Goal: Task Accomplishment & Management: Manage account settings

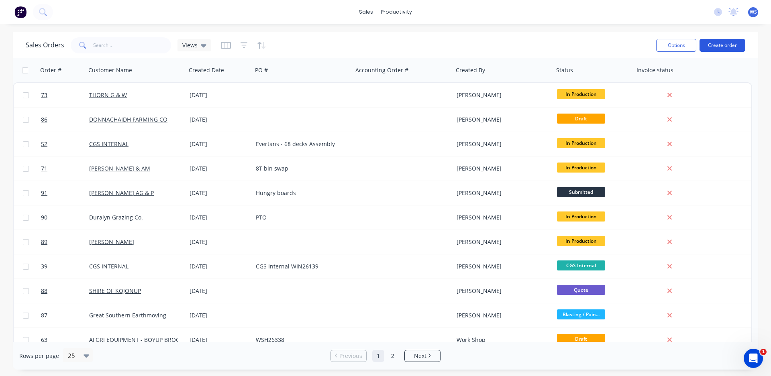
click at [722, 44] on button "Create order" at bounding box center [723, 45] width 46 height 13
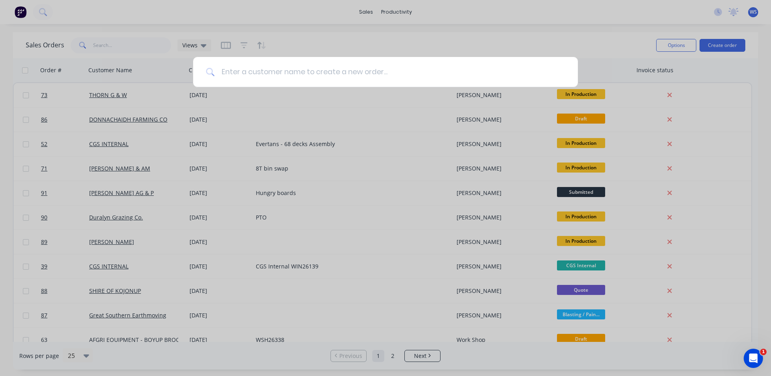
type input "l"
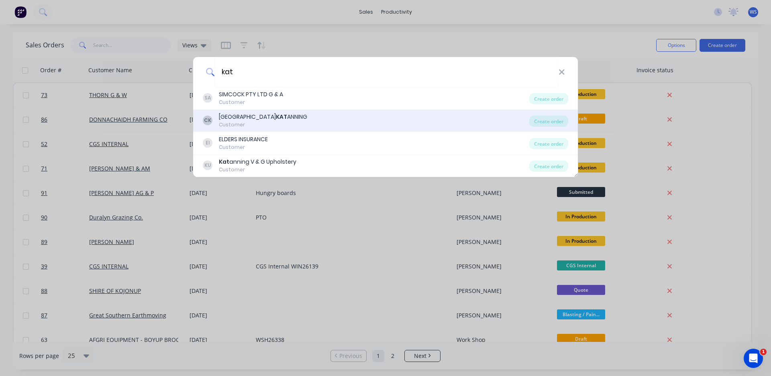
type input "kat"
click at [302, 114] on div "CLAAS HARVEST CENTRE [PERSON_NAME]" at bounding box center [263, 117] width 88 height 8
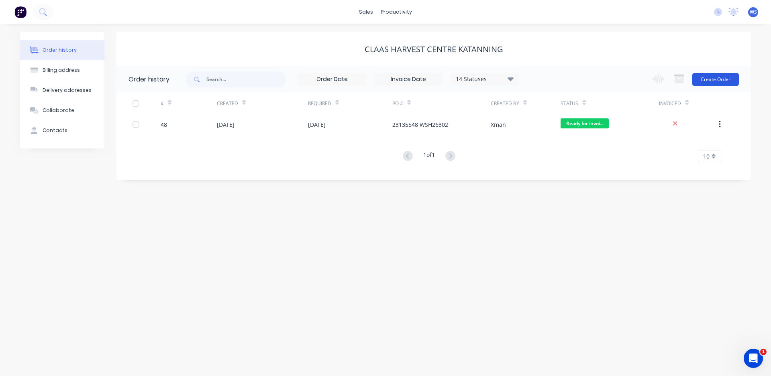
click at [723, 77] on button "Create Order" at bounding box center [716, 79] width 47 height 13
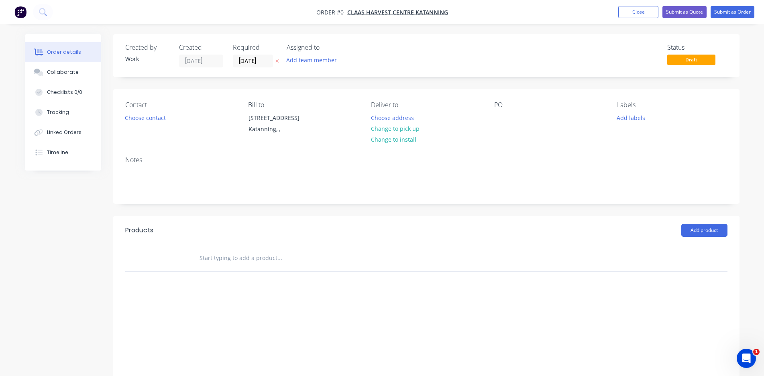
click at [200, 57] on input "[DATE]" at bounding box center [201, 61] width 43 height 12
click at [284, 266] on input "text" at bounding box center [279, 258] width 161 height 16
click at [320, 61] on button "Add team member" at bounding box center [311, 60] width 59 height 11
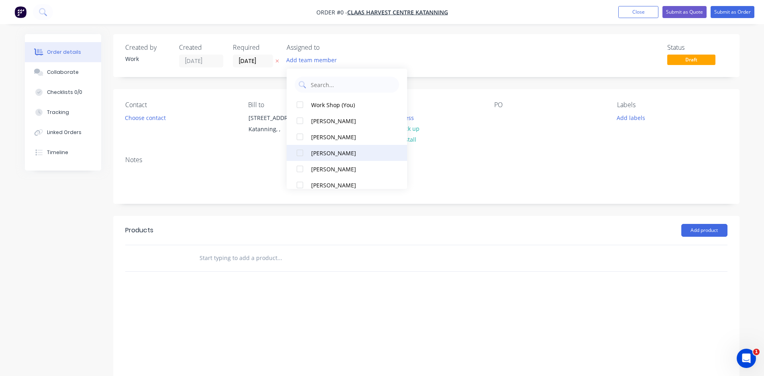
click at [330, 152] on div "[PERSON_NAME]" at bounding box center [351, 153] width 80 height 8
click at [485, 236] on div "Order details Collaborate Checklists 0/0 Tracking Linked Orders Timeline Order …" at bounding box center [382, 224] width 731 height 381
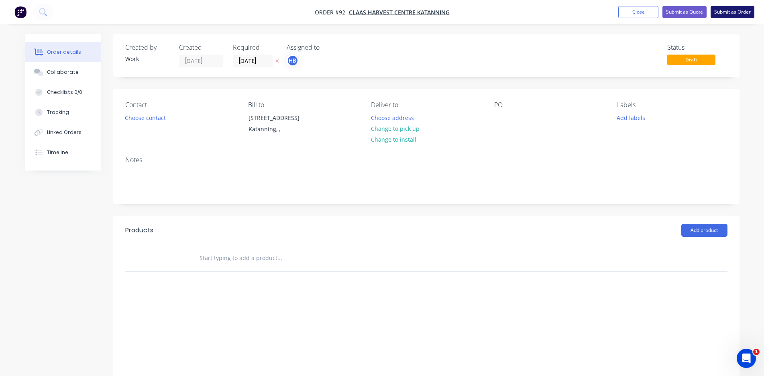
click at [732, 12] on button "Submit as Order" at bounding box center [733, 12] width 44 height 12
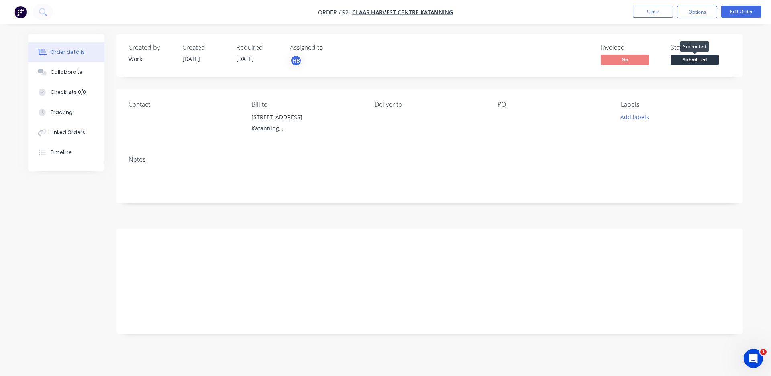
click at [694, 61] on span "Submitted" at bounding box center [695, 60] width 48 height 10
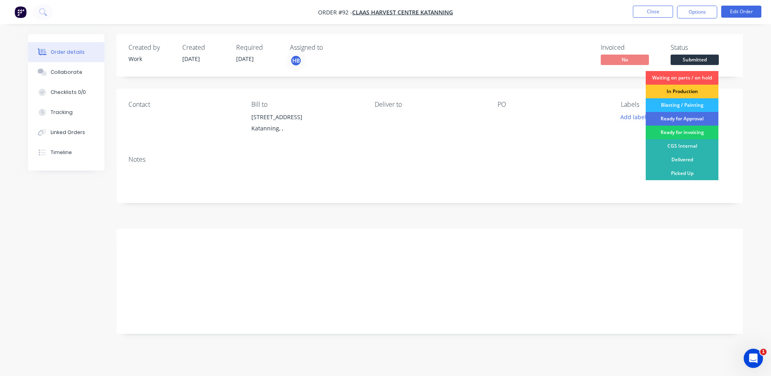
click at [684, 94] on div "In Production" at bounding box center [682, 92] width 73 height 14
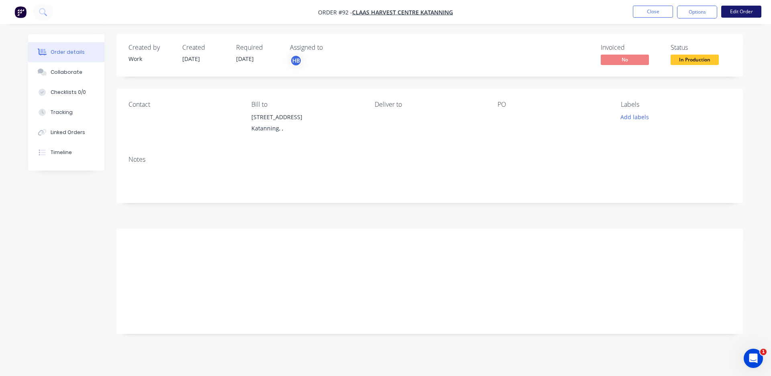
click at [750, 13] on button "Edit Order" at bounding box center [741, 12] width 40 height 12
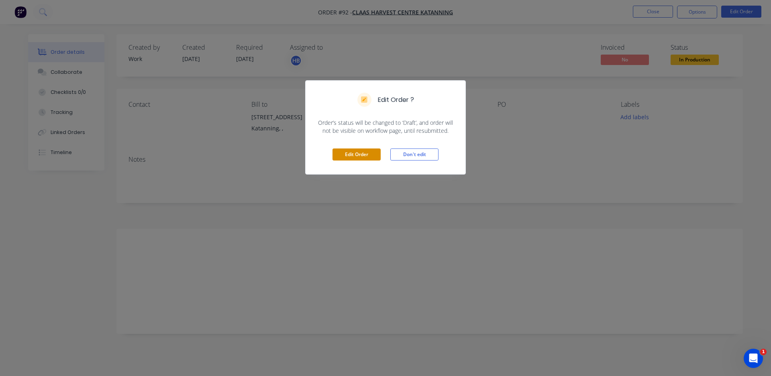
click at [374, 157] on button "Edit Order" at bounding box center [357, 155] width 48 height 12
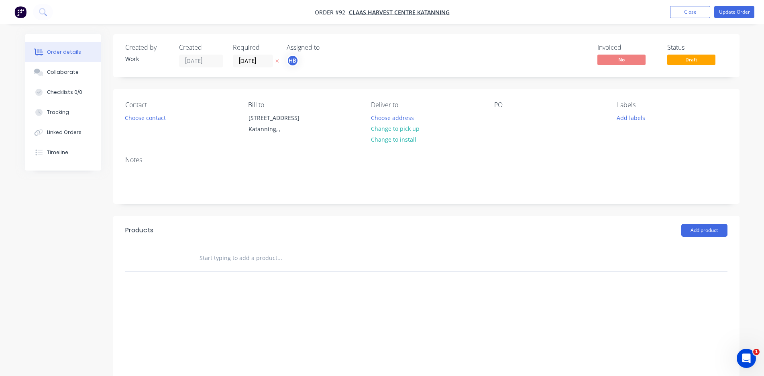
click at [270, 266] on input "text" at bounding box center [279, 258] width 161 height 16
click at [705, 11] on button "Close" at bounding box center [690, 12] width 40 height 12
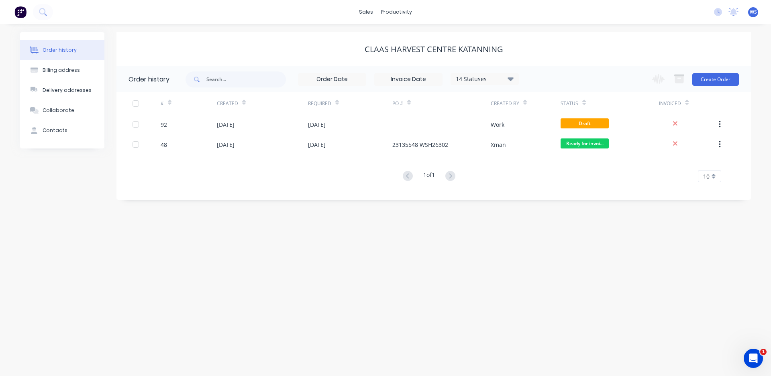
drag, startPoint x: 705, startPoint y: 11, endPoint x: 494, endPoint y: 263, distance: 328.0
click at [494, 263] on div "Order history Billing address Delivery addresses Collaborate Contacts CLAAS HAR…" at bounding box center [385, 200] width 771 height 352
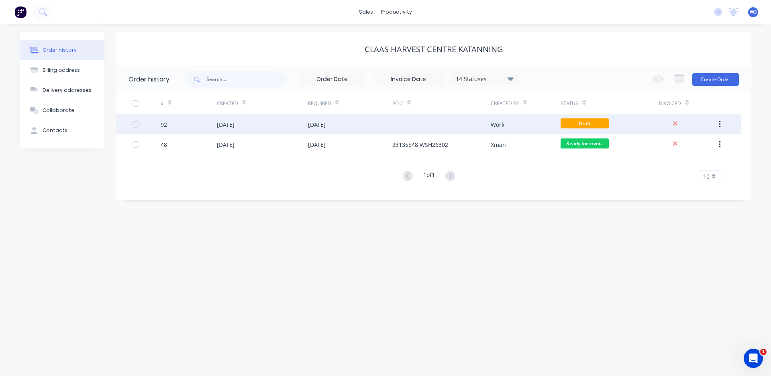
click at [394, 122] on div at bounding box center [441, 124] width 98 height 20
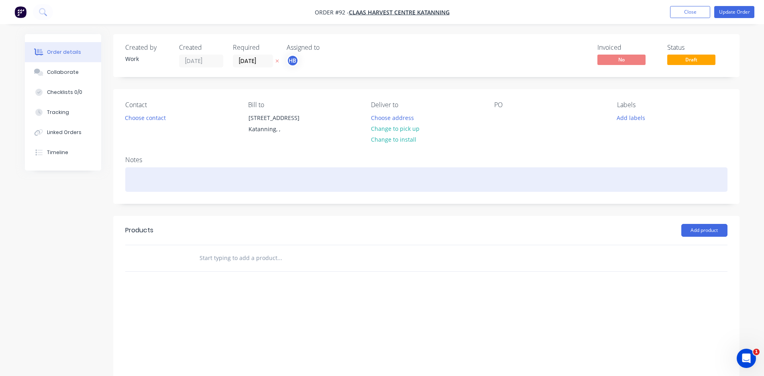
click at [155, 192] on div at bounding box center [426, 180] width 603 height 25
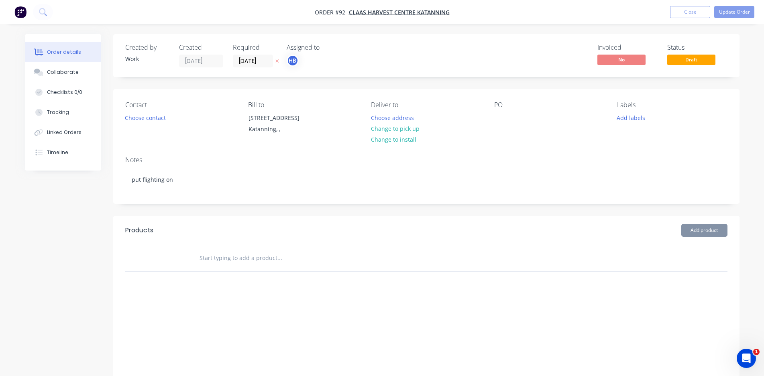
click at [618, 204] on div "Notes put flighting on" at bounding box center [426, 177] width 627 height 54
click at [728, 12] on button "Update Order" at bounding box center [735, 12] width 40 height 12
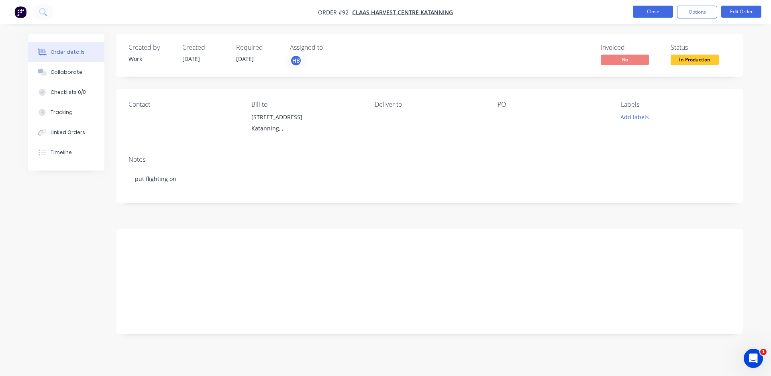
click at [653, 11] on button "Close" at bounding box center [653, 12] width 40 height 12
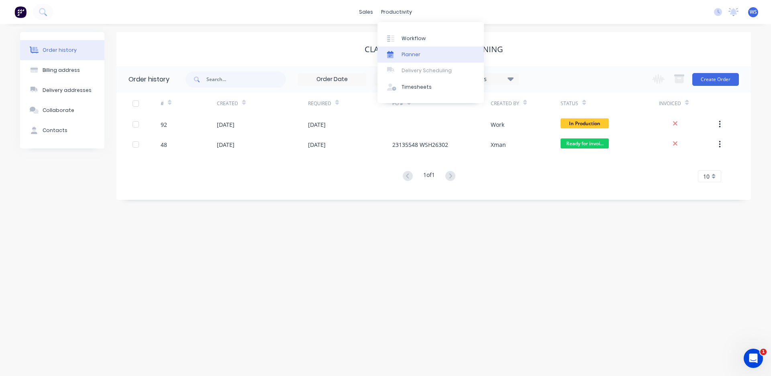
click at [421, 57] on link "Planner" at bounding box center [431, 55] width 106 height 16
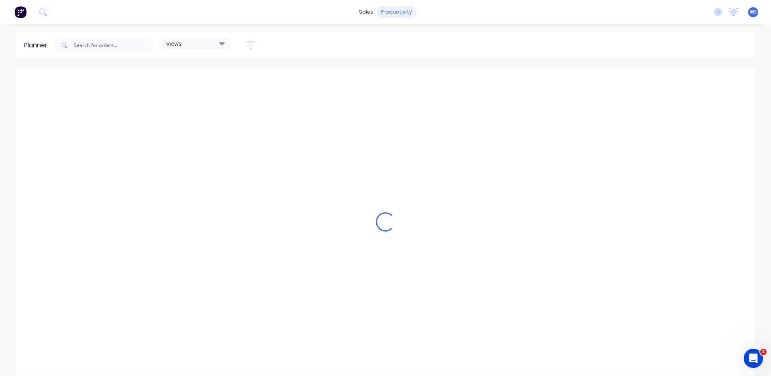
scroll to position [0, 0]
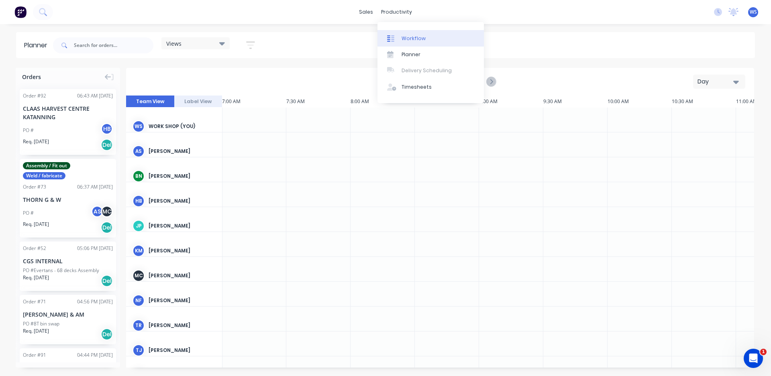
click at [415, 39] on div "Workflow" at bounding box center [414, 38] width 24 height 7
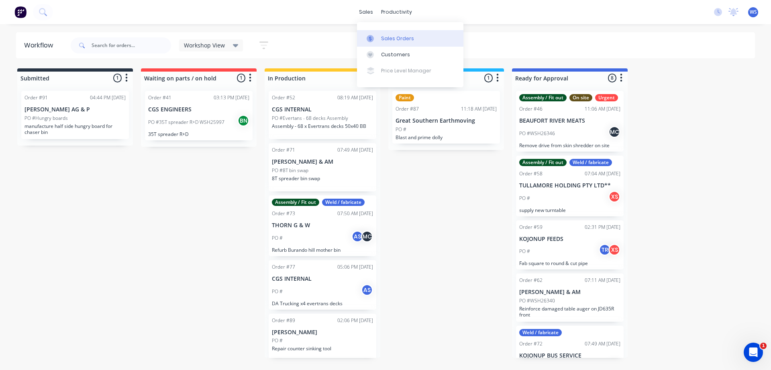
click at [387, 41] on div "Sales Orders" at bounding box center [397, 38] width 33 height 7
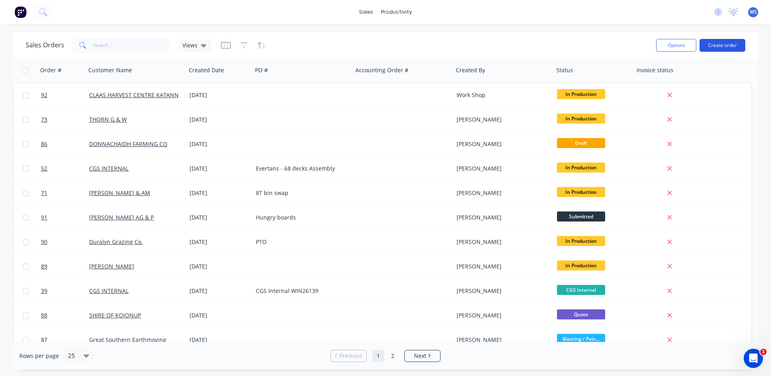
click at [725, 42] on button "Create order" at bounding box center [723, 45] width 46 height 13
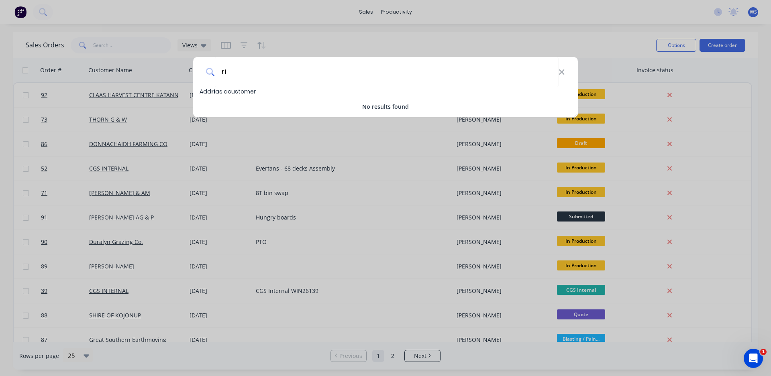
type input "r"
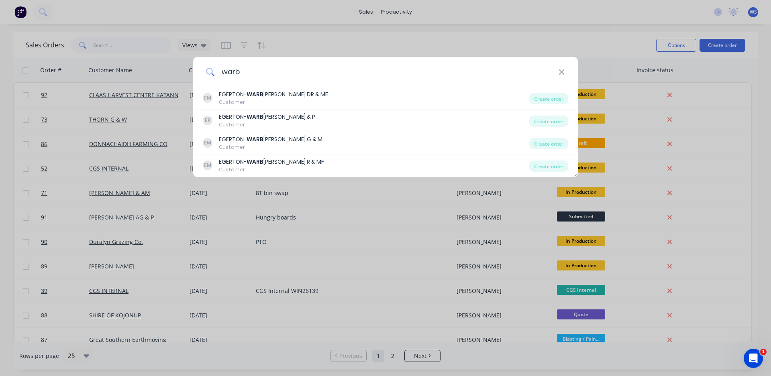
click at [558, 71] on input "warb" at bounding box center [387, 72] width 344 height 30
type input "warb"
click at [561, 73] on icon at bounding box center [561, 71] width 5 height 5
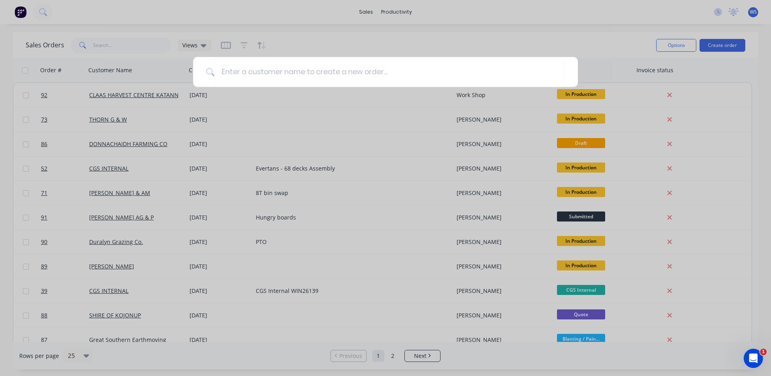
click at [474, 52] on div at bounding box center [385, 188] width 771 height 376
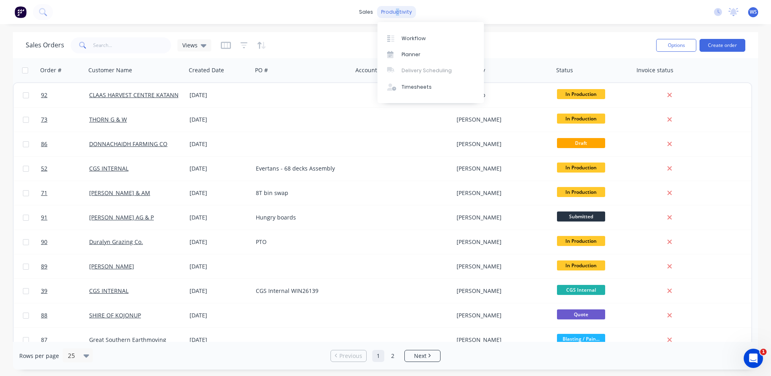
click at [398, 8] on div "productivity" at bounding box center [396, 12] width 39 height 12
click at [389, 86] on icon at bounding box center [390, 87] width 6 height 7
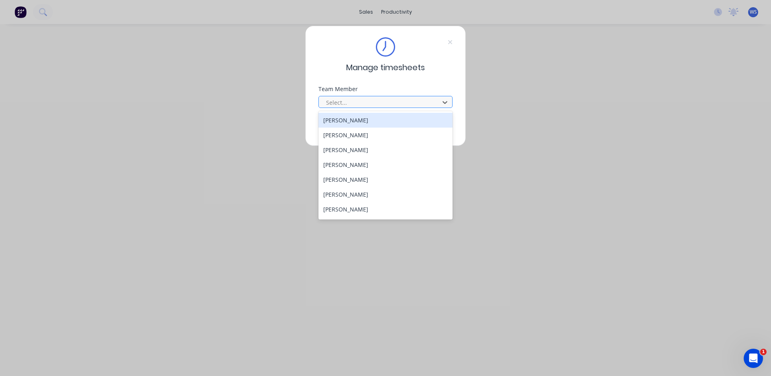
click at [374, 98] on div at bounding box center [380, 103] width 110 height 10
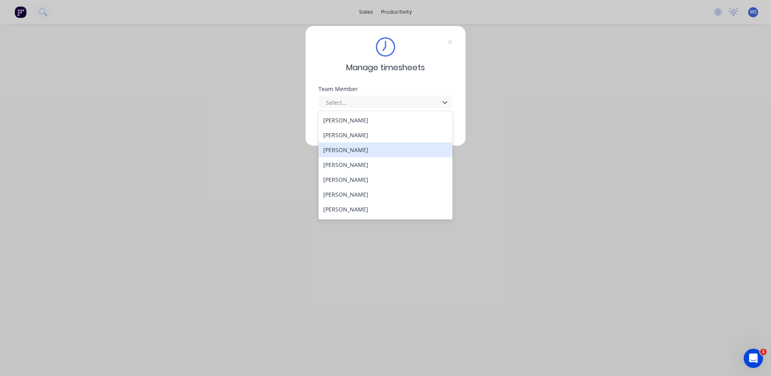
click at [374, 147] on div "[PERSON_NAME]" at bounding box center [386, 150] width 134 height 15
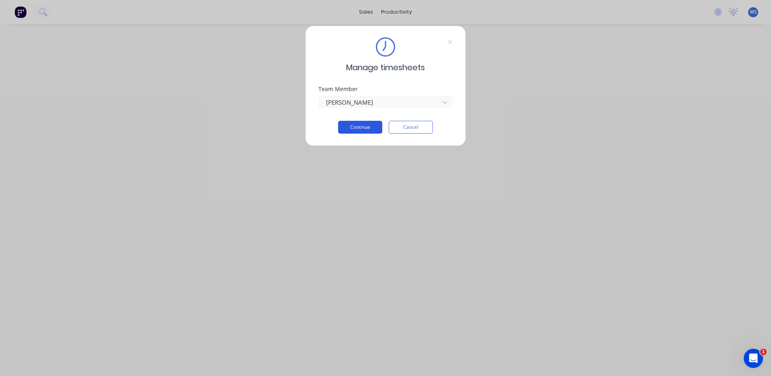
click at [366, 127] on button "Continue" at bounding box center [360, 127] width 44 height 13
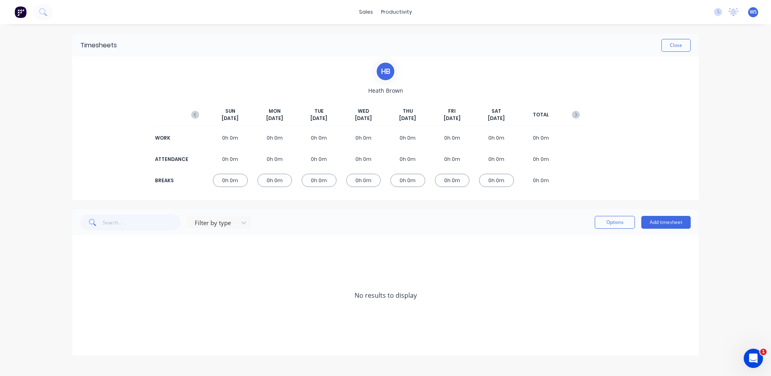
click at [321, 114] on span "TUE" at bounding box center [319, 111] width 9 height 7
click at [320, 107] on div "[DATE] [DATE] [DATE] [DATE] [DATE] [DATE] [DATE] TOTAL WORK 0h 0m 0h 0m 0h 0m 0…" at bounding box center [385, 145] width 397 height 100
click at [323, 180] on div "0h 0m" at bounding box center [319, 180] width 35 height 13
click at [658, 216] on div "Options Add timesheet" at bounding box center [643, 223] width 96 height 16
click at [656, 221] on button "Add timesheet" at bounding box center [666, 222] width 49 height 13
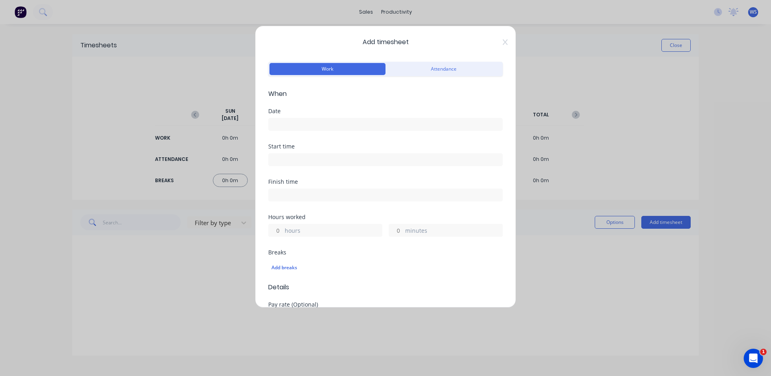
click at [309, 122] on input at bounding box center [386, 125] width 234 height 12
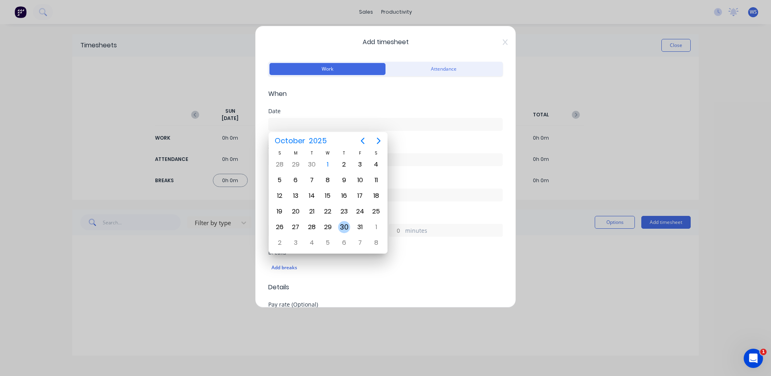
click at [341, 227] on div "30" at bounding box center [344, 227] width 12 height 12
type input "[DATE]"
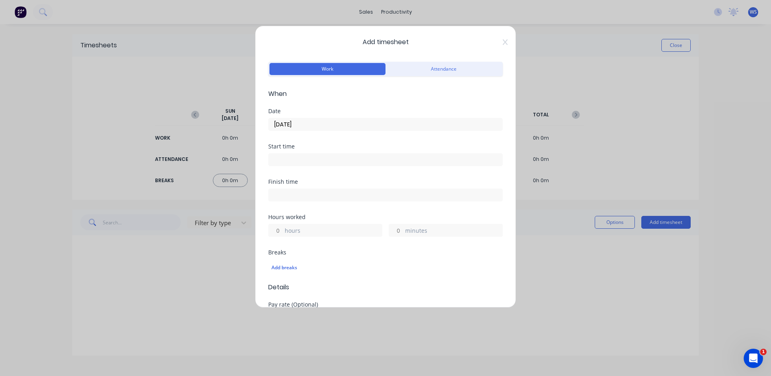
click at [333, 156] on input at bounding box center [386, 160] width 234 height 12
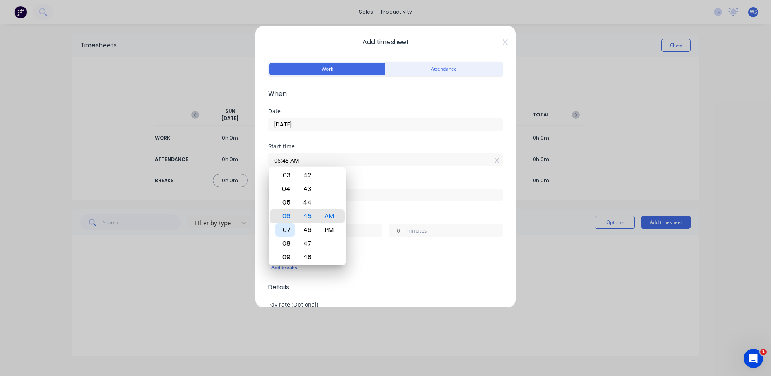
click at [282, 232] on div "07" at bounding box center [286, 230] width 20 height 14
click at [308, 157] on input "07:45 AM" at bounding box center [386, 160] width 234 height 12
click at [288, 161] on input "07:45 AM" at bounding box center [386, 160] width 234 height 12
type input "07:00 AM"
click at [384, 135] on div "Date [DATE]" at bounding box center [385, 125] width 235 height 35
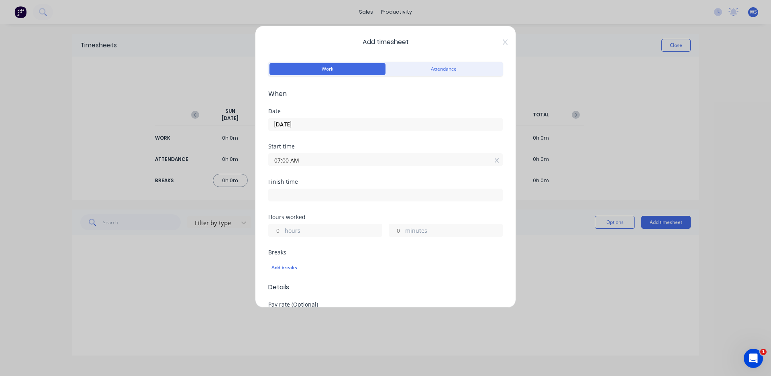
click at [334, 198] on input at bounding box center [386, 195] width 234 height 12
type input "06:45 AM"
type input "23"
type input "45"
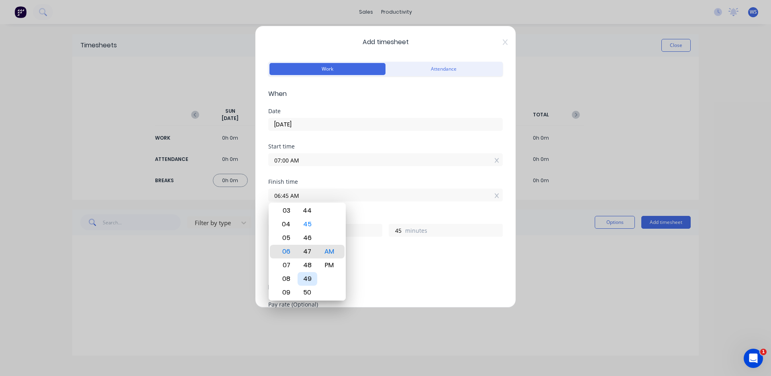
type input "06:47 AM"
type input "47"
type input "11:47 AM"
type input "4"
click at [290, 255] on div "11" at bounding box center [286, 252] width 20 height 14
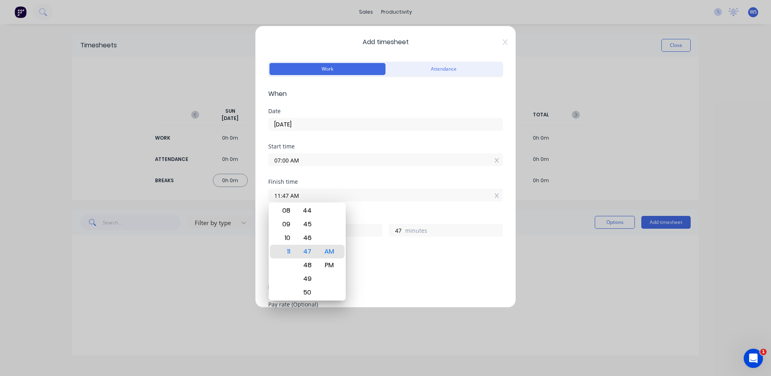
click at [290, 195] on input "11:47 AM" at bounding box center [386, 195] width 234 height 12
type input "11:00 AM"
type input "0"
click at [435, 175] on div "Start time 07:00 AM" at bounding box center [385, 161] width 235 height 35
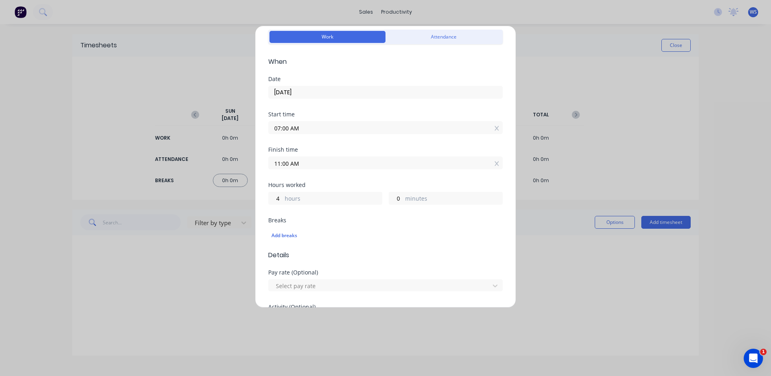
scroll to position [80, 0]
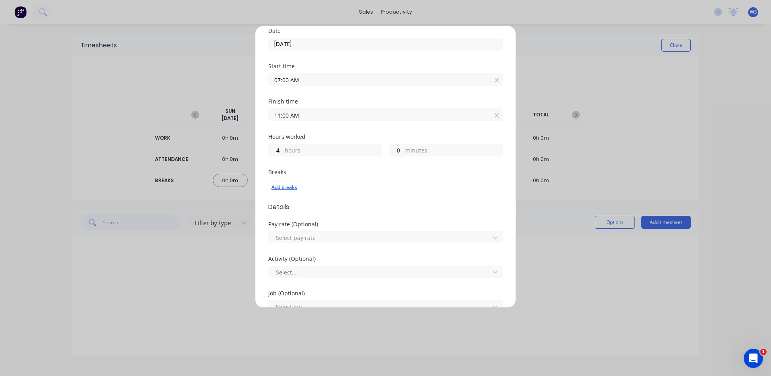
click at [280, 184] on div "Add breaks" at bounding box center [386, 187] width 228 height 10
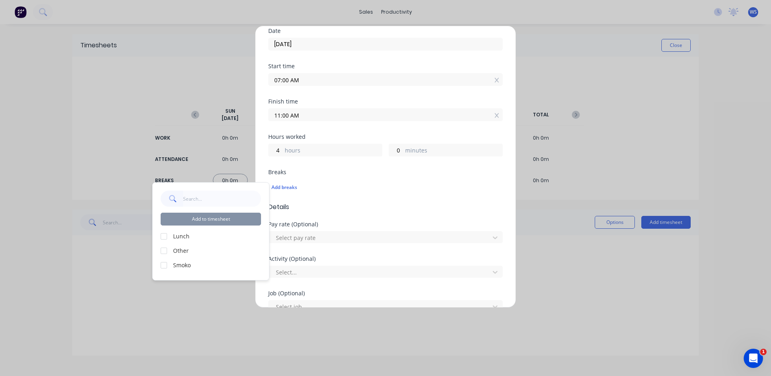
click at [204, 266] on label "Smoko" at bounding box center [217, 265] width 88 height 8
click at [161, 266] on div at bounding box center [164, 265] width 16 height 16
click at [204, 218] on button "Add to timesheet" at bounding box center [211, 219] width 100 height 13
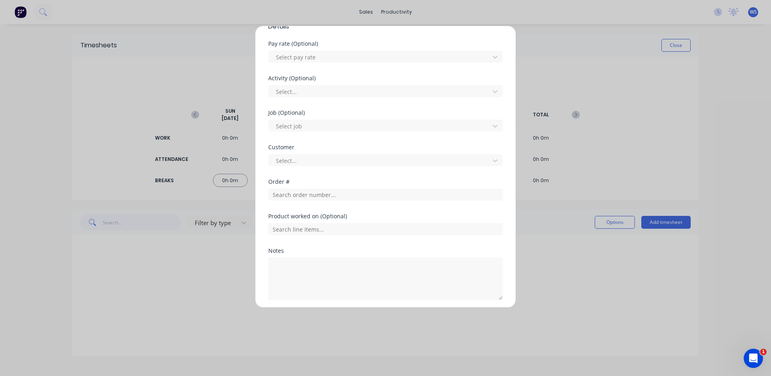
scroll to position [281, 0]
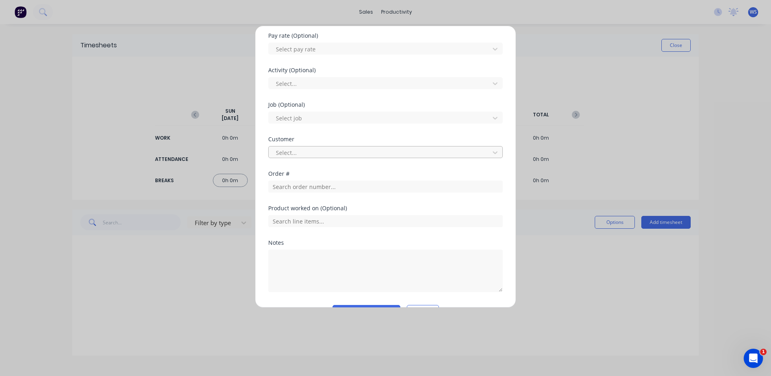
click at [323, 154] on div at bounding box center [380, 153] width 210 height 10
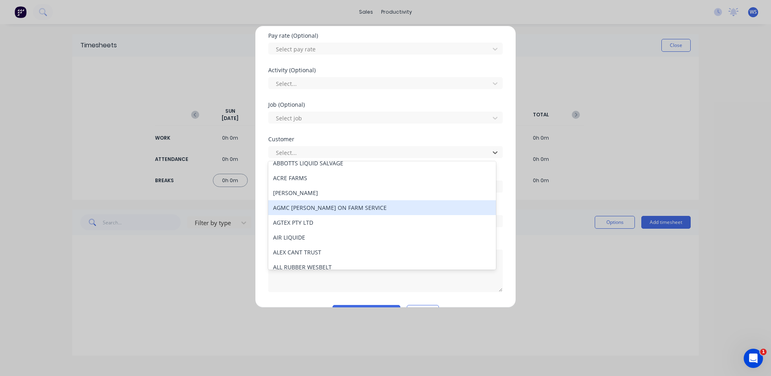
scroll to position [161, 0]
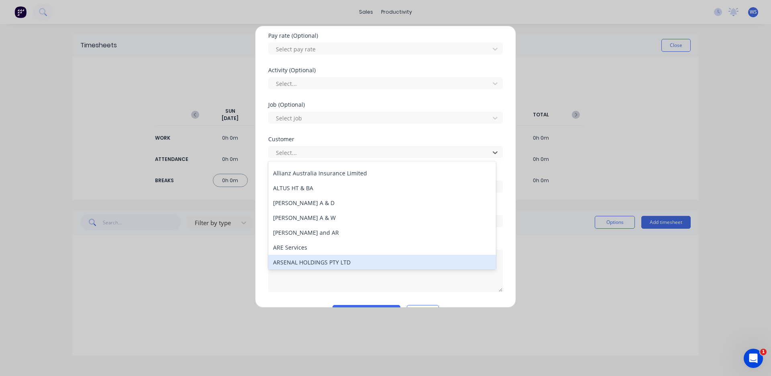
click at [562, 245] on div "Add timesheet Work Attendance When Date [DATE] Start time 07:00 AM Finish time …" at bounding box center [385, 188] width 771 height 376
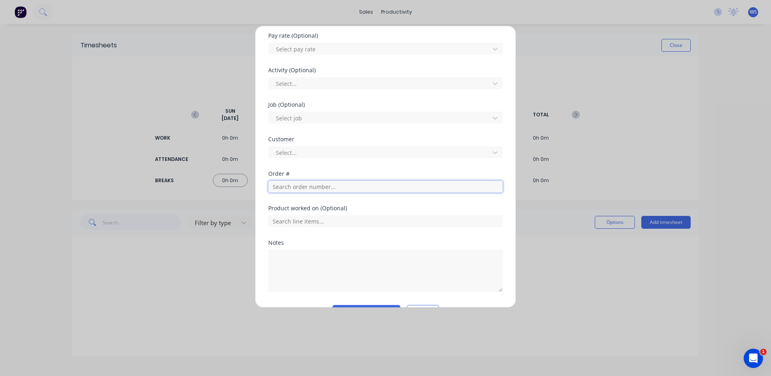
click at [387, 186] on input "text" at bounding box center [385, 187] width 235 height 12
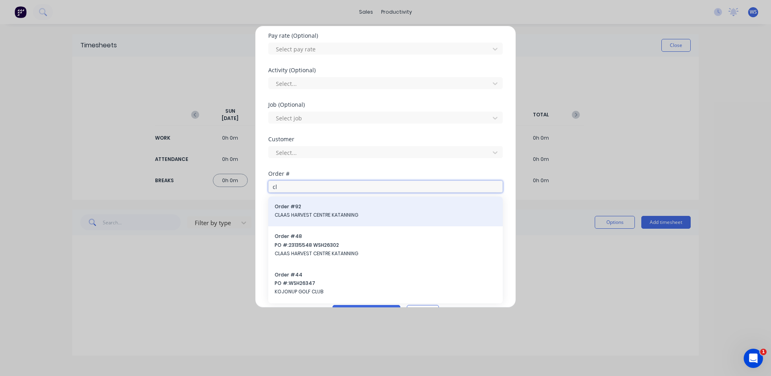
type input "cl"
click at [368, 210] on span "Order # 92" at bounding box center [386, 206] width 222 height 7
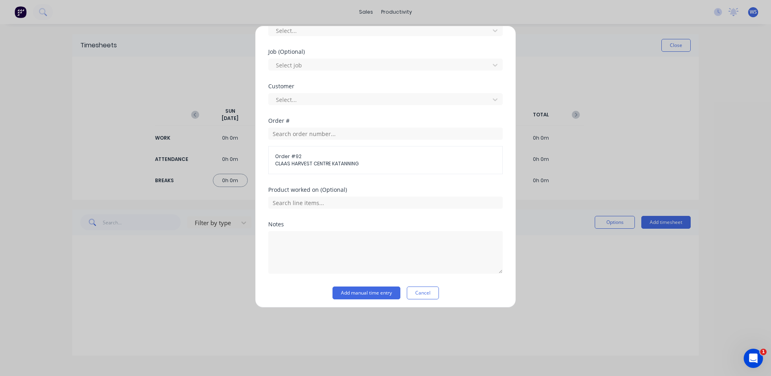
scroll to position [337, 0]
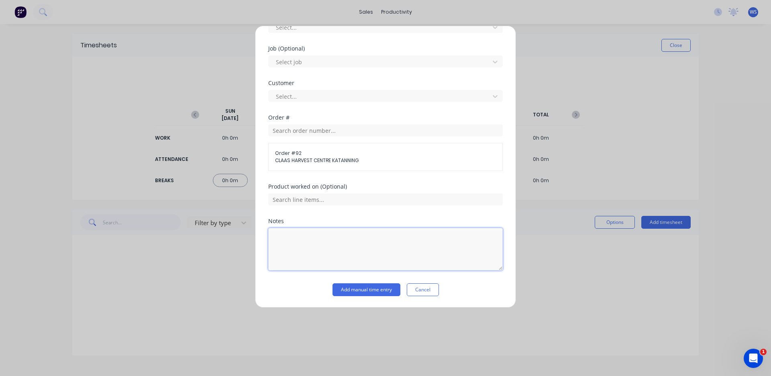
click at [322, 240] on textarea at bounding box center [385, 249] width 235 height 43
type textarea "put flighting on auger"
click at [365, 289] on button "Add manual time entry" at bounding box center [367, 290] width 68 height 13
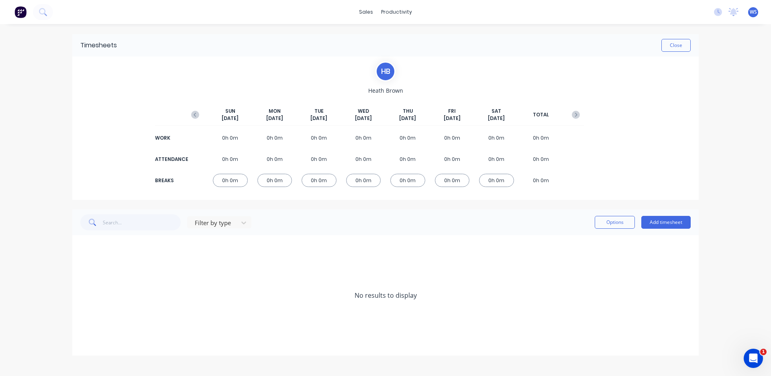
click at [326, 121] on span "[DATE]" at bounding box center [319, 118] width 17 height 7
click at [658, 231] on div "Filter by type Options Add timesheet" at bounding box center [385, 223] width 627 height 26
click at [656, 222] on button "Add timesheet" at bounding box center [666, 222] width 49 height 13
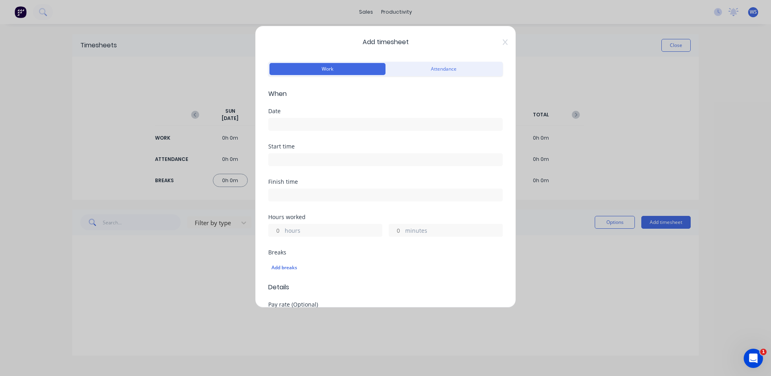
click at [349, 120] on input at bounding box center [386, 125] width 234 height 12
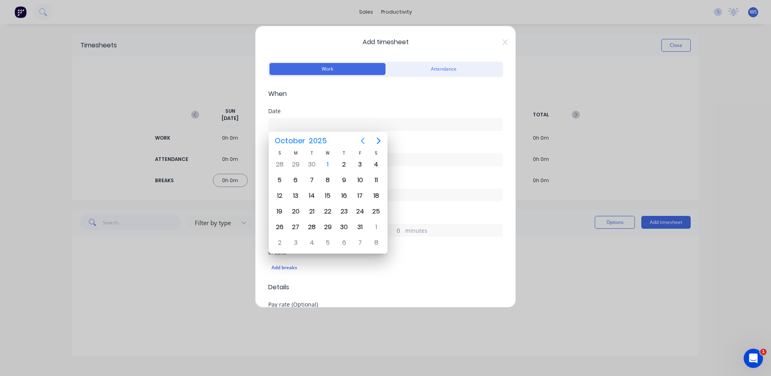
click at [363, 137] on icon "Previous page" at bounding box center [363, 141] width 10 height 10
click at [316, 227] on div "30" at bounding box center [312, 227] width 12 height 12
type input "[DATE]"
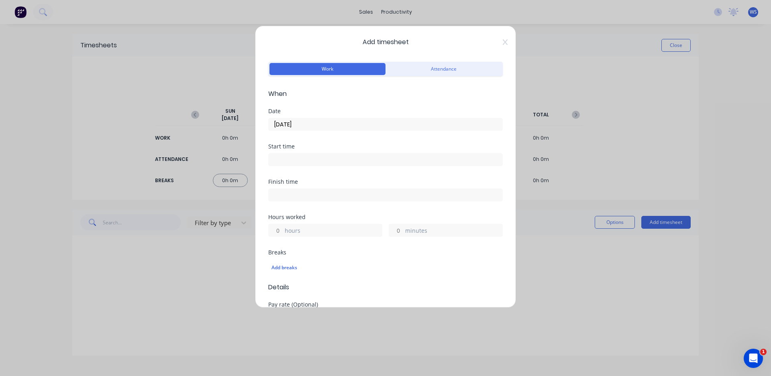
click at [350, 156] on input at bounding box center [386, 160] width 234 height 12
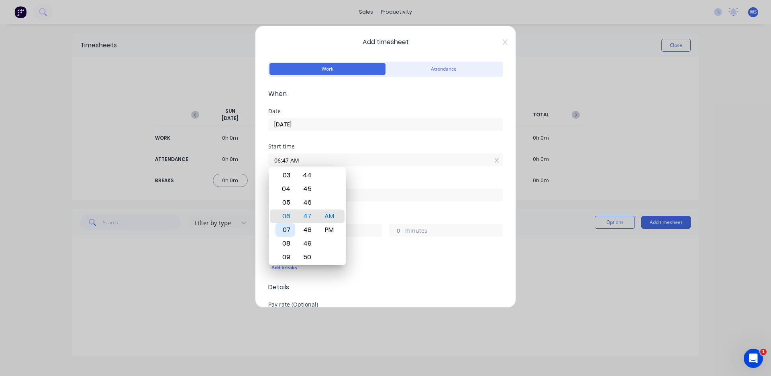
click at [289, 230] on div "07" at bounding box center [286, 230] width 20 height 14
click at [287, 159] on input "07:43 AM" at bounding box center [386, 160] width 234 height 12
click at [290, 161] on input "07:43 AM" at bounding box center [386, 160] width 234 height 12
click at [288, 162] on input "07:43 AM" at bounding box center [386, 160] width 234 height 12
type input "07:00 AM"
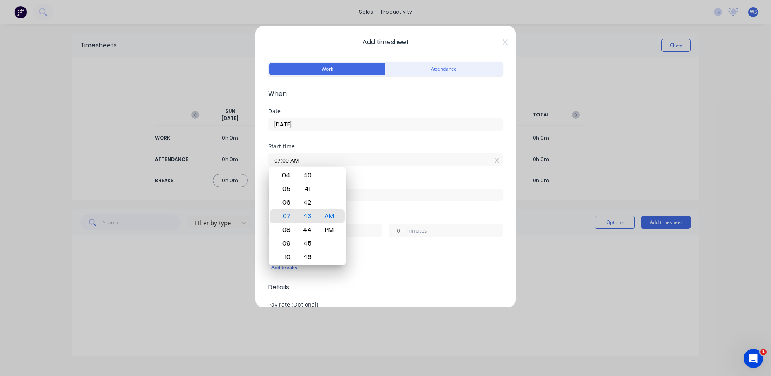
click at [323, 138] on div "Date [DATE]" at bounding box center [385, 125] width 235 height 35
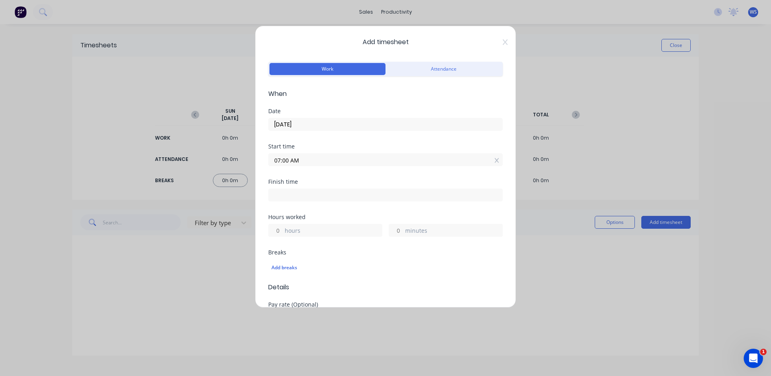
click at [308, 194] on input at bounding box center [386, 195] width 234 height 12
type input "06:47 AM"
type input "23"
type input "47"
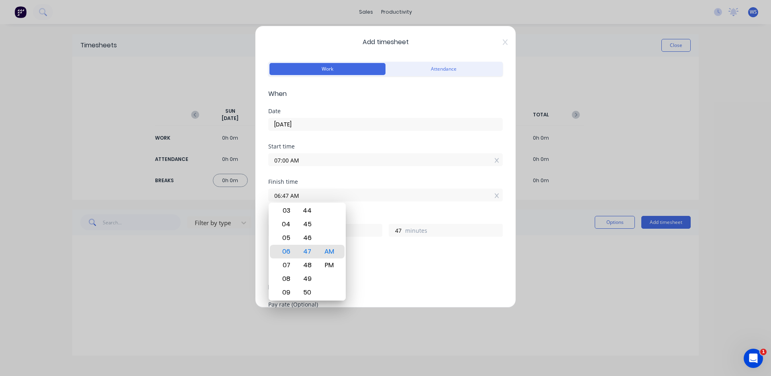
click at [280, 198] on input "06:47 AM" at bounding box center [386, 195] width 234 height 12
click at [287, 194] on input "11:47 AM" at bounding box center [386, 195] width 234 height 12
click at [288, 194] on input "11:47 AM" at bounding box center [386, 195] width 234 height 12
type input "11:00 AM"
click at [245, 274] on div "Add timesheet Work Attendance When Date [DATE] Start time 07:00 AM Finish time …" at bounding box center [385, 188] width 771 height 376
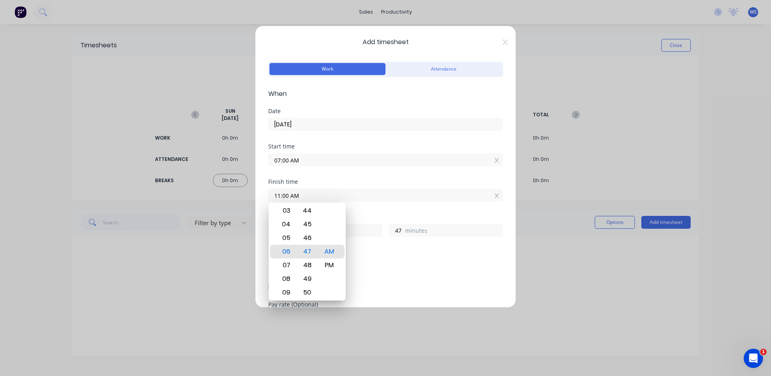
type input "4"
type input "0"
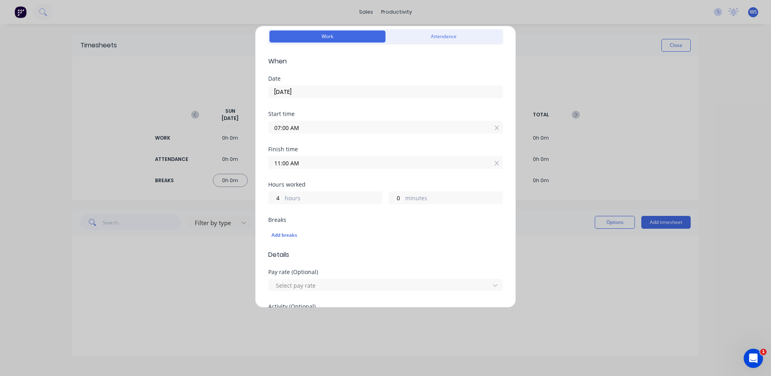
scroll to position [161, 0]
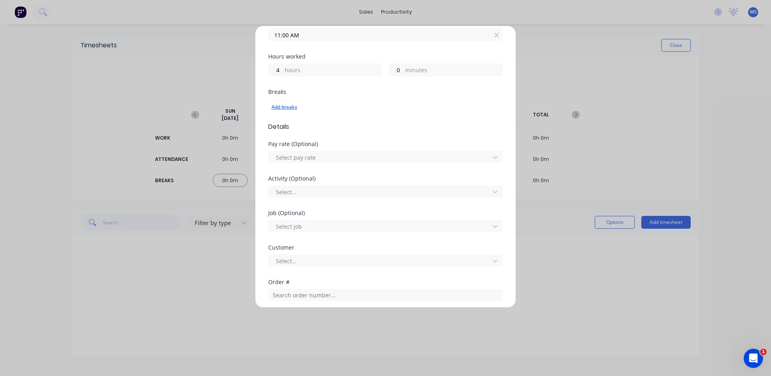
click at [283, 103] on div "Add breaks" at bounding box center [386, 107] width 228 height 10
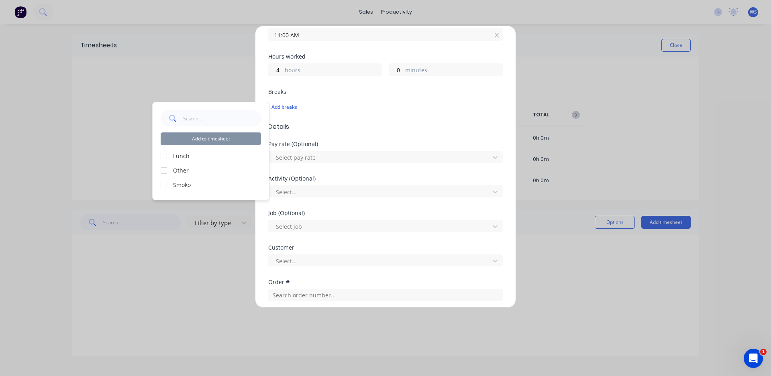
click at [181, 186] on label "Smoko" at bounding box center [217, 185] width 88 height 8
click at [165, 184] on div at bounding box center [164, 185] width 16 height 16
click at [227, 139] on button "Add to timesheet" at bounding box center [211, 139] width 100 height 13
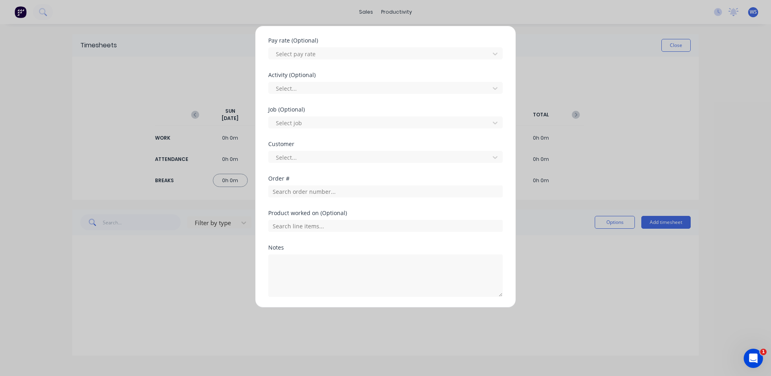
scroll to position [303, 0]
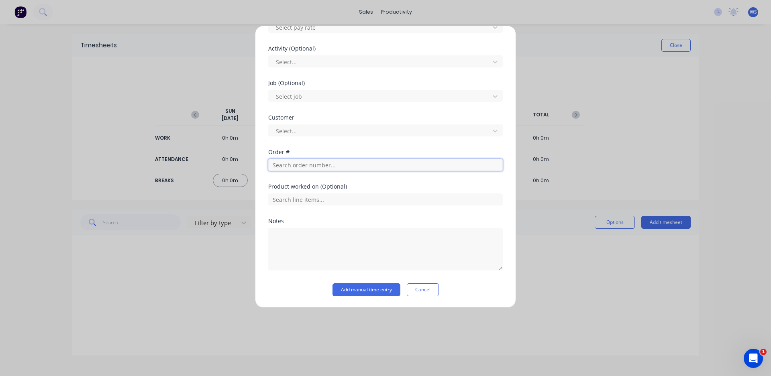
click at [319, 166] on input "text" at bounding box center [385, 165] width 235 height 12
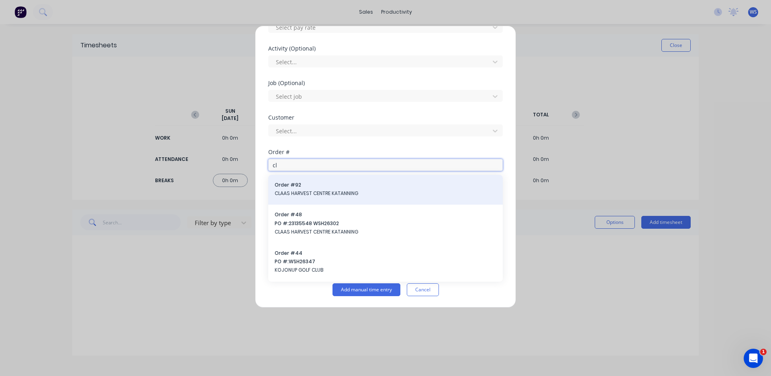
type input "cl"
click at [325, 199] on div "Order # 92 CLAAS HARVEST CENTRE KATANNING" at bounding box center [385, 190] width 235 height 30
click at [309, 198] on div "Order # 92 CLAAS HARVEST CENTRE KATANNING" at bounding box center [386, 190] width 222 height 17
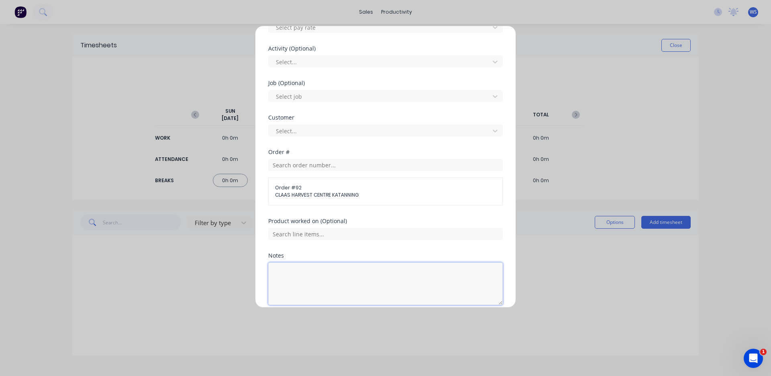
click at [323, 287] on textarea at bounding box center [385, 284] width 235 height 43
type textarea "put flighting on auger"
click at [244, 288] on div "Add timesheet Work Attendance When Date [DATE] Start time 07:00 AM Finish time …" at bounding box center [385, 188] width 771 height 376
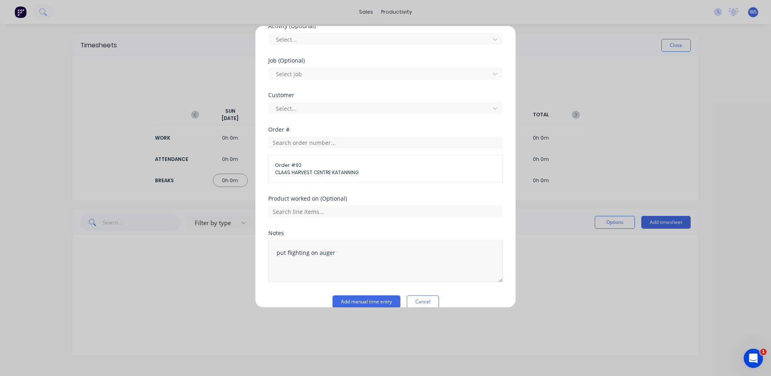
scroll to position [337, 0]
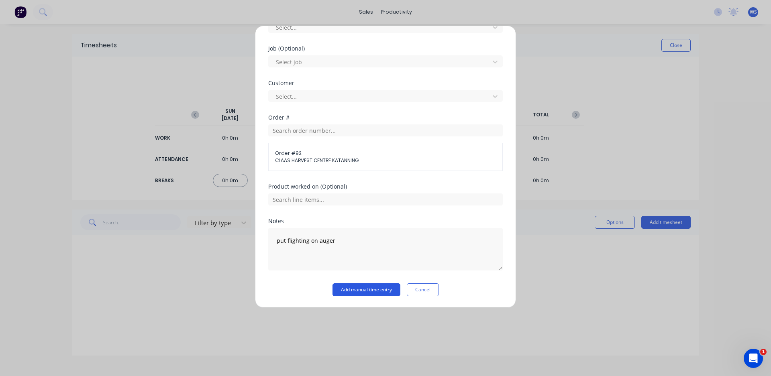
click at [360, 291] on button "Add manual time entry" at bounding box center [367, 290] width 68 height 13
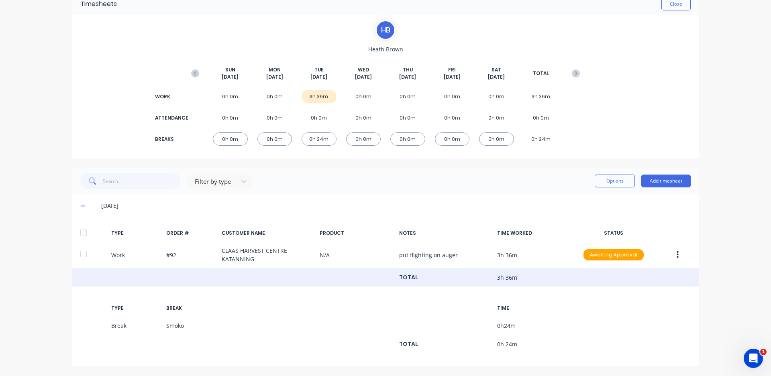
scroll to position [42, 0]
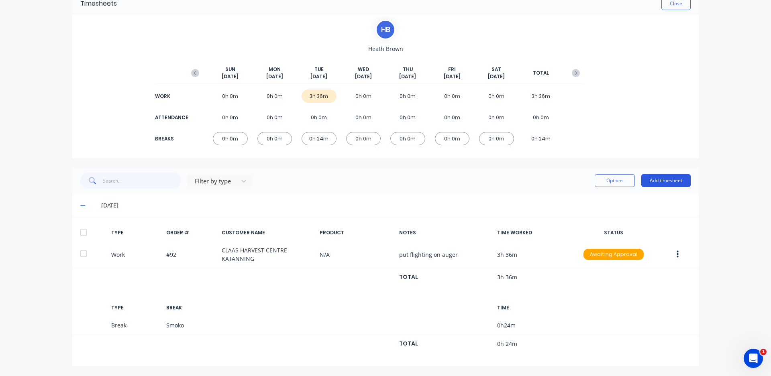
click at [649, 182] on button "Add timesheet" at bounding box center [666, 180] width 49 height 13
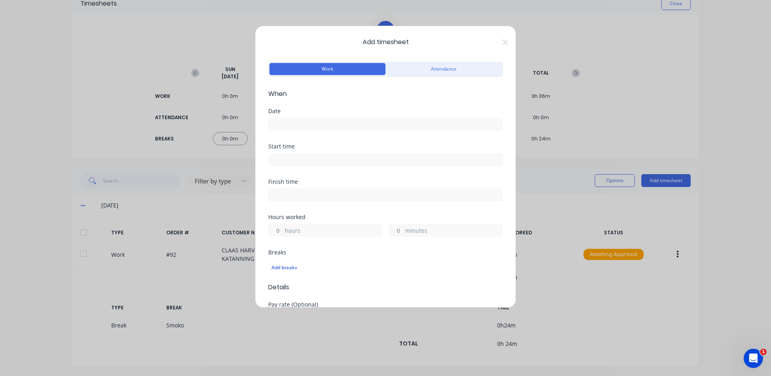
click at [329, 126] on input at bounding box center [386, 125] width 234 height 12
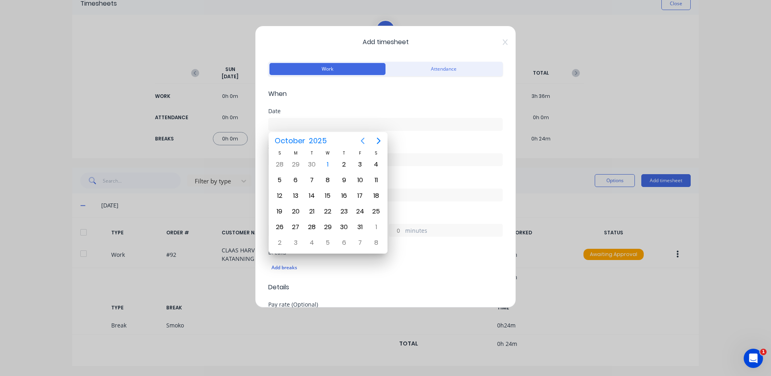
click at [366, 140] on icon "Previous page" at bounding box center [363, 141] width 10 height 10
click at [313, 228] on div "30" at bounding box center [312, 227] width 12 height 12
type input "[DATE]"
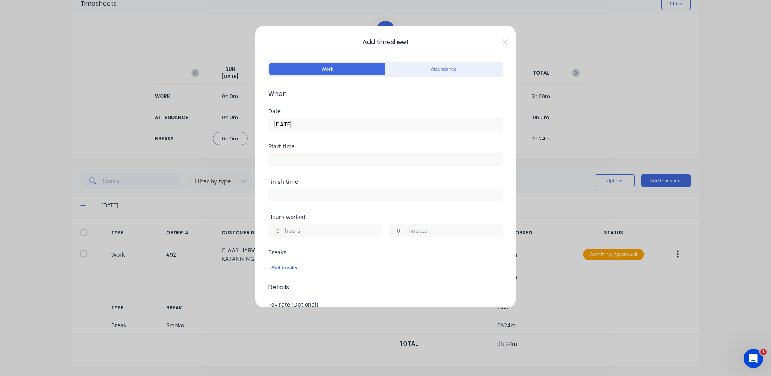
click at [353, 161] on input at bounding box center [386, 160] width 234 height 12
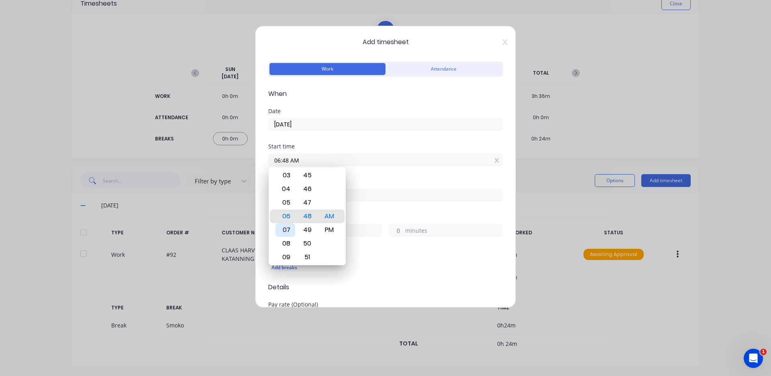
click at [293, 227] on div "07" at bounding box center [286, 230] width 20 height 14
click at [287, 157] on input "07:48 AM" at bounding box center [386, 160] width 234 height 12
click at [288, 161] on input "07:48 AM" at bounding box center [386, 160] width 234 height 12
type input "07:00 AM"
click at [368, 172] on div "Start time 07:00 AM" at bounding box center [385, 161] width 235 height 35
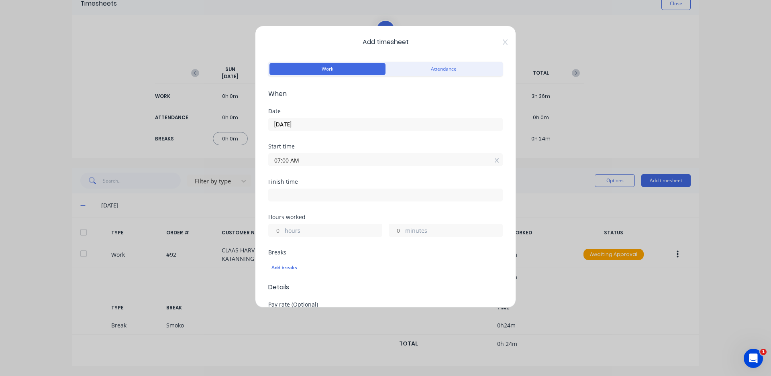
click at [284, 198] on input at bounding box center [386, 195] width 234 height 12
type input "06:48 AM"
type input "23"
type input "48"
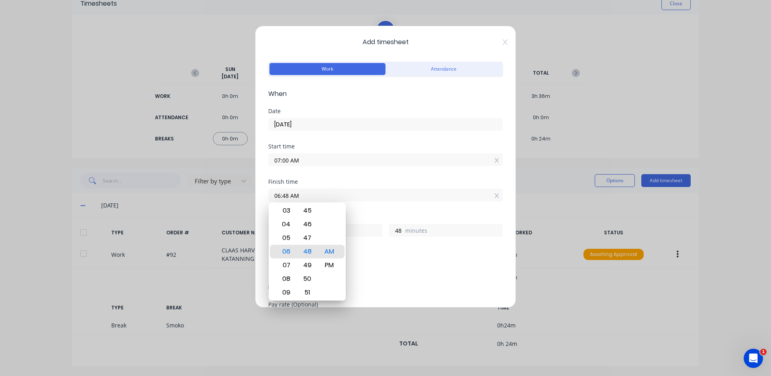
click at [288, 194] on input "06:48 AM" at bounding box center [386, 195] width 234 height 12
type input "05:00 AM"
type input "22"
type input "0"
click at [288, 237] on div "05" at bounding box center [286, 238] width 20 height 14
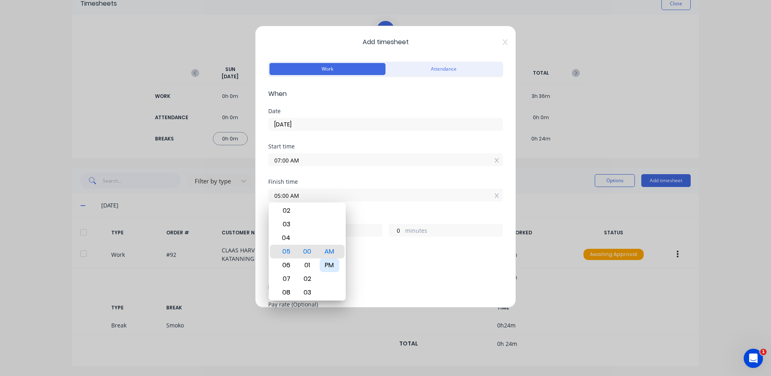
click at [333, 264] on div "PM" at bounding box center [330, 266] width 20 height 14
type input "05:00 PM"
type input "10"
click at [377, 282] on div "Breaks Add breaks" at bounding box center [385, 266] width 235 height 33
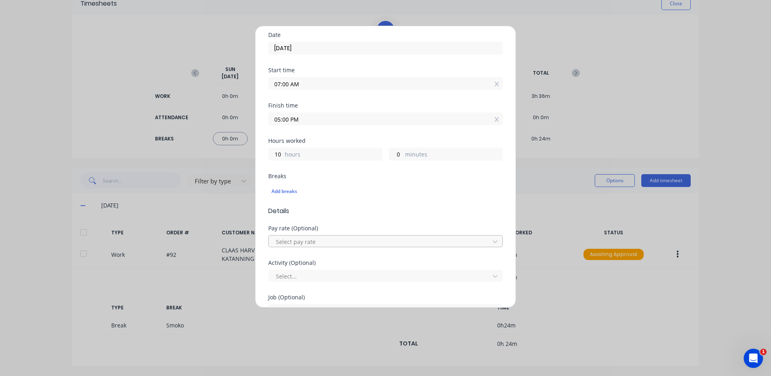
scroll to position [80, 0]
click at [295, 189] on div "Add breaks" at bounding box center [386, 187] width 228 height 10
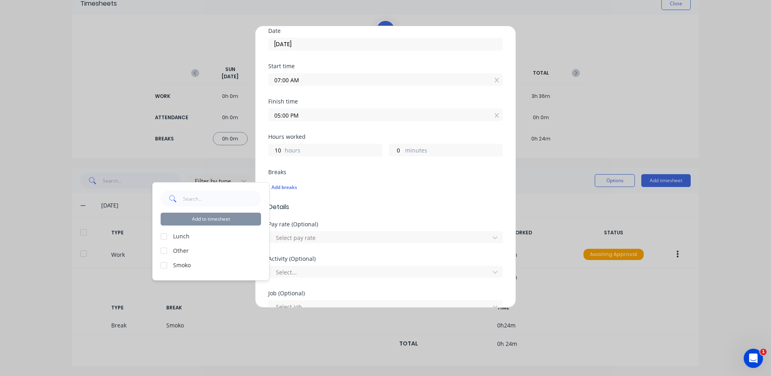
click at [187, 237] on label "Lunch" at bounding box center [217, 236] width 88 height 8
click at [162, 237] on div at bounding box center [164, 237] width 16 height 16
click at [164, 264] on div at bounding box center [164, 265] width 16 height 16
click at [187, 224] on button "Add to timesheet" at bounding box center [211, 219] width 100 height 13
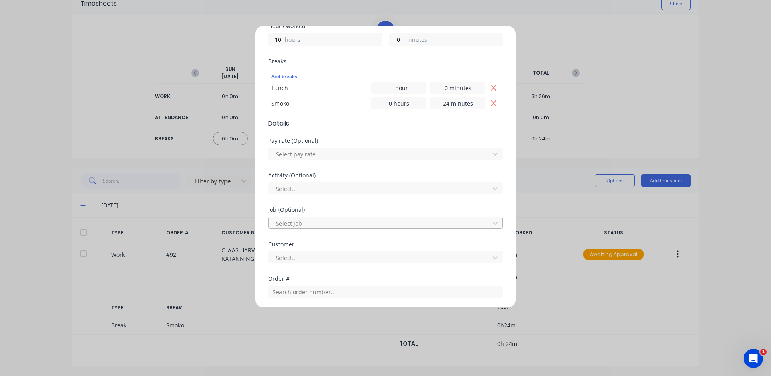
scroll to position [318, 0]
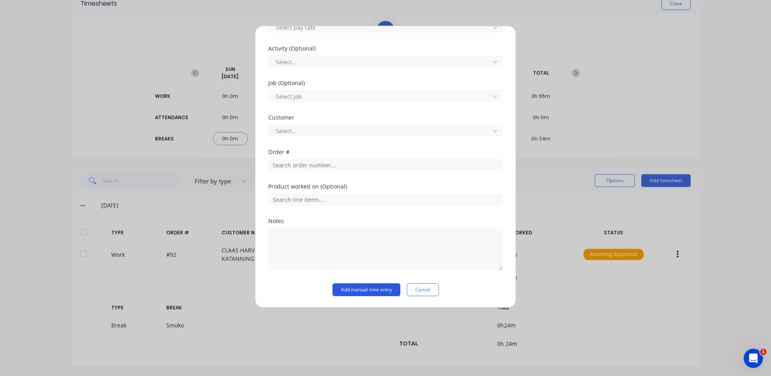
click at [372, 290] on button "Add manual time entry" at bounding box center [367, 290] width 68 height 13
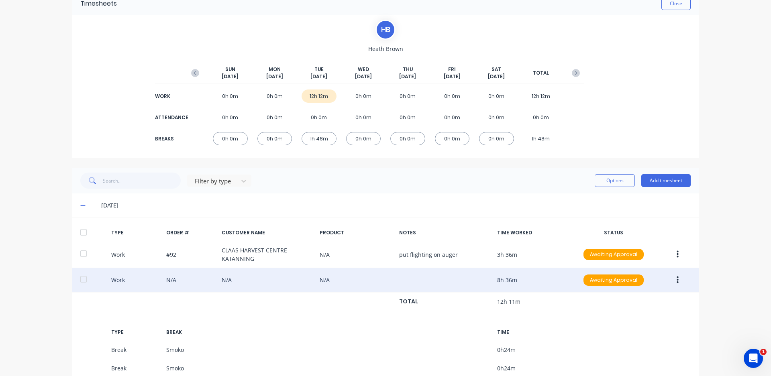
click at [676, 281] on button "button" at bounding box center [677, 280] width 19 height 14
click at [639, 301] on div "Delete" at bounding box center [649, 298] width 62 height 12
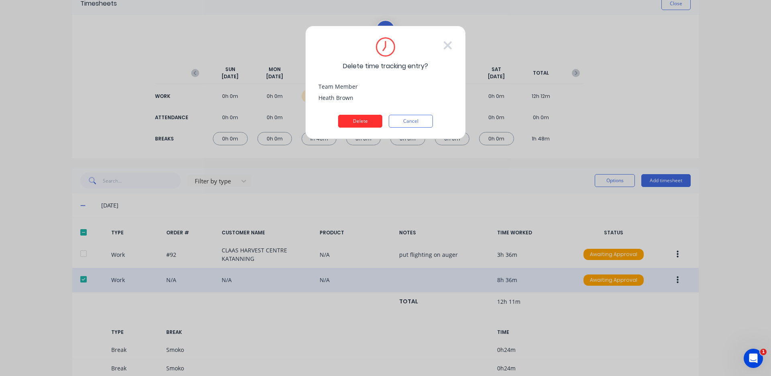
click at [372, 118] on button "Delete" at bounding box center [360, 121] width 44 height 13
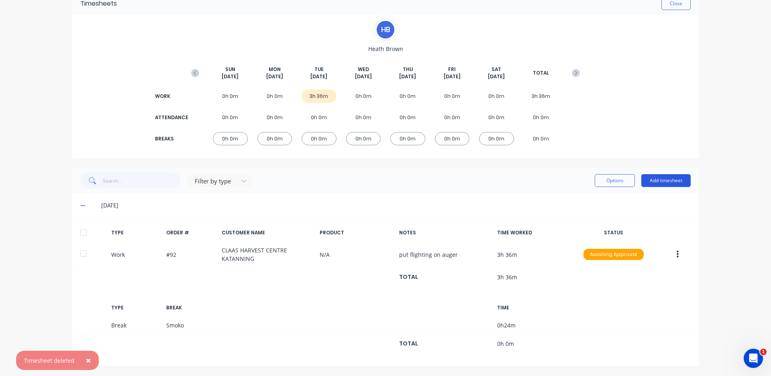
click at [647, 180] on button "Add timesheet" at bounding box center [666, 180] width 49 height 13
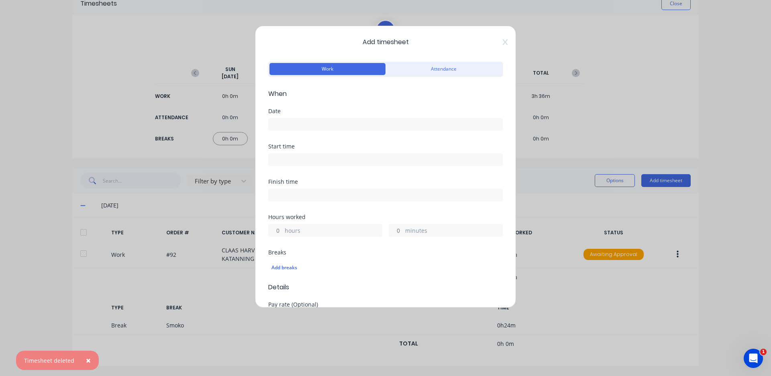
click at [313, 118] on label at bounding box center [385, 124] width 235 height 13
click at [313, 119] on input at bounding box center [386, 125] width 234 height 12
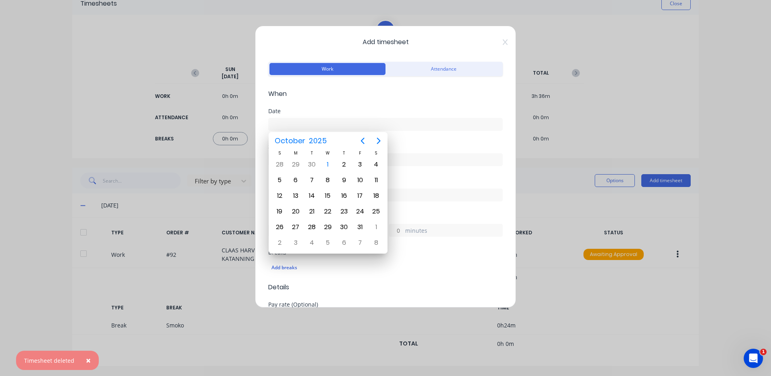
click at [313, 118] on label at bounding box center [385, 124] width 235 height 13
click at [313, 119] on input at bounding box center [386, 125] width 234 height 12
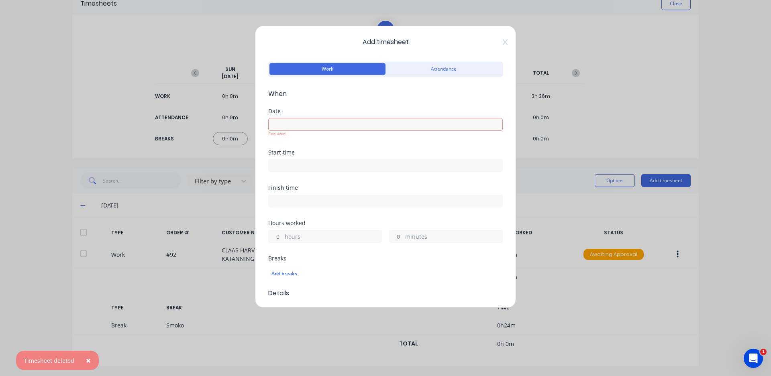
click at [313, 119] on input at bounding box center [386, 125] width 234 height 12
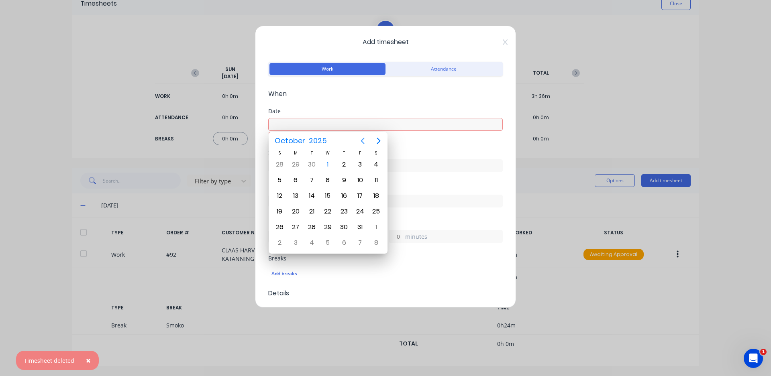
click at [365, 139] on icon "Previous page" at bounding box center [363, 141] width 10 height 10
click at [313, 226] on div "30" at bounding box center [312, 227] width 12 height 12
type input "[DATE]"
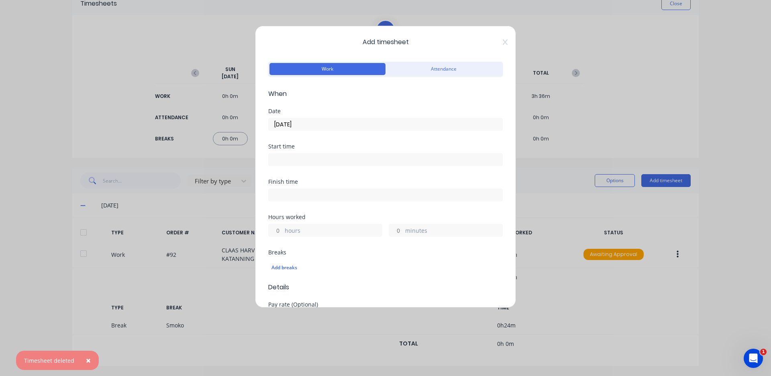
click at [361, 157] on input at bounding box center [386, 160] width 234 height 12
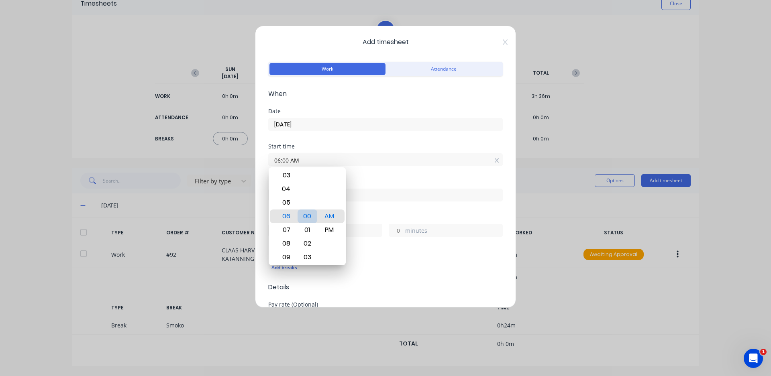
click at [309, 212] on div "00" at bounding box center [308, 217] width 20 height 14
click at [377, 184] on div "Finish time" at bounding box center [385, 182] width 235 height 6
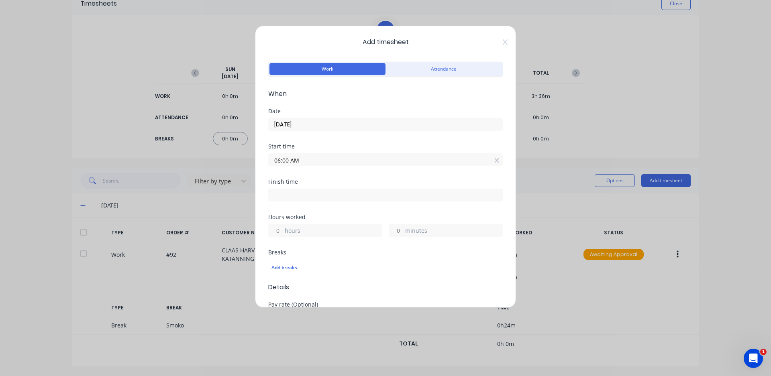
click at [280, 161] on input "06:00 AM" at bounding box center [386, 160] width 234 height 12
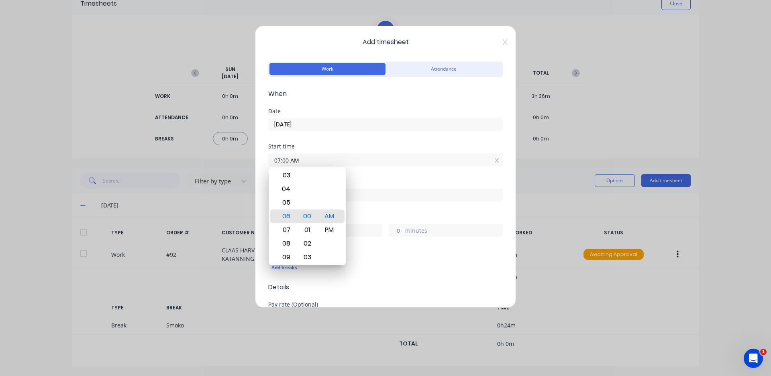
type input "07:00 AM"
click at [413, 149] on div "Start time" at bounding box center [385, 147] width 235 height 6
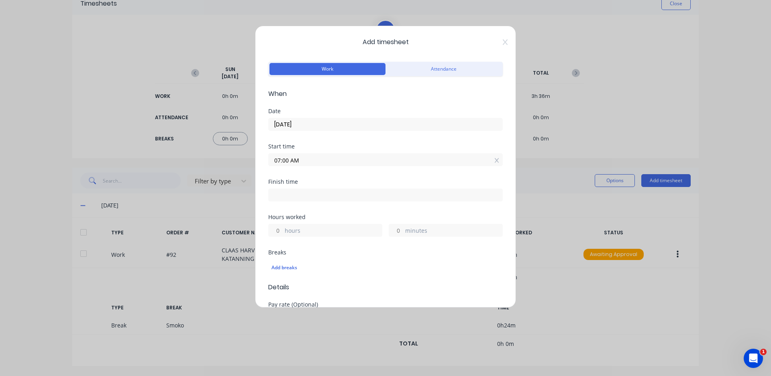
click at [354, 191] on input at bounding box center [386, 195] width 234 height 12
type input "06:49 AM"
type input "23"
type input "49"
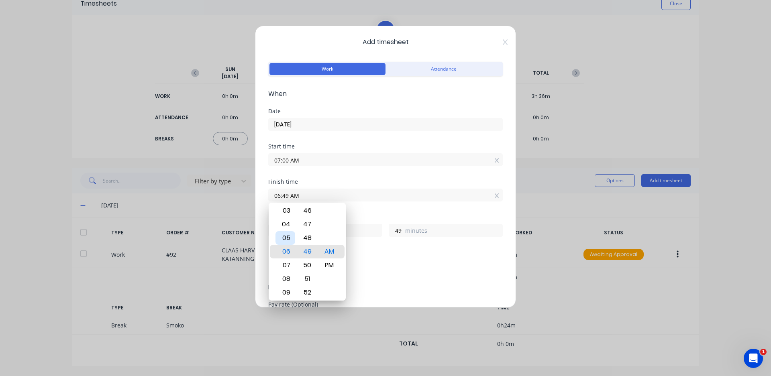
click at [289, 241] on div "05" at bounding box center [286, 238] width 20 height 14
type input "05:49 AM"
type input "22"
click at [290, 194] on input "05:49 AM" at bounding box center [386, 195] width 234 height 12
click at [288, 195] on input "05:49 AM" at bounding box center [386, 195] width 234 height 12
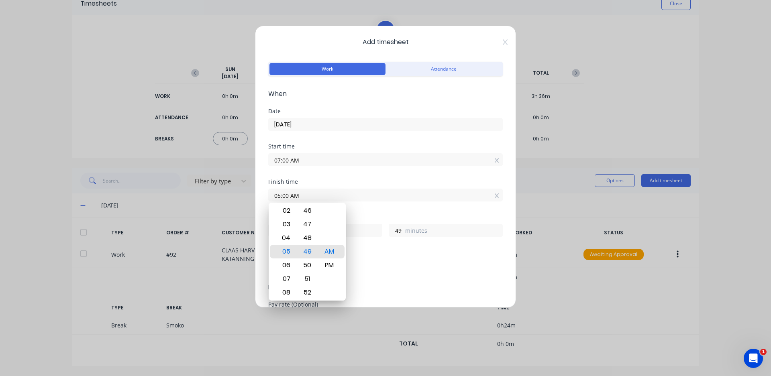
type input "05:00 AM"
type input "0"
click at [386, 253] on div "Breaks" at bounding box center [385, 253] width 235 height 6
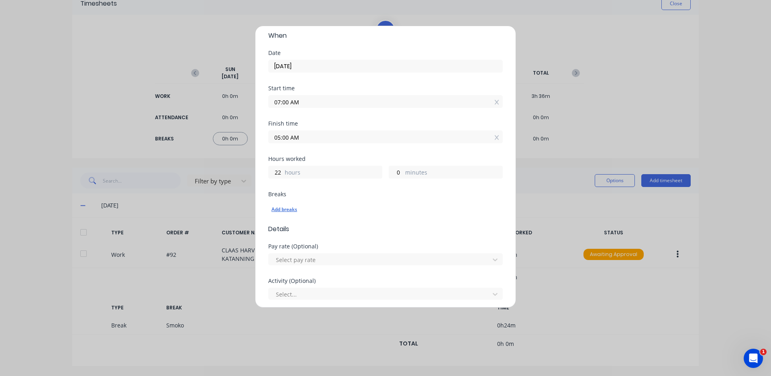
scroll to position [80, 0]
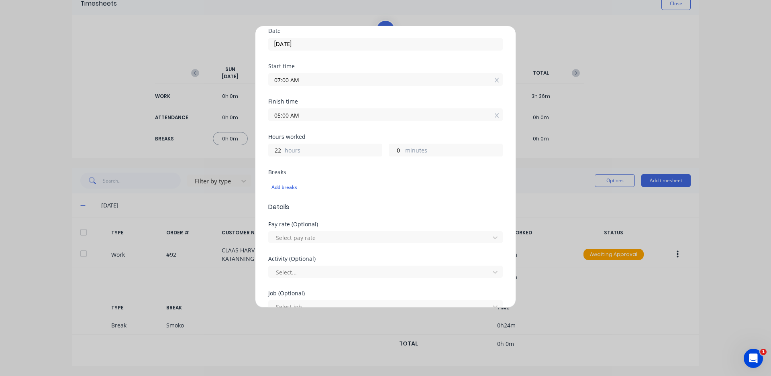
click at [306, 114] on input "05:00 AM" at bounding box center [386, 115] width 234 height 12
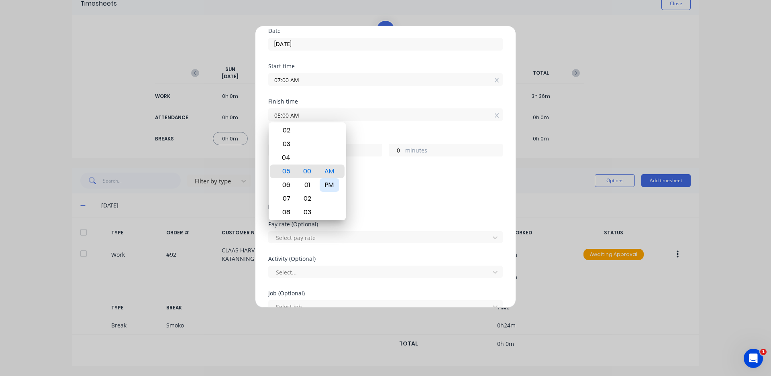
click at [338, 186] on div "PM" at bounding box center [330, 185] width 20 height 14
type input "05:00 PM"
type input "10"
click at [394, 210] on span "Details" at bounding box center [385, 207] width 235 height 10
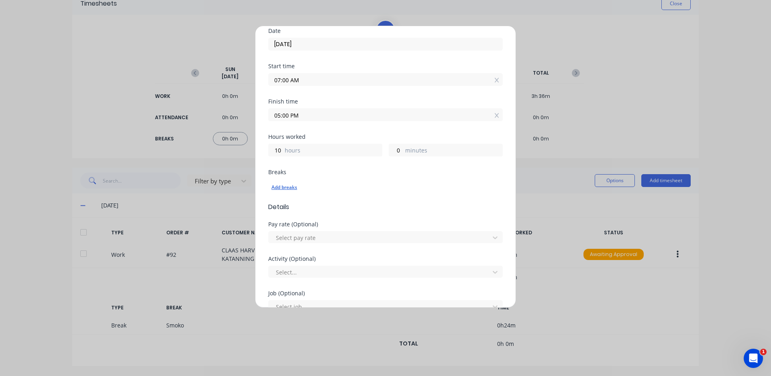
click at [292, 184] on div "Add breaks" at bounding box center [386, 187] width 228 height 10
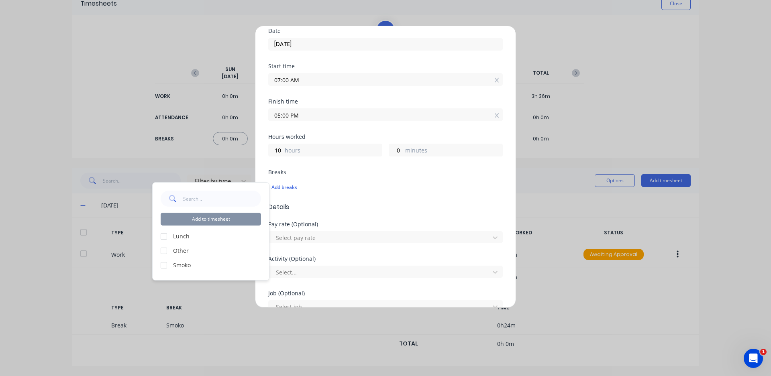
click at [165, 237] on div at bounding box center [164, 237] width 16 height 16
click at [166, 268] on div at bounding box center [164, 265] width 16 height 16
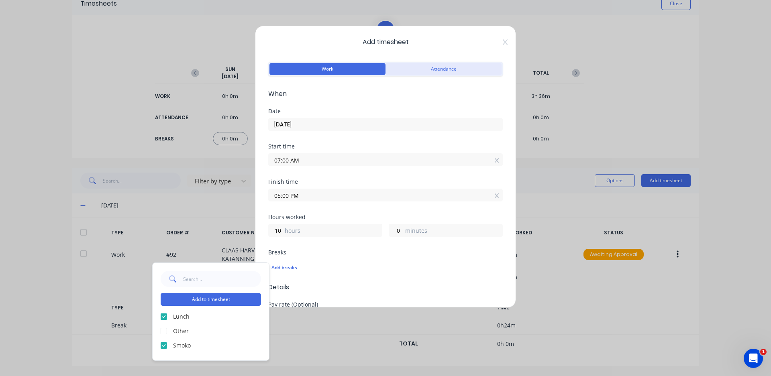
click at [411, 69] on button "Attendance" at bounding box center [444, 69] width 116 height 12
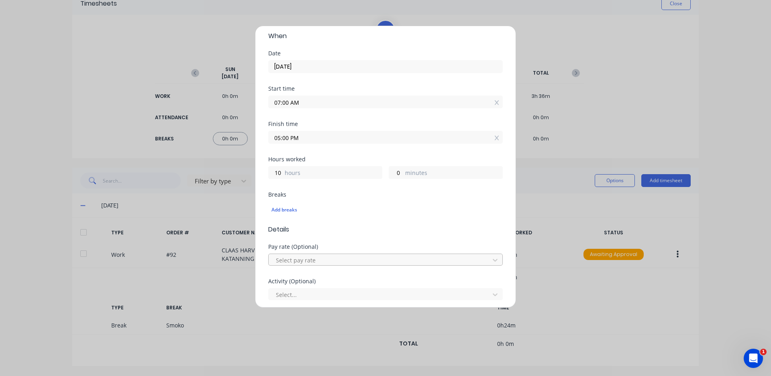
scroll to position [222, 0]
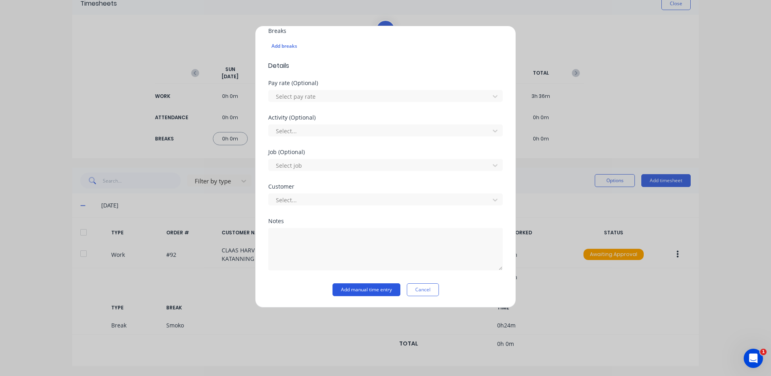
click at [347, 291] on button "Add manual time entry" at bounding box center [367, 290] width 68 height 13
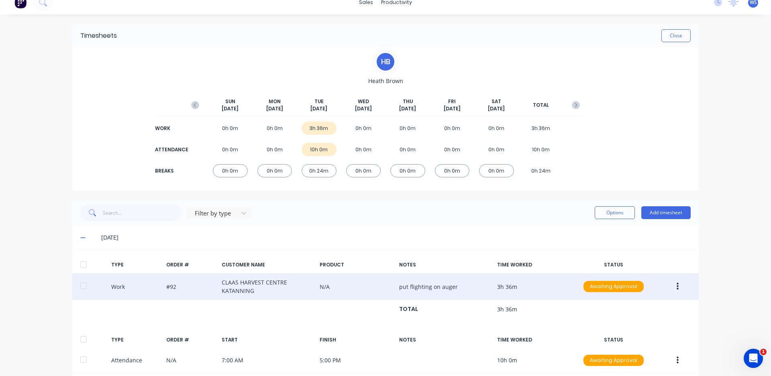
scroll to position [0, 0]
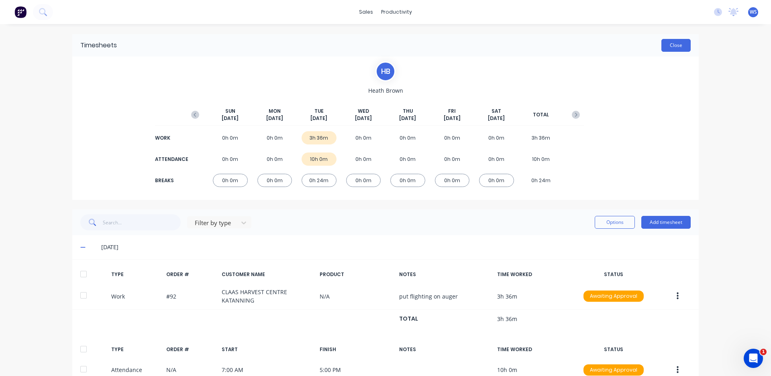
click at [676, 47] on button "Close" at bounding box center [676, 45] width 29 height 13
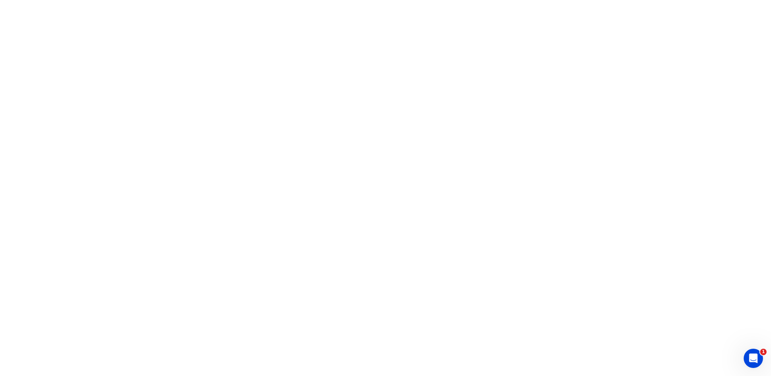
drag, startPoint x: 670, startPoint y: 53, endPoint x: 610, endPoint y: 82, distance: 67.0
click at [612, 0] on html "1" at bounding box center [385, 0] width 771 height 0
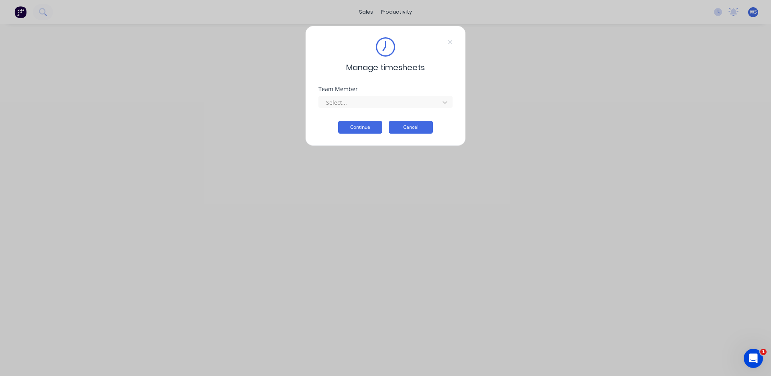
click at [422, 125] on button "Cancel" at bounding box center [411, 127] width 44 height 13
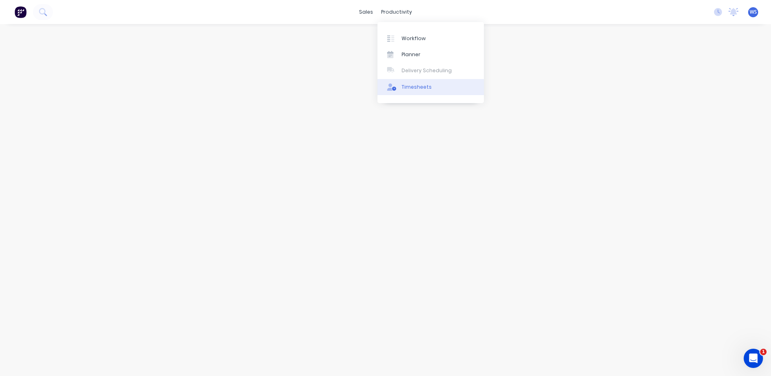
click at [420, 88] on div "Timesheets" at bounding box center [417, 87] width 30 height 7
click at [525, 105] on div at bounding box center [385, 192] width 643 height 336
click at [417, 89] on div "Timesheets" at bounding box center [417, 87] width 30 height 7
click at [372, 10] on div "sales" at bounding box center [366, 12] width 22 height 12
click at [386, 40] on div "Sales Orders" at bounding box center [397, 38] width 33 height 7
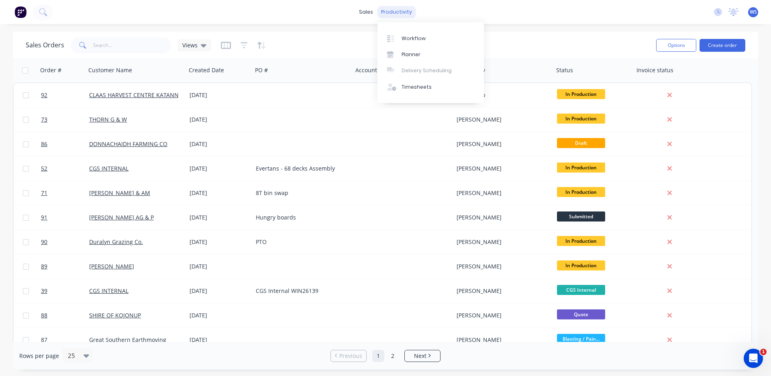
click at [390, 10] on div "productivity" at bounding box center [396, 12] width 39 height 12
click at [408, 90] on div "Timesheets" at bounding box center [417, 87] width 30 height 7
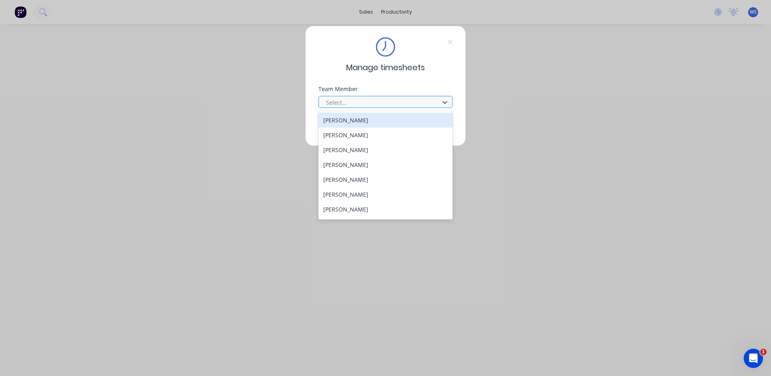
click at [401, 103] on div at bounding box center [380, 103] width 110 height 10
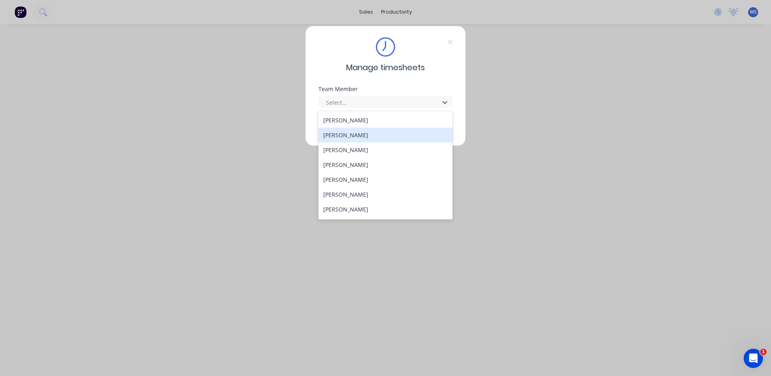
click at [363, 137] on div "[PERSON_NAME]" at bounding box center [386, 135] width 134 height 15
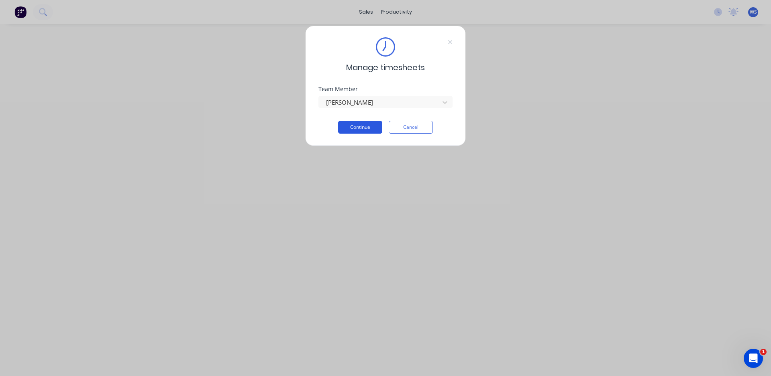
click at [358, 129] on button "Continue" at bounding box center [360, 127] width 44 height 13
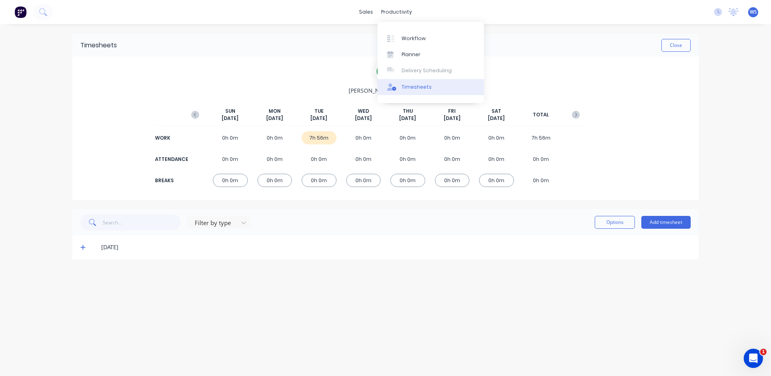
click at [413, 87] on div "Timesheets" at bounding box center [417, 87] width 30 height 7
click at [417, 88] on div "Timesheets" at bounding box center [417, 87] width 30 height 7
click at [406, 40] on div "Workflow" at bounding box center [414, 38] width 24 height 7
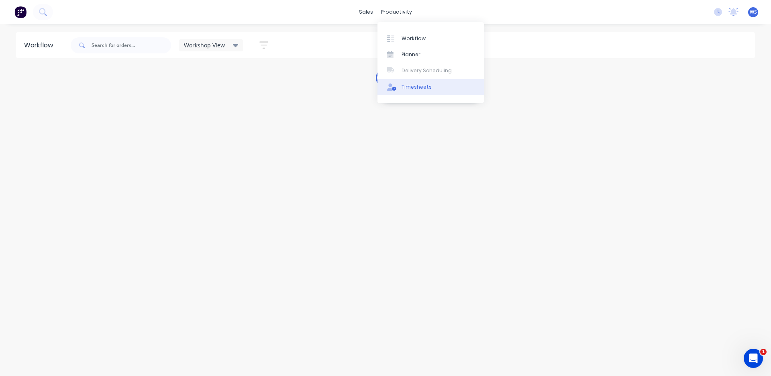
click at [411, 86] on div "Timesheets" at bounding box center [417, 87] width 30 height 7
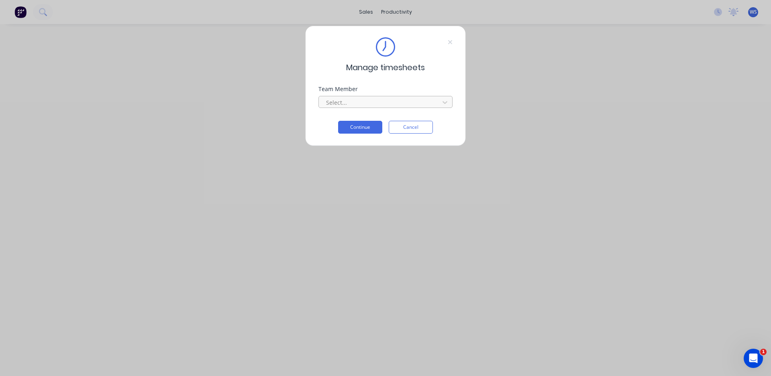
click at [358, 99] on div at bounding box center [380, 103] width 110 height 10
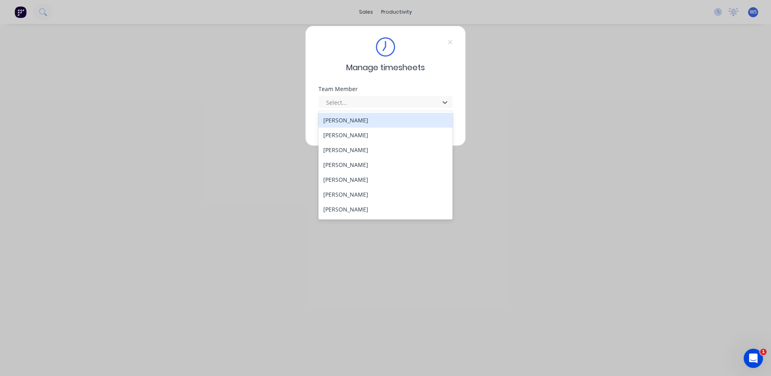
click at [456, 78] on div "Manage timesheets Team Member 12 results available. Use Up and Down to choose o…" at bounding box center [385, 86] width 161 height 121
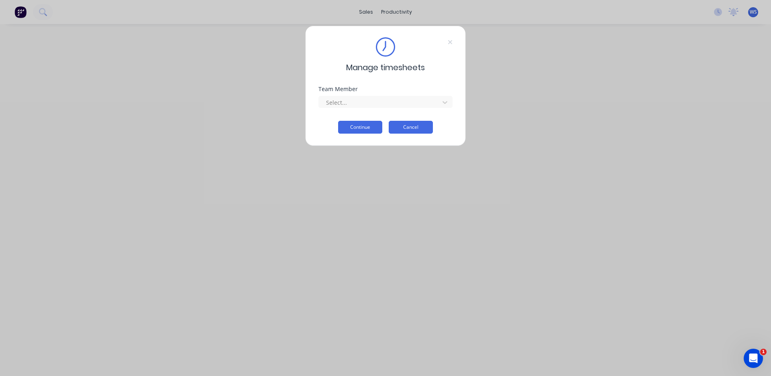
click at [410, 130] on button "Cancel" at bounding box center [411, 127] width 44 height 13
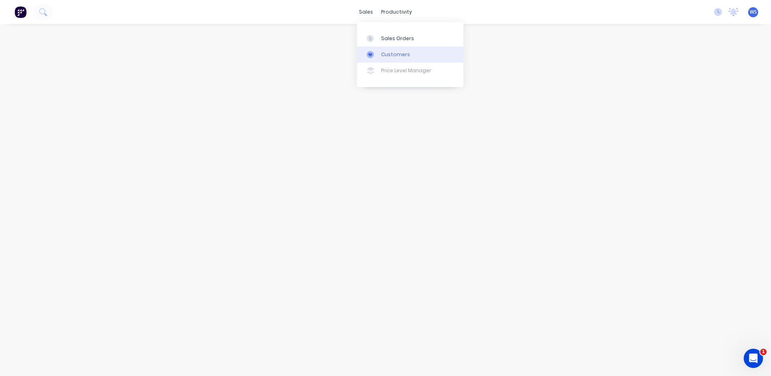
click at [387, 56] on div "Customers" at bounding box center [395, 54] width 29 height 7
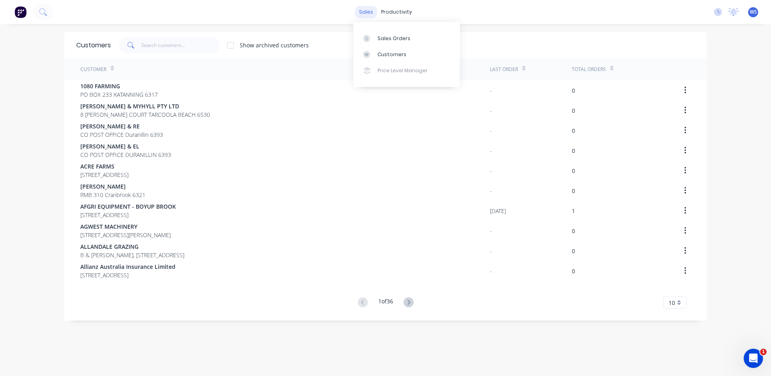
click at [362, 13] on div "sales" at bounding box center [366, 12] width 22 height 12
click at [378, 41] on div "Sales Orders" at bounding box center [394, 38] width 33 height 7
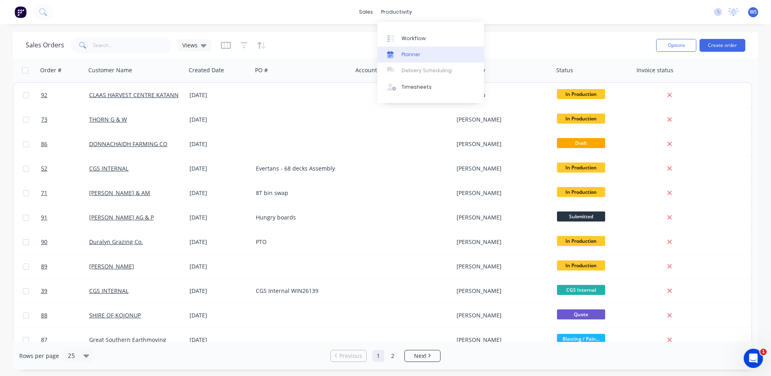
click at [407, 52] on div "Planner" at bounding box center [411, 54] width 19 height 7
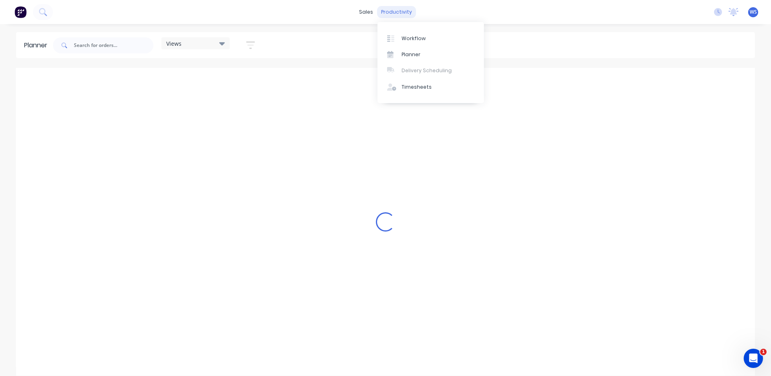
scroll to position [0, 0]
click at [398, 39] on div at bounding box center [393, 38] width 12 height 7
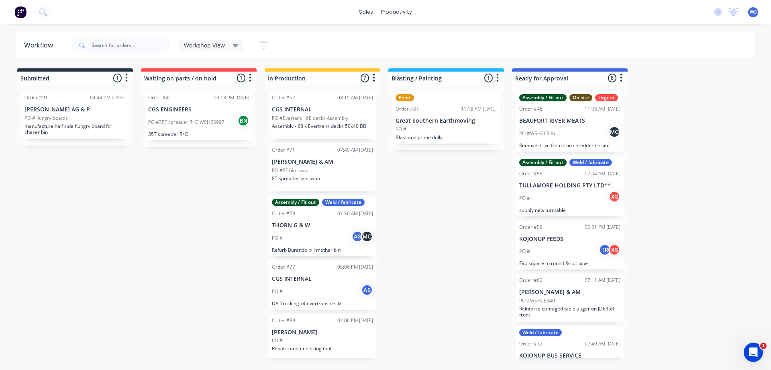
click at [229, 45] on div "Workshop View" at bounding box center [211, 45] width 55 height 7
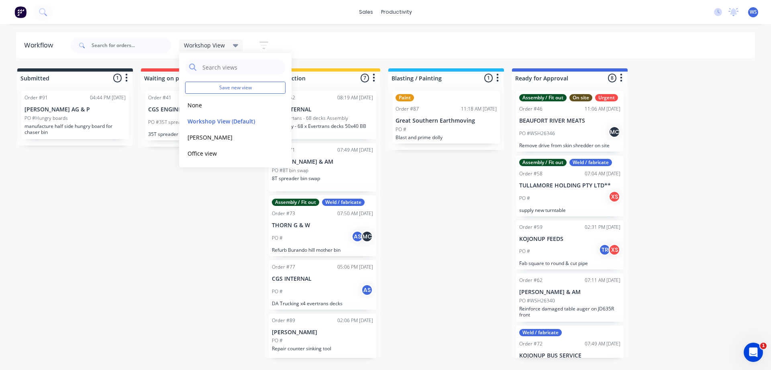
click at [229, 44] on div "Workshop View" at bounding box center [211, 45] width 55 height 7
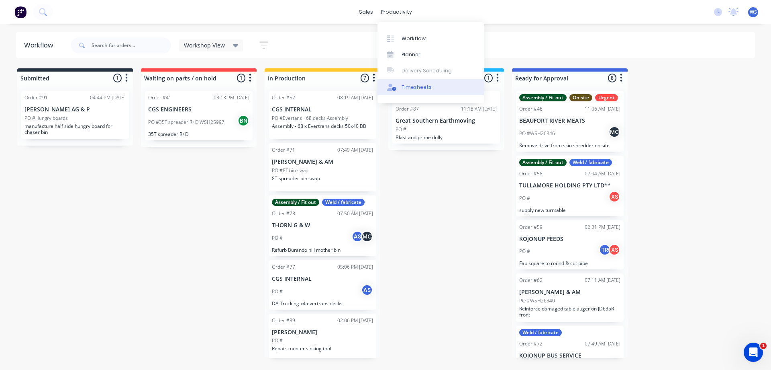
click at [417, 88] on div "Timesheets" at bounding box center [417, 87] width 30 height 7
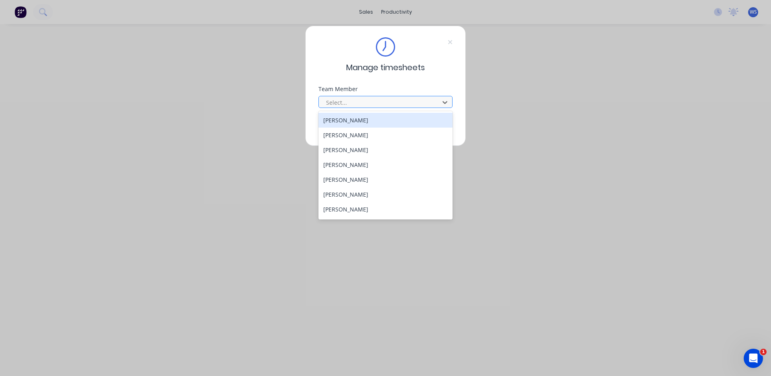
click at [407, 101] on div at bounding box center [380, 103] width 110 height 10
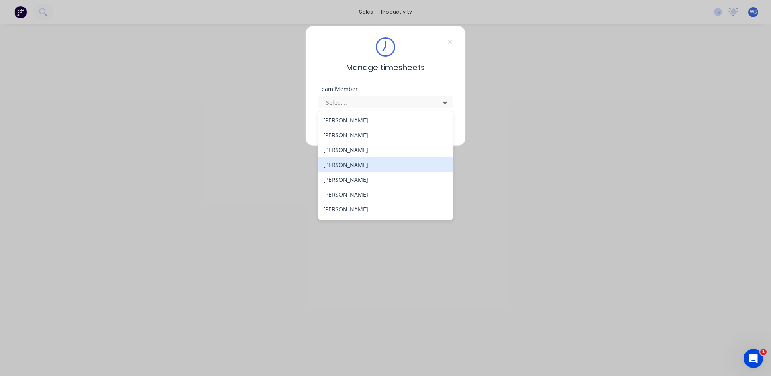
click at [363, 164] on div "[PERSON_NAME]" at bounding box center [386, 164] width 134 height 15
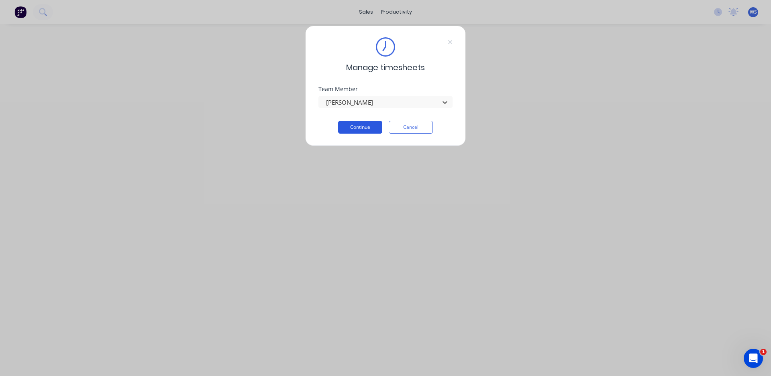
click at [359, 127] on button "Continue" at bounding box center [360, 127] width 44 height 13
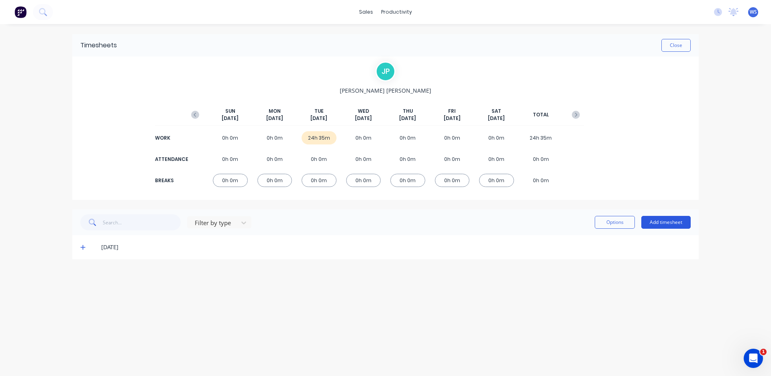
click at [686, 220] on button "Add timesheet" at bounding box center [666, 222] width 49 height 13
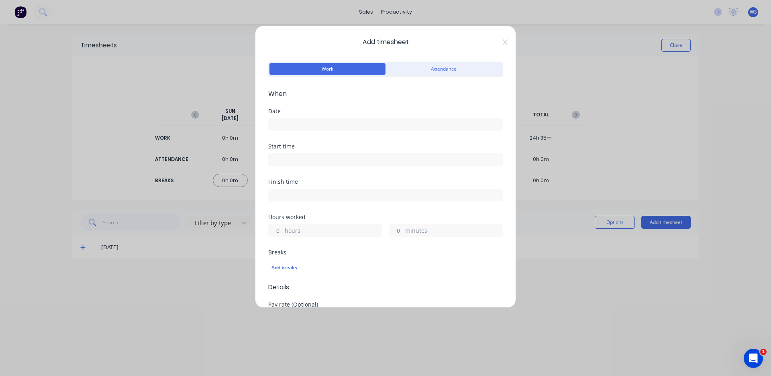
click at [503, 42] on icon at bounding box center [505, 42] width 5 height 6
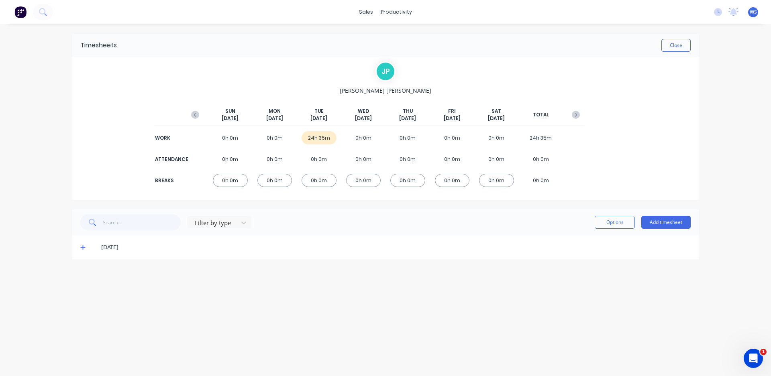
click at [555, 53] on div "Timesheets Close" at bounding box center [385, 45] width 627 height 22
click at [680, 43] on button "Close" at bounding box center [676, 45] width 29 height 13
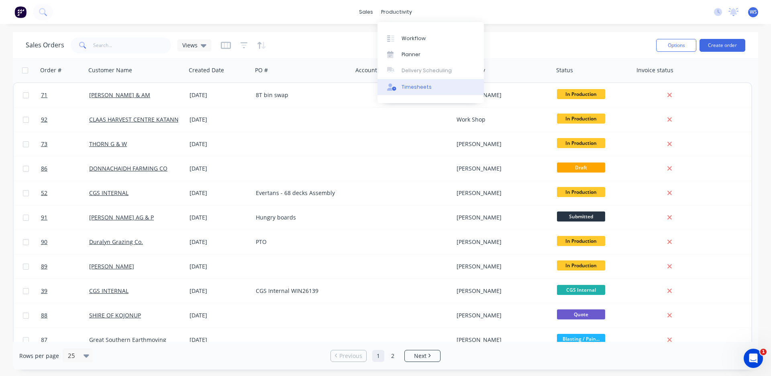
click at [412, 84] on div "Timesheets" at bounding box center [417, 87] width 30 height 7
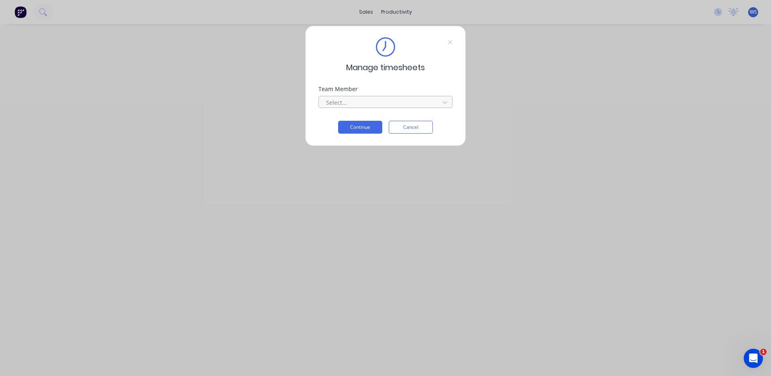
click at [350, 104] on div at bounding box center [380, 103] width 110 height 10
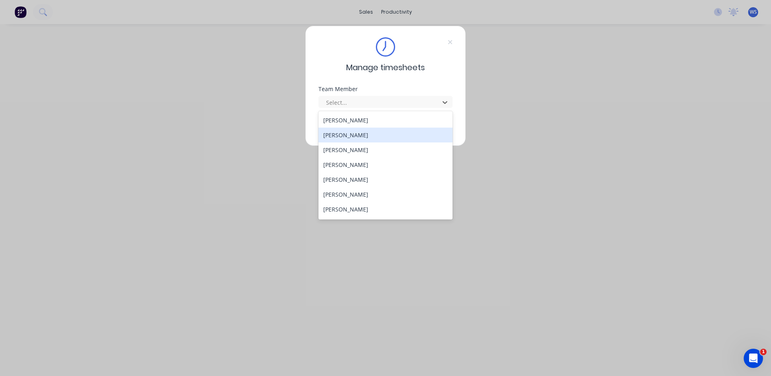
click at [348, 136] on div "[PERSON_NAME]" at bounding box center [386, 135] width 134 height 15
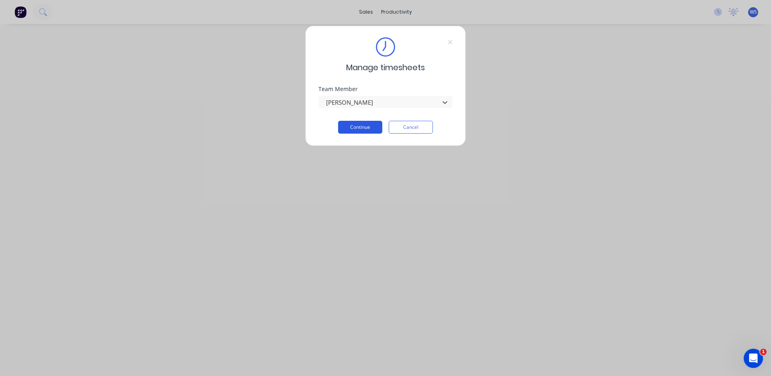
click at [358, 127] on button "Continue" at bounding box center [360, 127] width 44 height 13
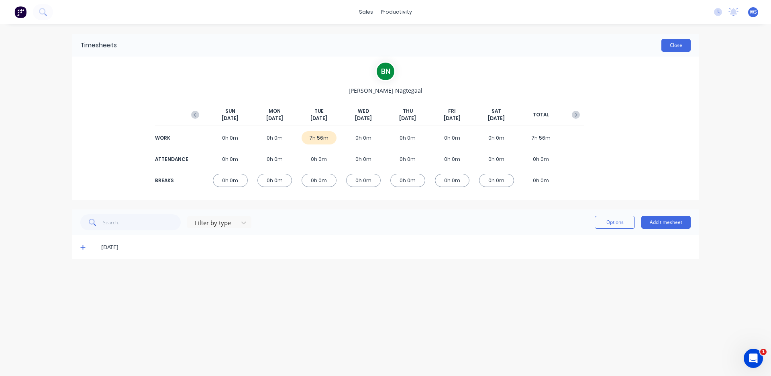
click at [674, 45] on button "Close" at bounding box center [676, 45] width 29 height 13
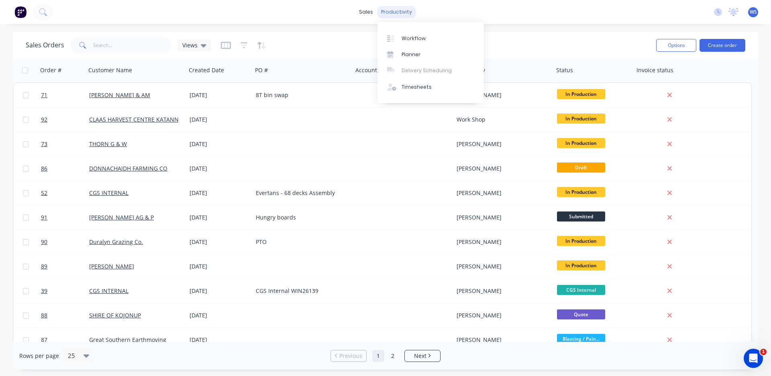
click at [401, 12] on div "productivity" at bounding box center [396, 12] width 39 height 12
click at [417, 84] on div "Timesheets" at bounding box center [417, 87] width 30 height 7
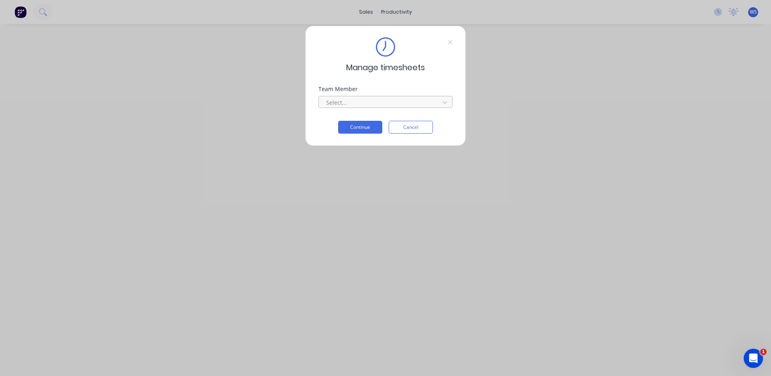
click at [412, 103] on div at bounding box center [380, 103] width 110 height 10
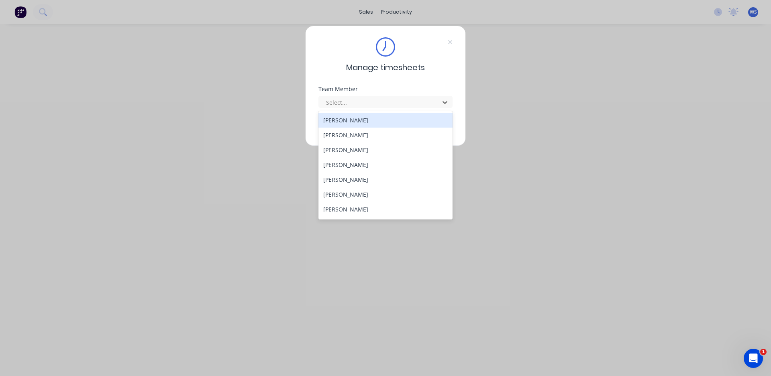
click at [515, 118] on div "Manage timesheets Team Member 12 results available. Use Up and Down to choose o…" at bounding box center [385, 188] width 771 height 376
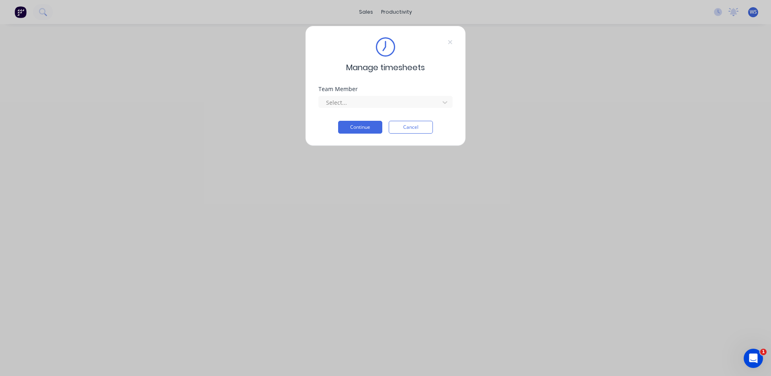
click at [413, 131] on button "Cancel" at bounding box center [411, 127] width 44 height 13
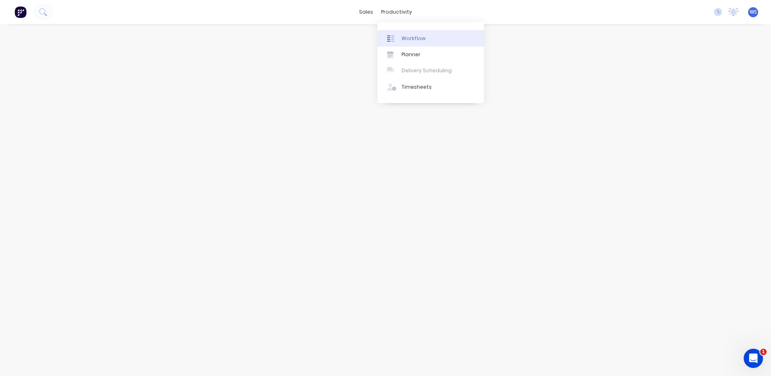
click at [439, 36] on link "Workflow" at bounding box center [431, 38] width 106 height 16
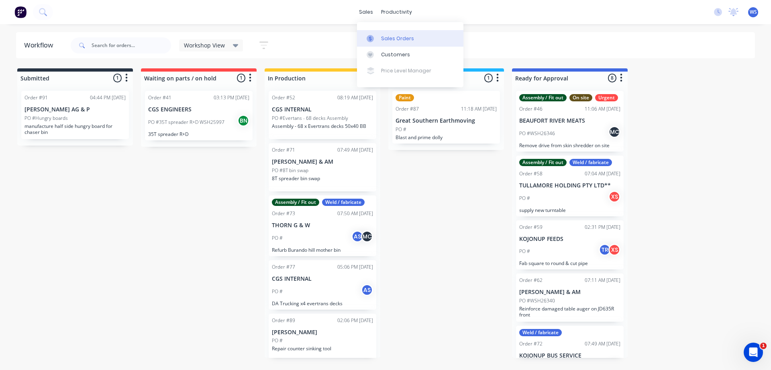
click at [382, 40] on div "Sales Orders" at bounding box center [397, 38] width 33 height 7
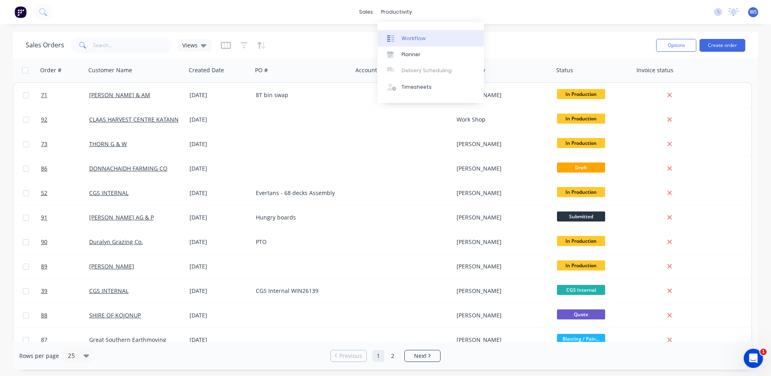
click at [414, 39] on div "Workflow" at bounding box center [414, 38] width 24 height 7
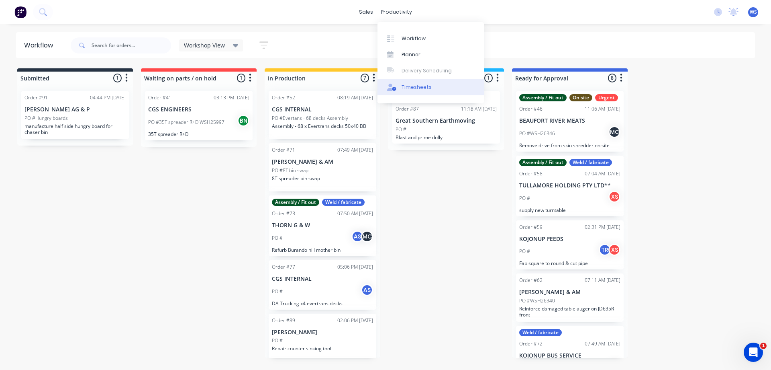
click at [423, 89] on div "Timesheets" at bounding box center [417, 87] width 30 height 7
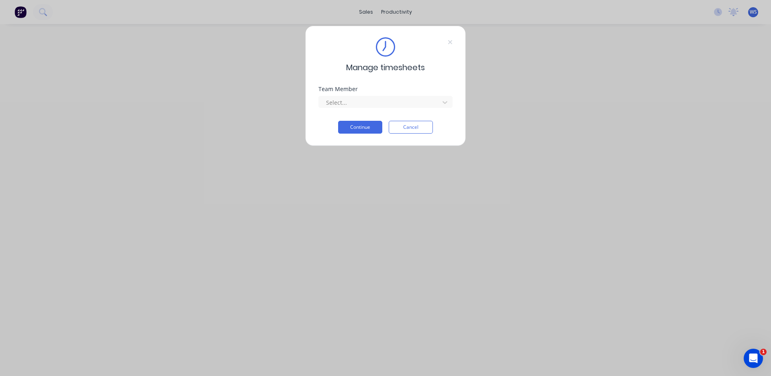
click at [409, 109] on div "Team Member Select..." at bounding box center [386, 103] width 134 height 35
click at [407, 103] on div at bounding box center [380, 103] width 110 height 10
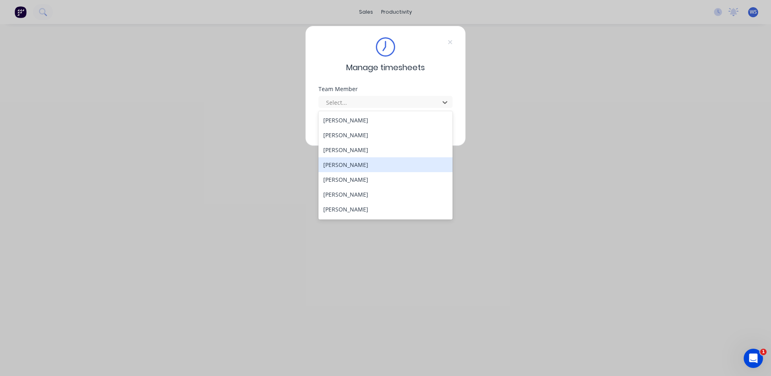
click at [358, 165] on div "[PERSON_NAME]" at bounding box center [386, 164] width 134 height 15
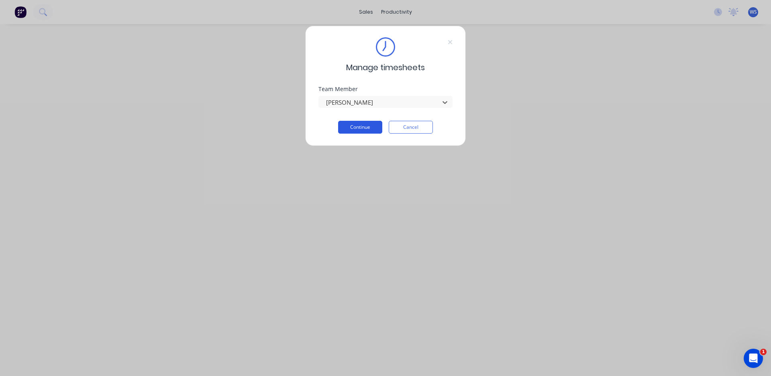
click at [368, 127] on button "Continue" at bounding box center [360, 127] width 44 height 13
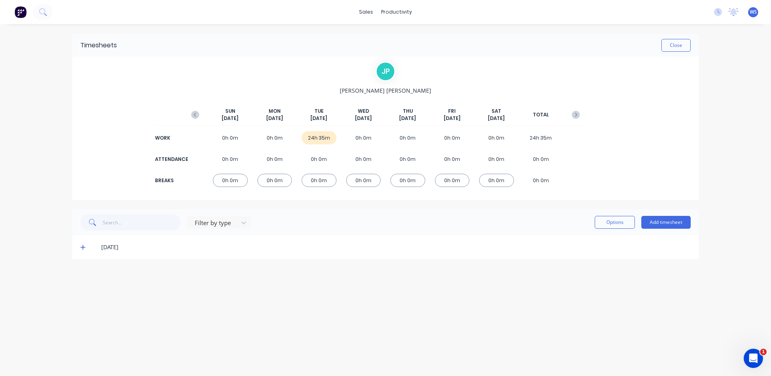
click at [82, 247] on icon at bounding box center [82, 247] width 5 height 5
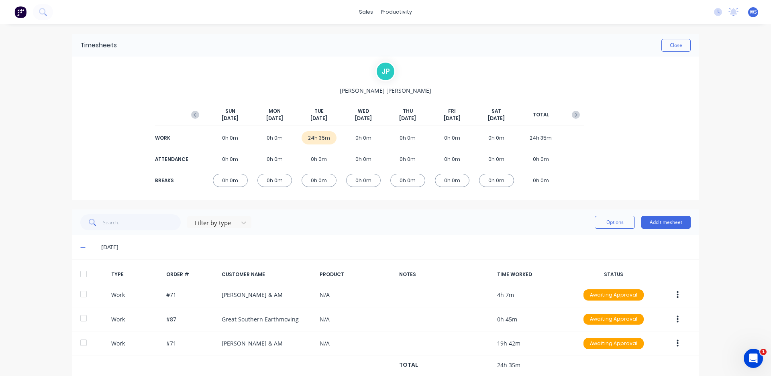
scroll to position [21, 0]
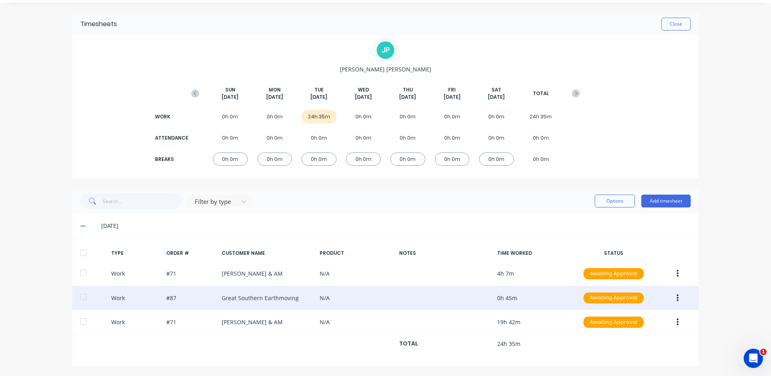
click at [677, 301] on icon "button" at bounding box center [678, 297] width 2 height 7
click at [642, 280] on div "Edit" at bounding box center [649, 284] width 62 height 12
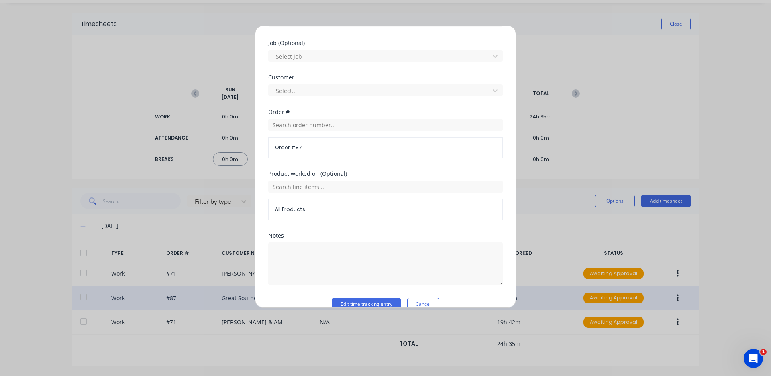
scroll to position [345, 0]
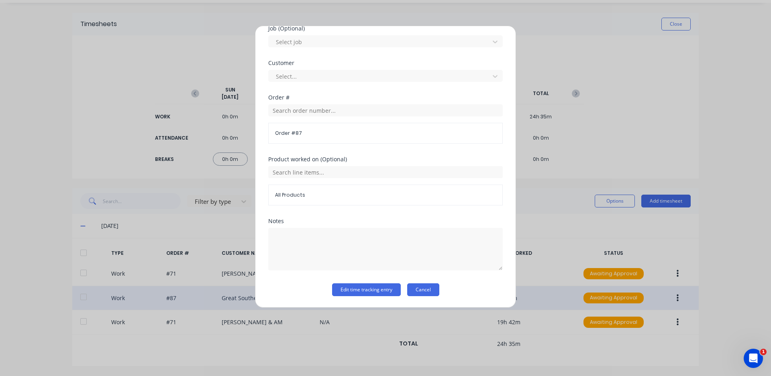
click at [418, 287] on button "Cancel" at bounding box center [423, 290] width 32 height 13
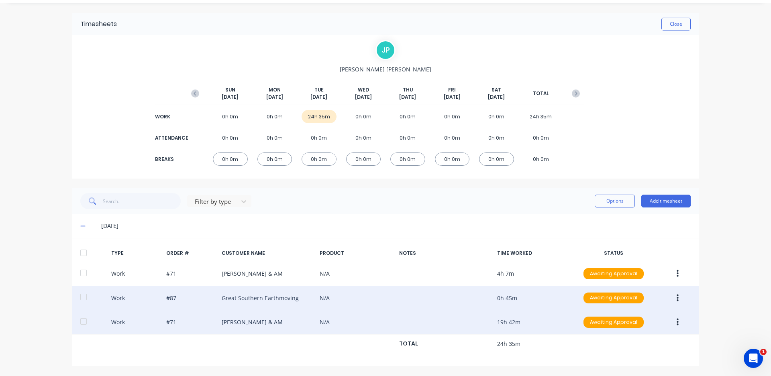
click at [676, 324] on button "button" at bounding box center [677, 322] width 19 height 14
click at [630, 305] on div "Edit" at bounding box center [649, 308] width 62 height 12
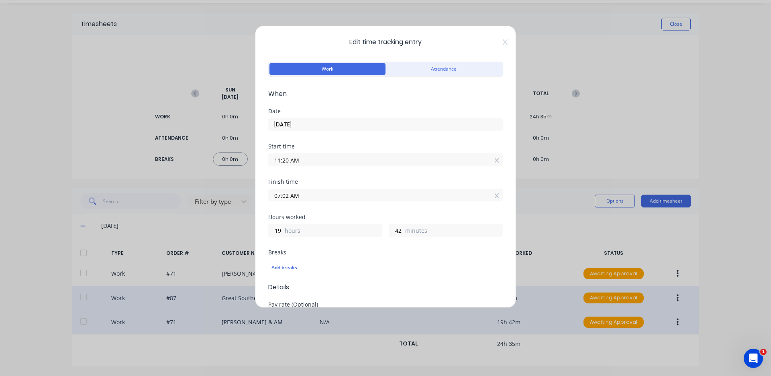
click at [288, 198] on input "07:02 AM" at bounding box center [386, 195] width 234 height 12
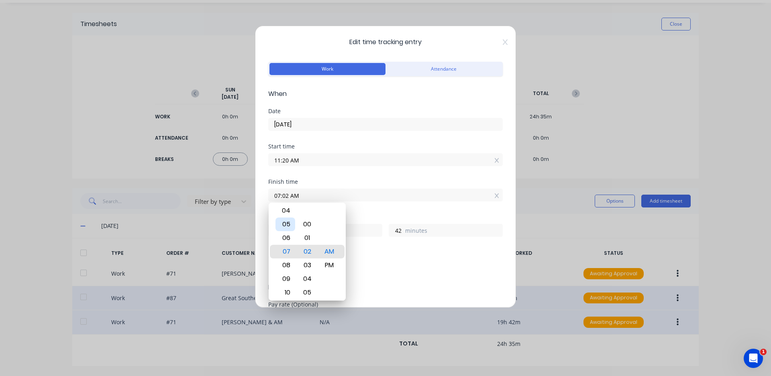
click at [286, 225] on div "05" at bounding box center [286, 225] width 20 height 14
type input "05:02 AM"
type input "17"
click at [306, 223] on div "00" at bounding box center [308, 225] width 20 height 14
type input "05:00 AM"
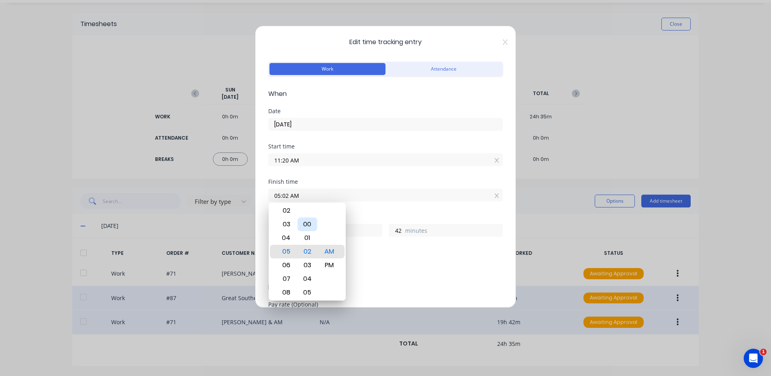
type input "40"
click at [331, 259] on div "PM" at bounding box center [330, 266] width 20 height 14
type input "05:00 PM"
type input "5"
click at [377, 263] on div "Add breaks" at bounding box center [386, 268] width 228 height 10
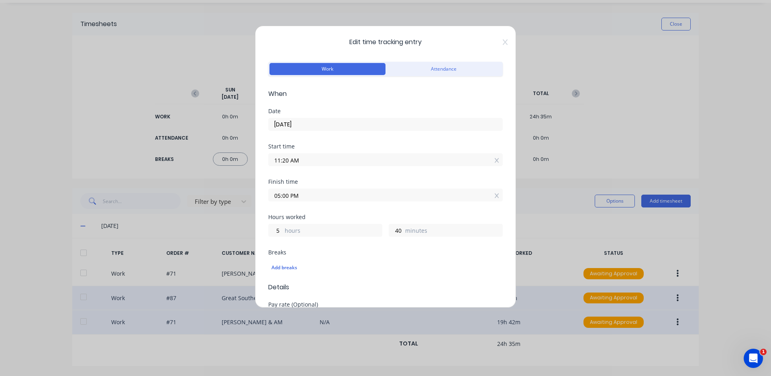
click at [288, 159] on input "11:20 AM" at bounding box center [386, 160] width 234 height 12
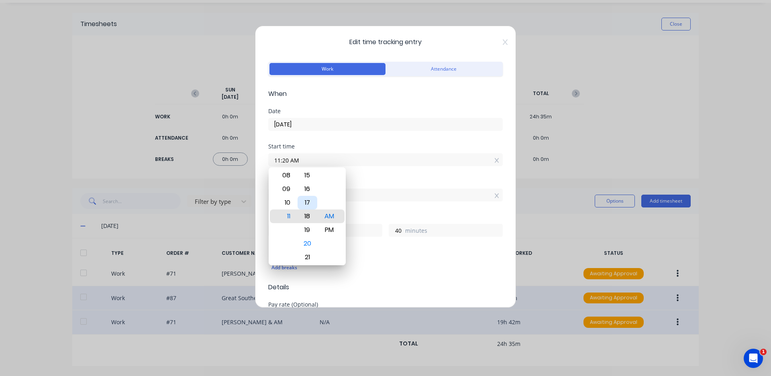
type input "11:18 AM"
type input "42"
click at [306, 178] on div "15" at bounding box center [308, 176] width 20 height 14
type input "11:15 AM"
type input "45"
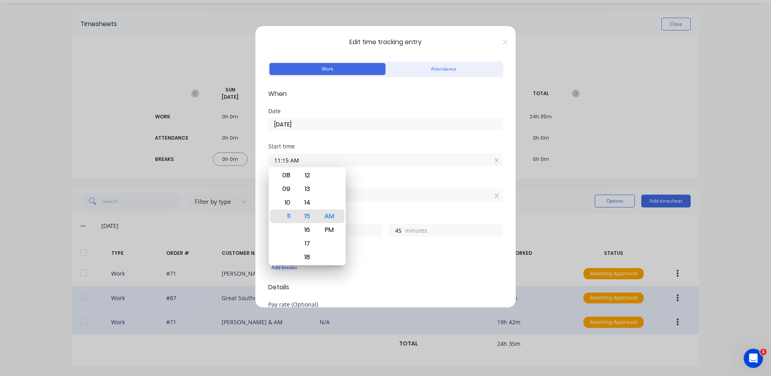
click at [378, 262] on div "Add breaks" at bounding box center [385, 267] width 235 height 17
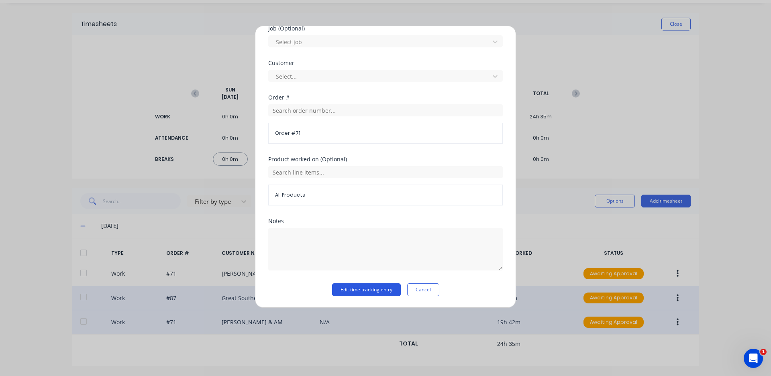
click at [374, 288] on button "Edit time tracking entry" at bounding box center [366, 290] width 69 height 13
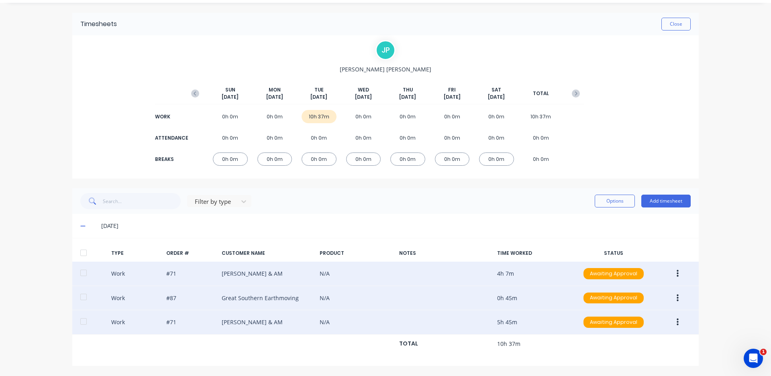
click at [673, 274] on button "button" at bounding box center [677, 274] width 19 height 14
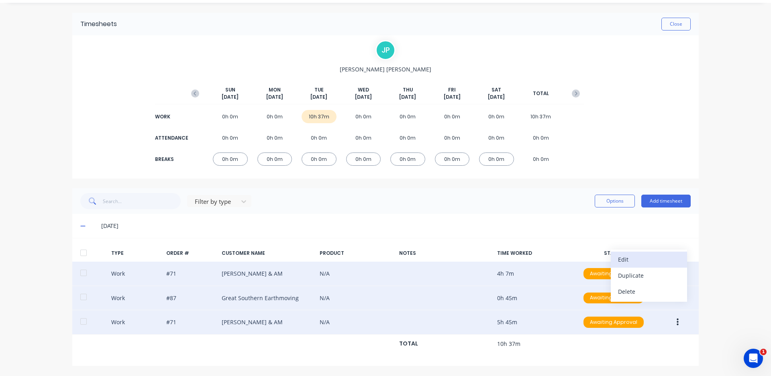
click at [653, 266] on button "Edit" at bounding box center [649, 260] width 76 height 16
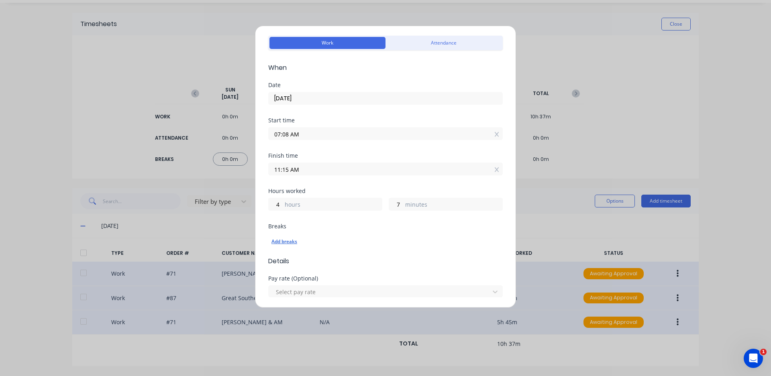
scroll to position [40, 0]
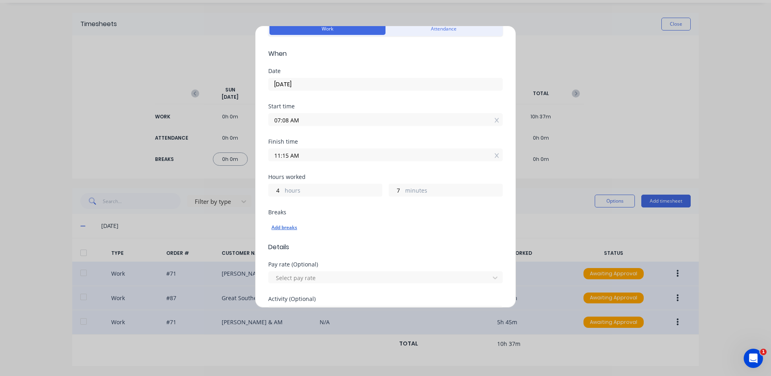
click at [289, 227] on div "Add breaks" at bounding box center [386, 228] width 228 height 10
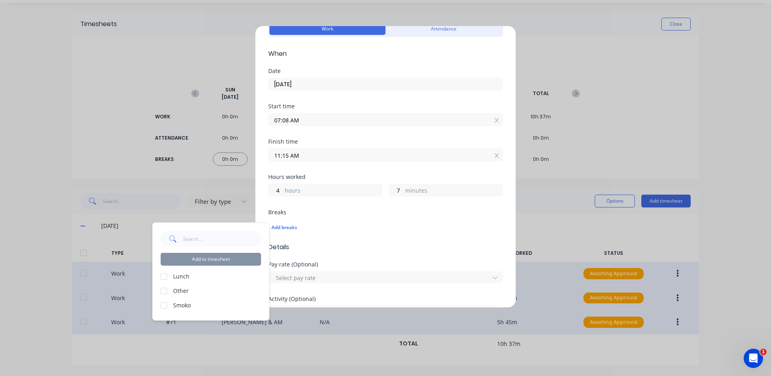
click at [165, 305] on div at bounding box center [164, 306] width 16 height 16
click at [200, 261] on button "Add to timesheet" at bounding box center [211, 259] width 100 height 13
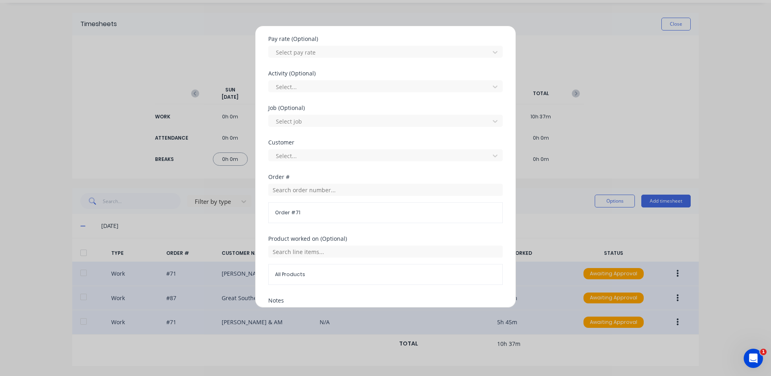
scroll to position [358, 0]
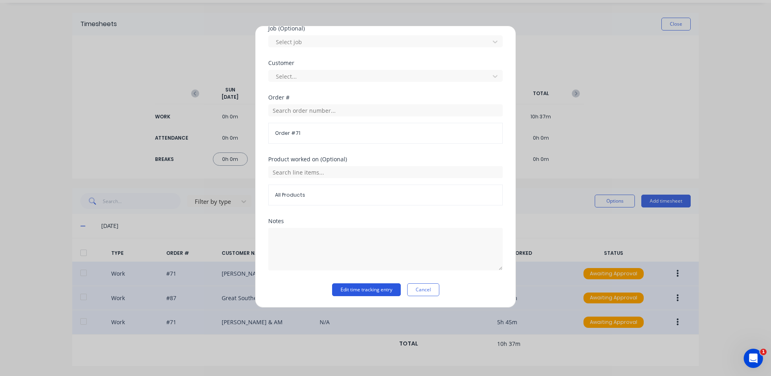
click at [347, 290] on button "Edit time tracking entry" at bounding box center [366, 290] width 69 height 13
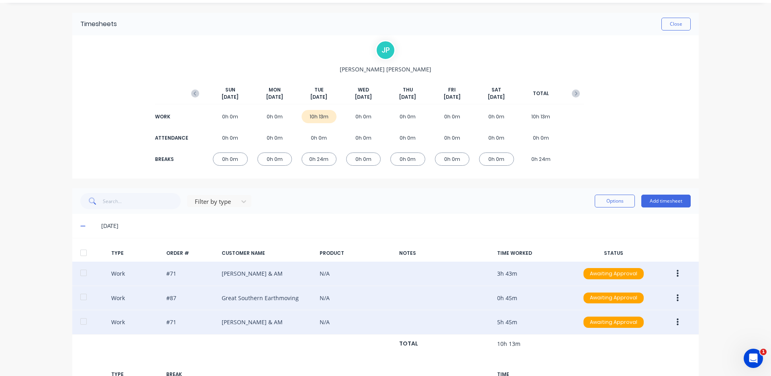
click at [677, 298] on icon "button" at bounding box center [678, 298] width 2 height 9
click at [649, 284] on div "Edit" at bounding box center [649, 284] width 62 height 12
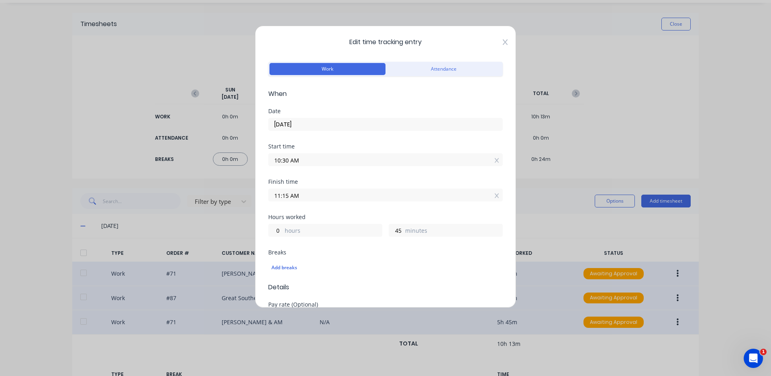
click at [503, 41] on icon at bounding box center [505, 42] width 5 height 6
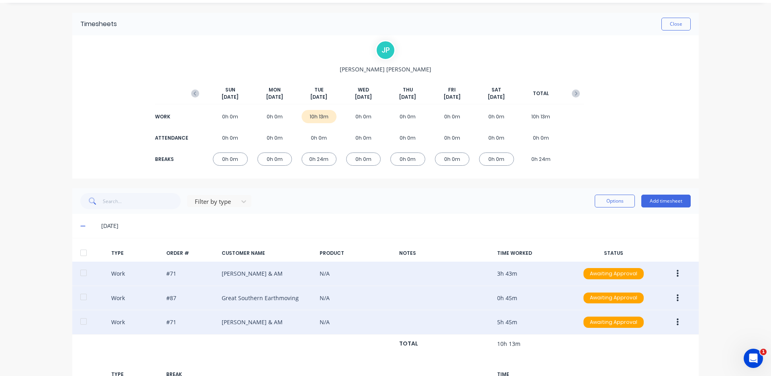
click at [677, 322] on icon "button" at bounding box center [678, 322] width 2 height 7
click at [642, 305] on div "Edit" at bounding box center [649, 308] width 62 height 12
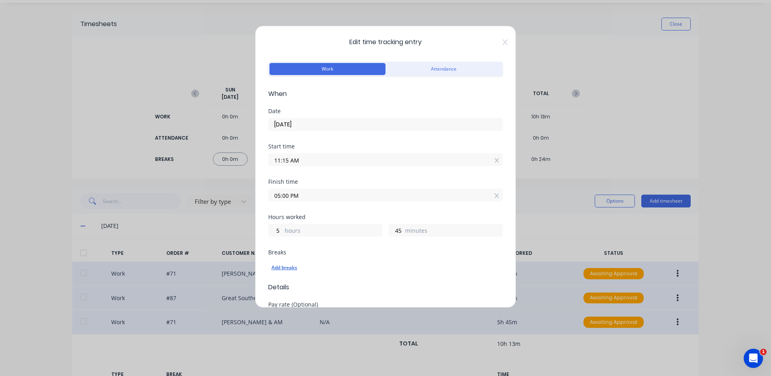
click at [291, 266] on div "Add breaks" at bounding box center [386, 268] width 228 height 10
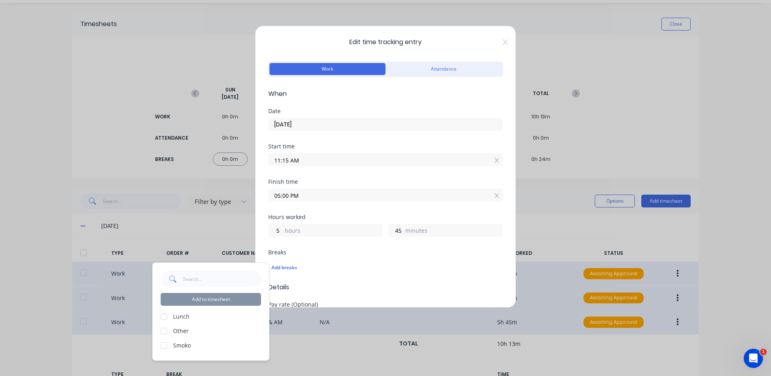
click at [164, 318] on div at bounding box center [164, 317] width 16 height 16
click at [188, 299] on button "Add to timesheet" at bounding box center [211, 299] width 100 height 13
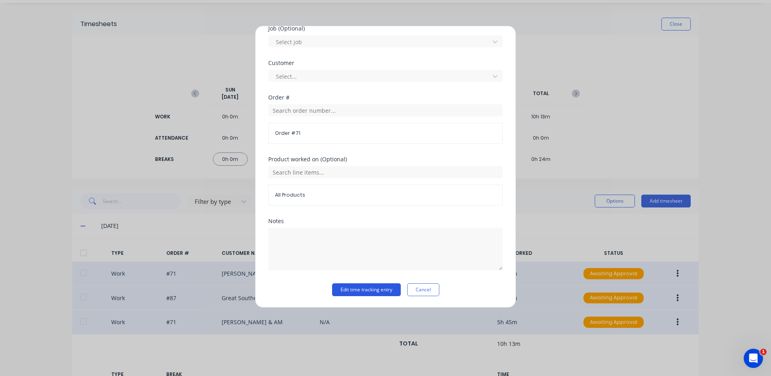
click at [352, 293] on button "Edit time tracking entry" at bounding box center [366, 290] width 69 height 13
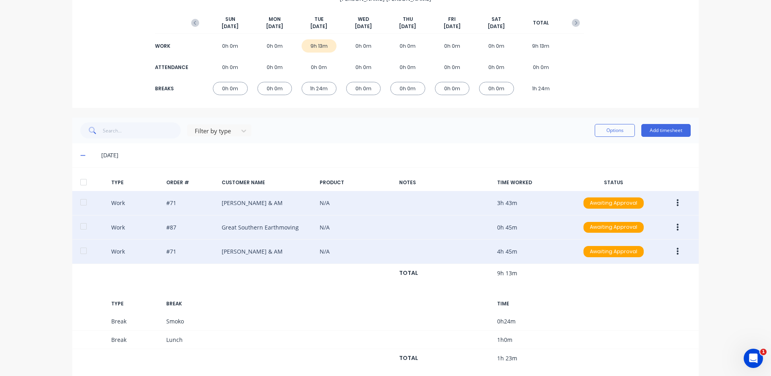
scroll to position [102, 0]
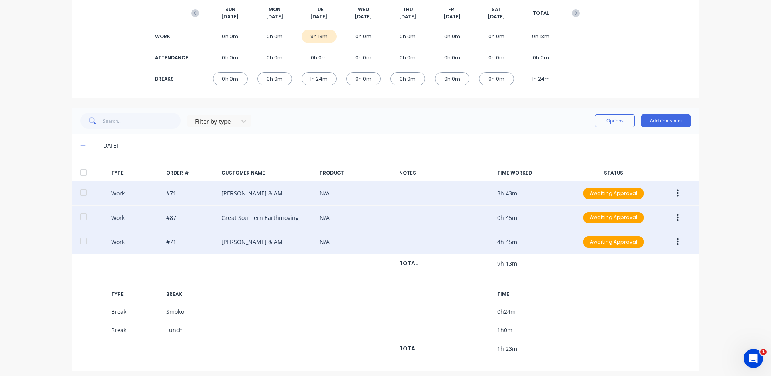
click at [677, 195] on icon "button" at bounding box center [678, 193] width 2 height 9
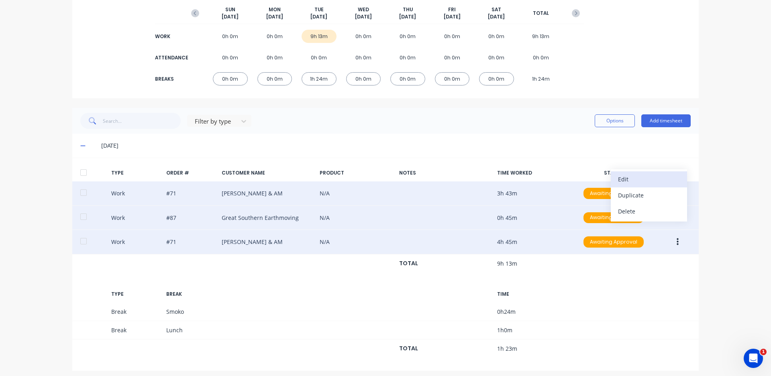
click at [647, 183] on div "Edit" at bounding box center [649, 180] width 62 height 12
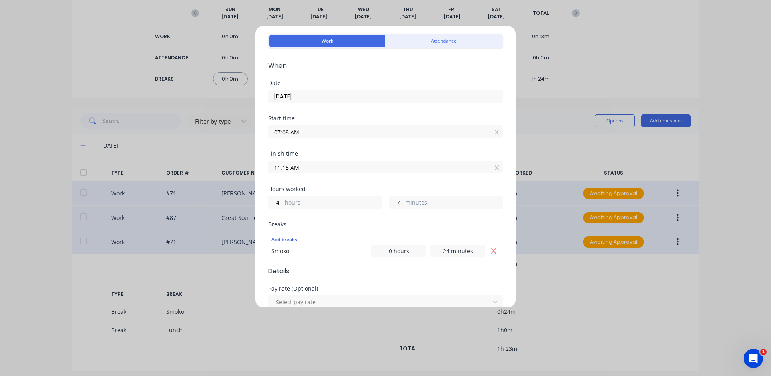
scroll to position [0, 0]
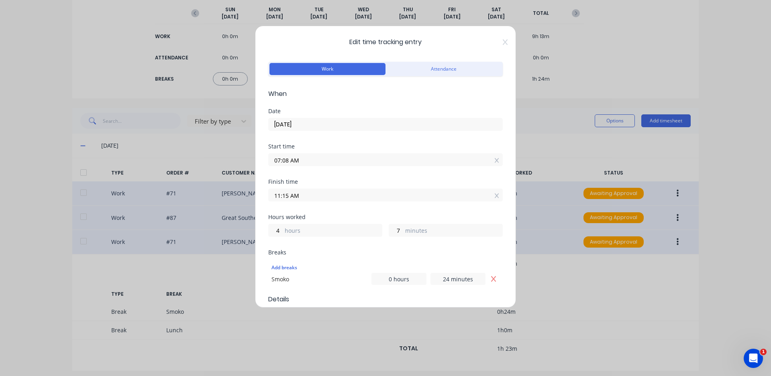
click at [289, 161] on input "07:08 AM" at bounding box center [386, 160] width 234 height 12
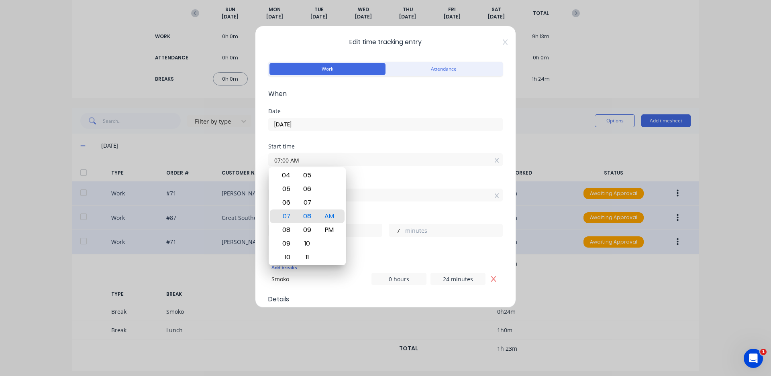
type input "07:00 AM"
type input "15"
click at [371, 179] on div "Start time 07:00 AM" at bounding box center [385, 161] width 235 height 35
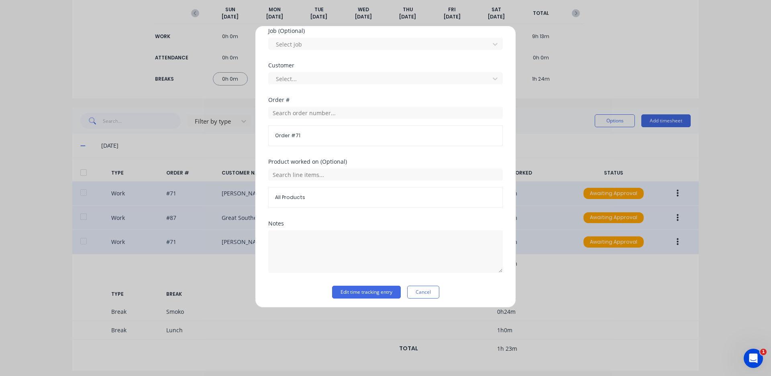
scroll to position [358, 0]
click at [390, 289] on button "Edit time tracking entry" at bounding box center [366, 290] width 69 height 13
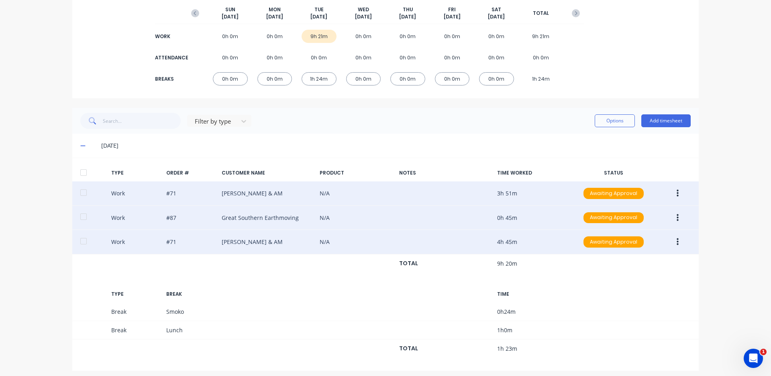
click at [677, 193] on icon "button" at bounding box center [678, 193] width 2 height 9
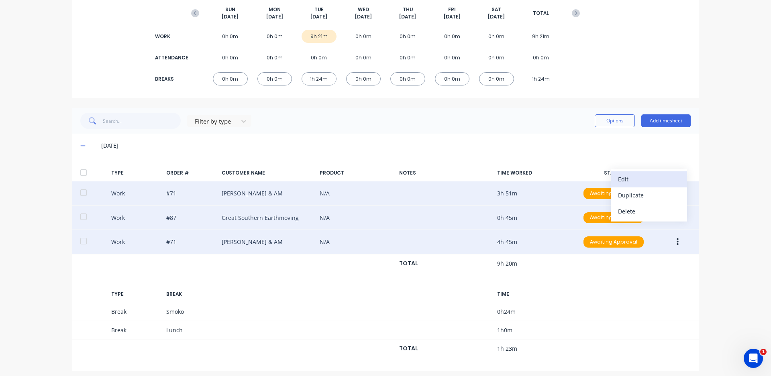
click at [633, 185] on div "Edit" at bounding box center [649, 180] width 62 height 12
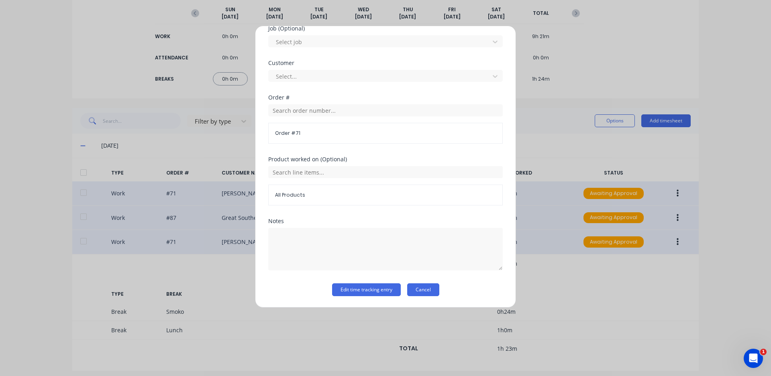
click at [425, 287] on button "Cancel" at bounding box center [423, 290] width 32 height 13
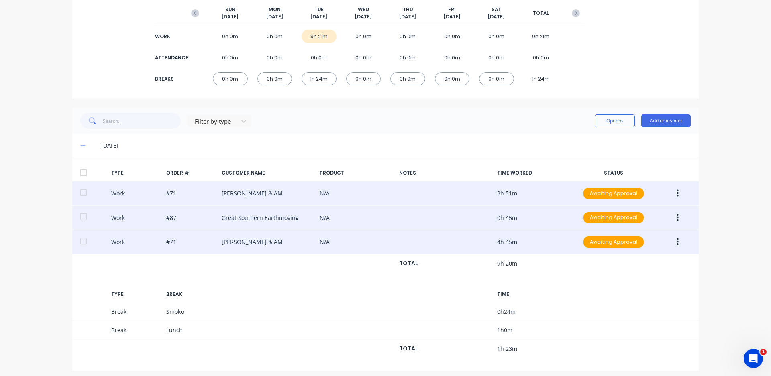
click at [677, 241] on icon "button" at bounding box center [678, 242] width 2 height 9
click at [639, 227] on div "Edit" at bounding box center [649, 228] width 62 height 12
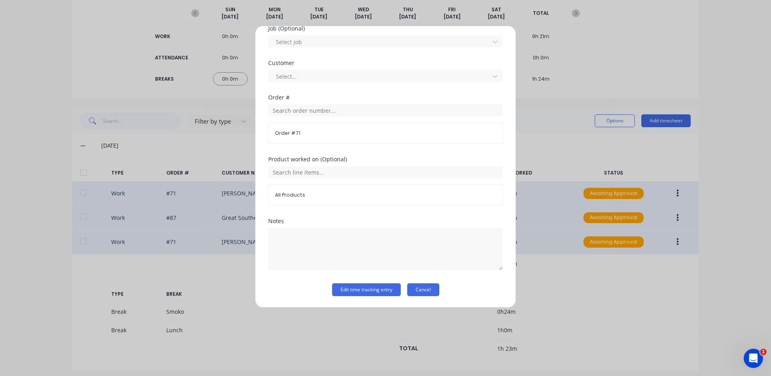
click at [425, 289] on button "Cancel" at bounding box center [423, 290] width 32 height 13
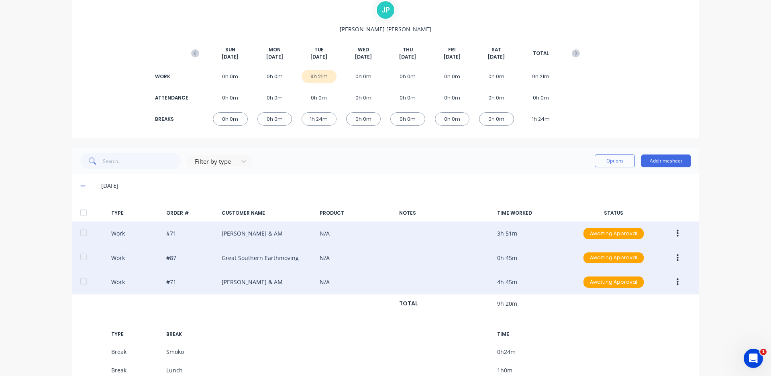
scroll to position [21, 0]
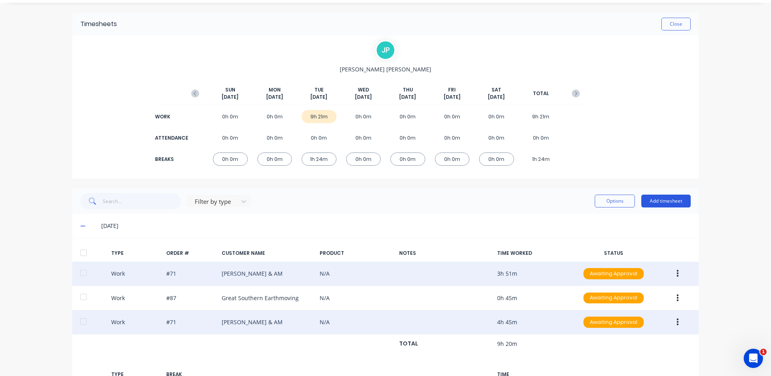
click at [642, 201] on button "Add timesheet" at bounding box center [666, 201] width 49 height 13
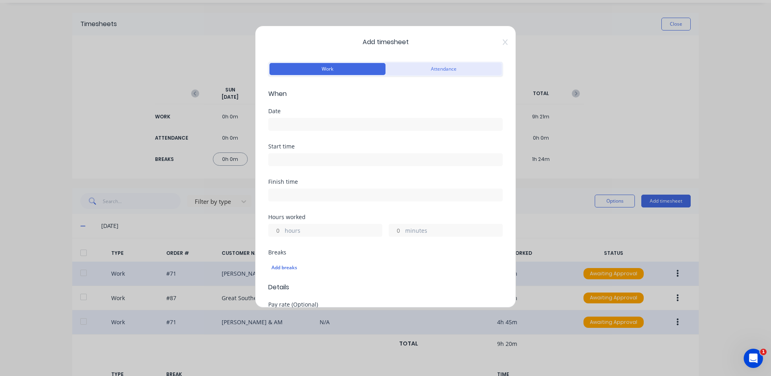
click at [438, 74] on button "Attendance" at bounding box center [444, 69] width 116 height 12
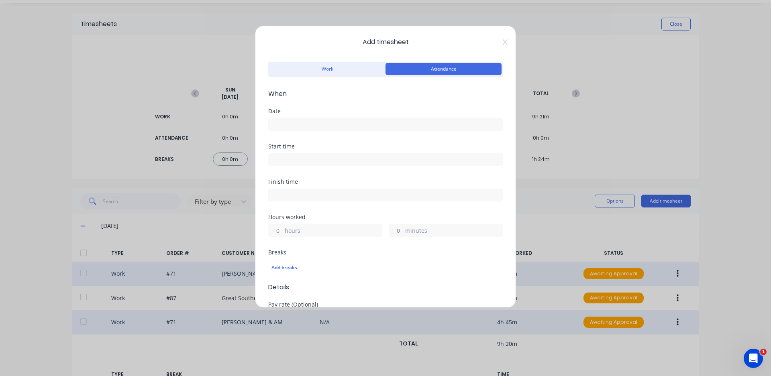
click at [342, 121] on input at bounding box center [386, 125] width 234 height 12
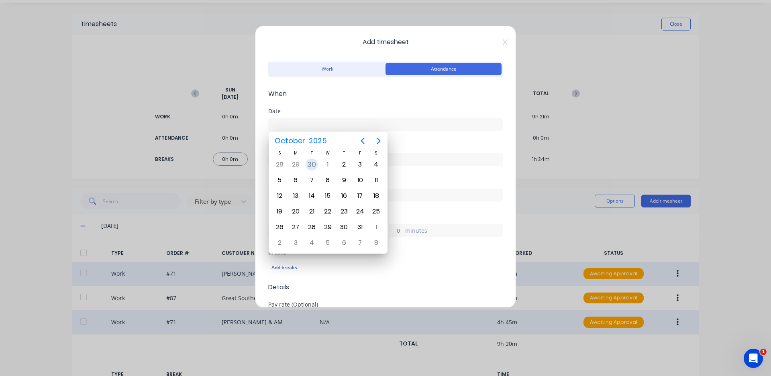
click at [315, 163] on div "30" at bounding box center [312, 165] width 12 height 12
type input "[DATE]"
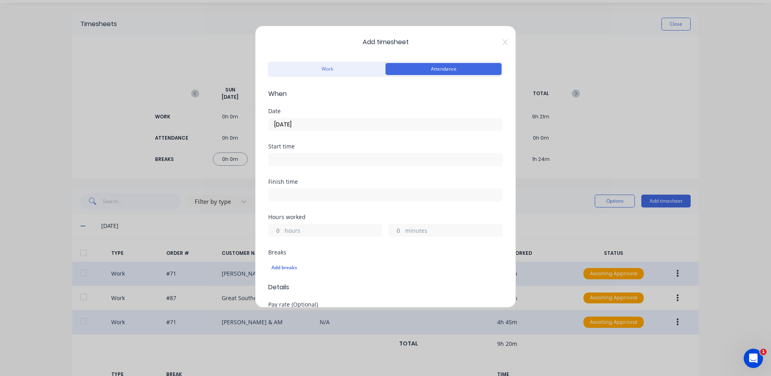
click at [296, 160] on input at bounding box center [386, 160] width 234 height 12
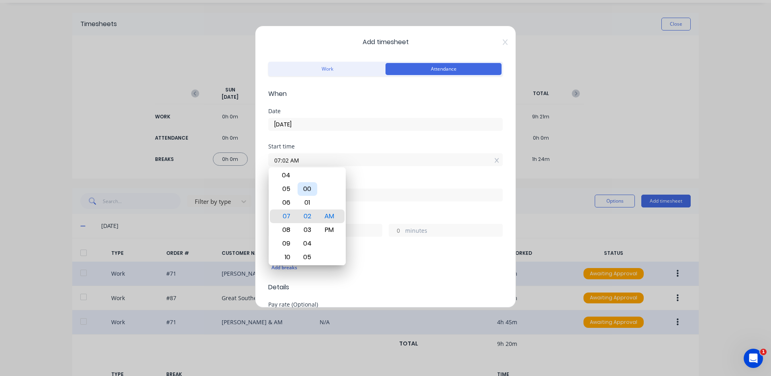
click at [306, 190] on div "00" at bounding box center [308, 189] width 20 height 14
type input "07:00 AM"
click at [353, 263] on div "Add breaks" at bounding box center [386, 268] width 228 height 10
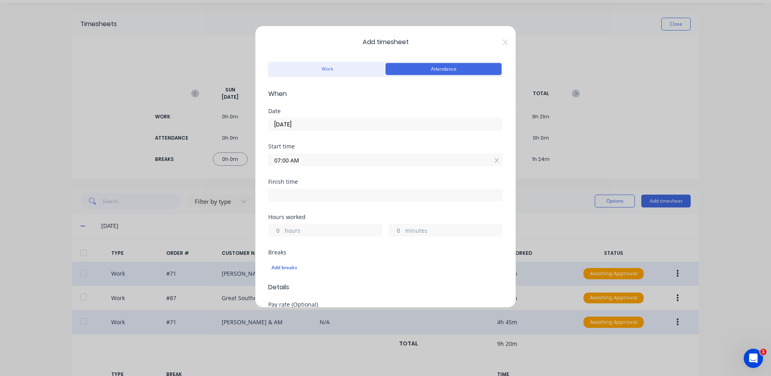
click at [309, 199] on input at bounding box center [386, 195] width 234 height 12
type input "07:06 AM"
type input "0"
type input "6"
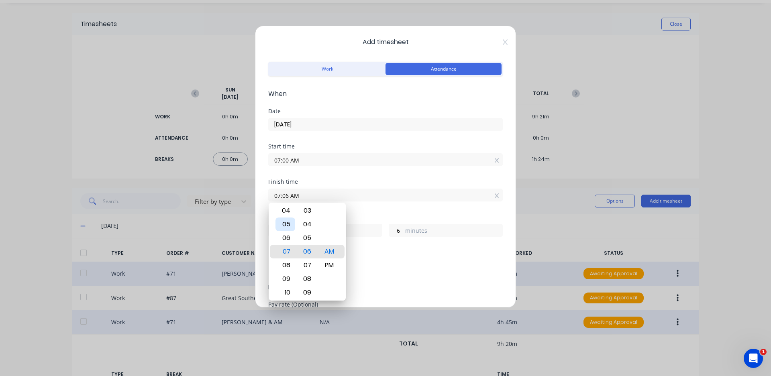
click at [291, 228] on div "05" at bounding box center [286, 225] width 20 height 14
type input "05:06 AM"
type input "22"
type input "05:04 AM"
type input "4"
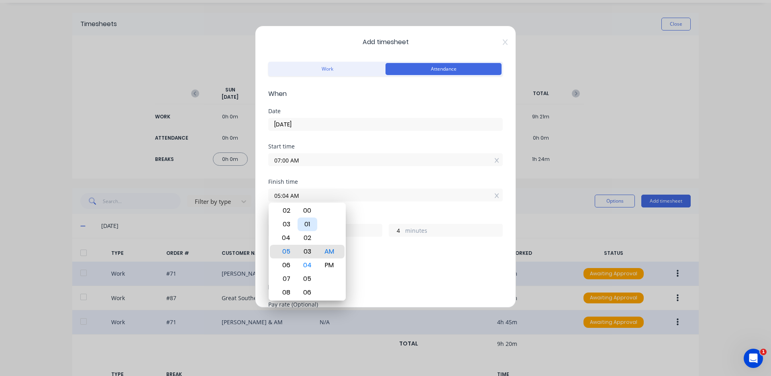
type input "05:03 AM"
type input "3"
click at [307, 212] on div "00" at bounding box center [308, 211] width 20 height 14
type input "05:00 AM"
type input "0"
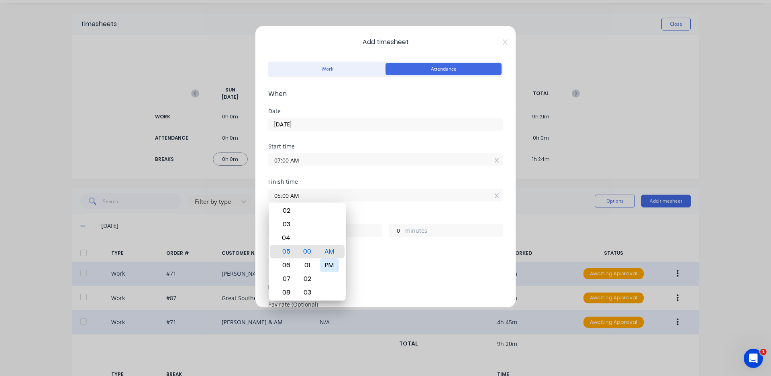
click at [329, 262] on div "PM" at bounding box center [330, 266] width 20 height 14
type input "05:00 PM"
type input "10"
click at [380, 275] on div "Add breaks" at bounding box center [385, 267] width 235 height 17
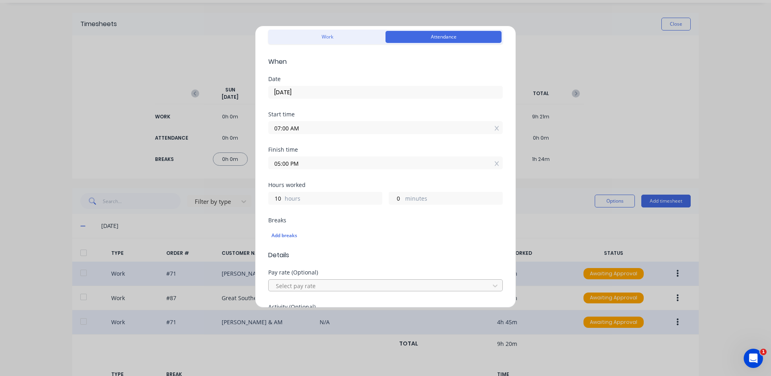
scroll to position [80, 0]
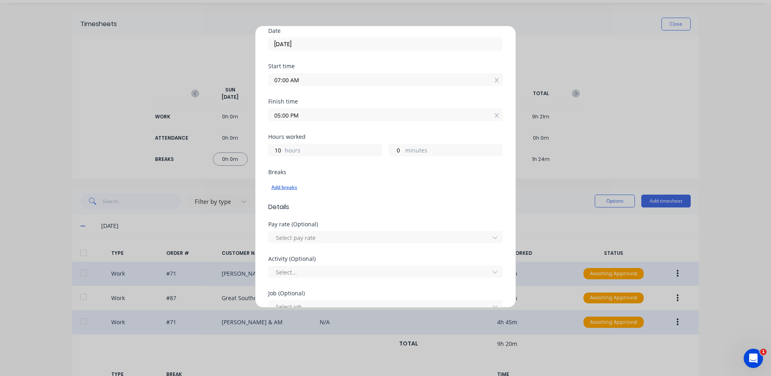
click at [289, 188] on div "Add breaks" at bounding box center [386, 187] width 228 height 10
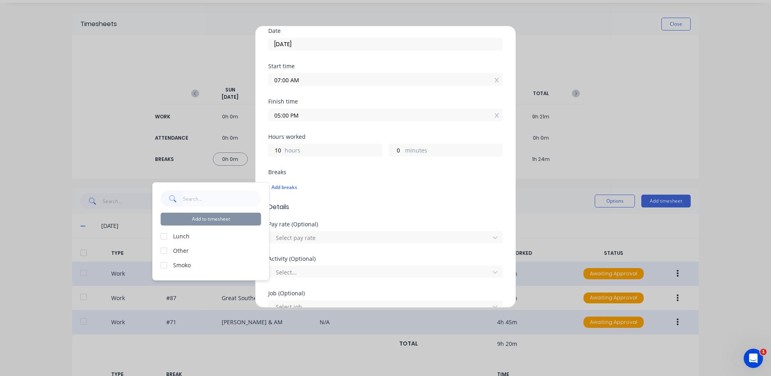
click at [165, 237] on div at bounding box center [164, 237] width 16 height 16
click at [165, 265] on div at bounding box center [164, 265] width 16 height 16
click at [196, 219] on button "Add to timesheet" at bounding box center [211, 219] width 100 height 13
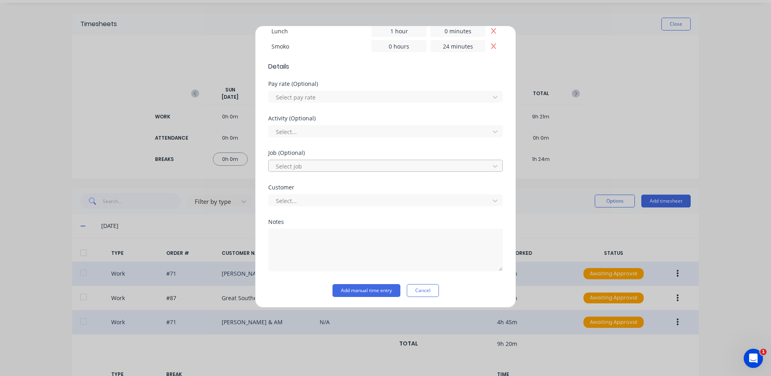
scroll to position [249, 0]
click at [368, 293] on button "Add manual time entry" at bounding box center [367, 290] width 68 height 13
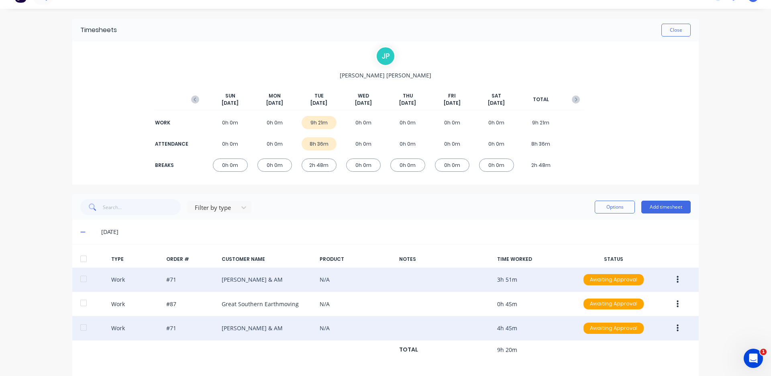
scroll to position [15, 0]
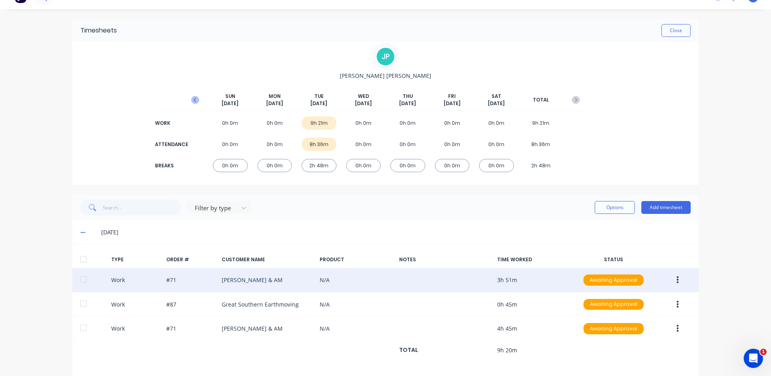
click at [191, 100] on icon "button" at bounding box center [195, 100] width 8 height 8
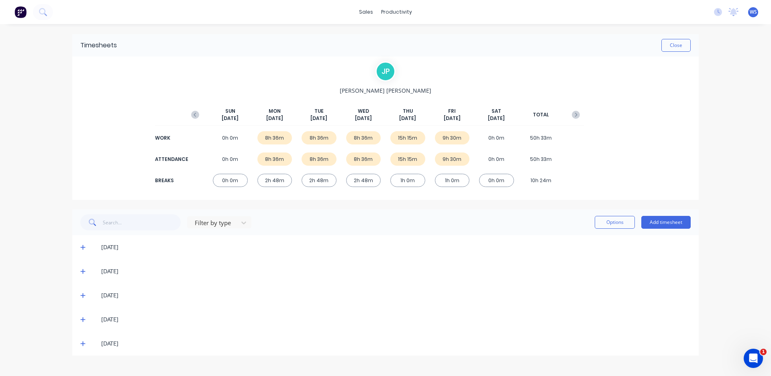
scroll to position [0, 0]
click at [573, 113] on icon "button" at bounding box center [576, 115] width 8 height 8
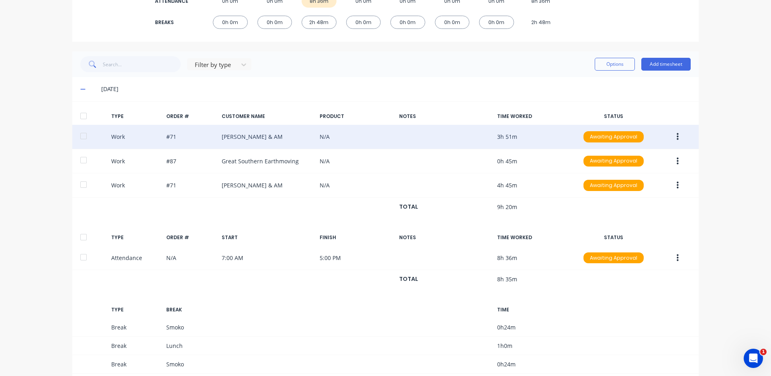
scroll to position [161, 0]
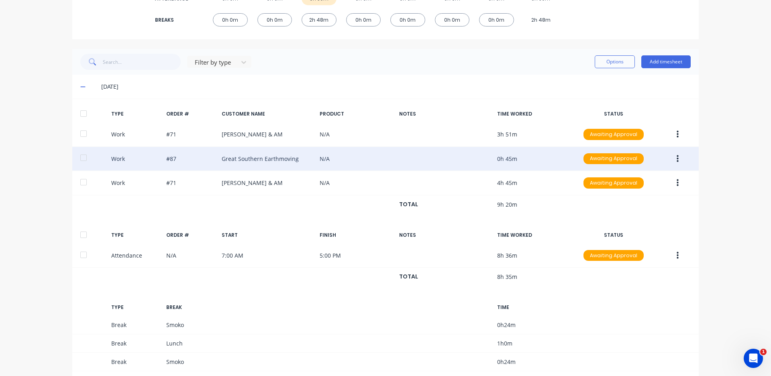
click at [672, 158] on button "button" at bounding box center [677, 159] width 19 height 14
click at [635, 135] on div "Edit Duplicate Delete" at bounding box center [649, 161] width 76 height 52
click at [634, 141] on div "Edit" at bounding box center [649, 145] width 62 height 12
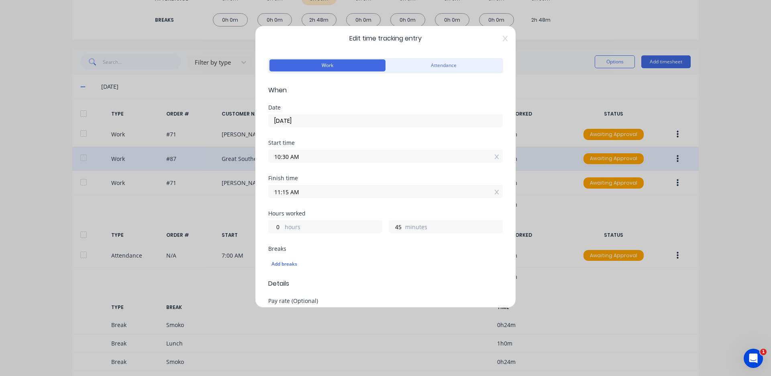
scroll to position [0, 0]
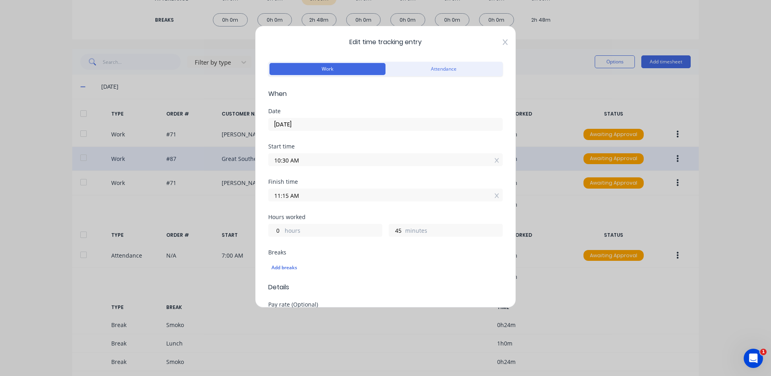
click at [503, 44] on icon at bounding box center [505, 42] width 5 height 6
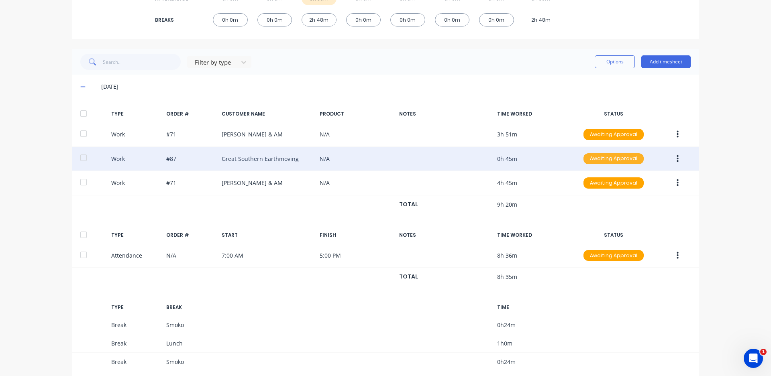
click at [629, 157] on div "Awaiting Approval" at bounding box center [614, 158] width 60 height 11
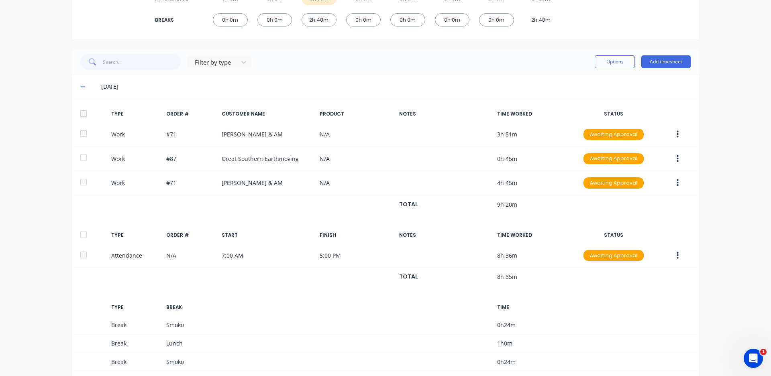
click at [677, 158] on icon "button" at bounding box center [678, 159] width 2 height 9
click at [696, 179] on div "Timesheets Close [PERSON_NAME] [DATE] [DATE] [DATE] [DATE] [DATE] [DATE] [DATE]…" at bounding box center [385, 147] width 643 height 568
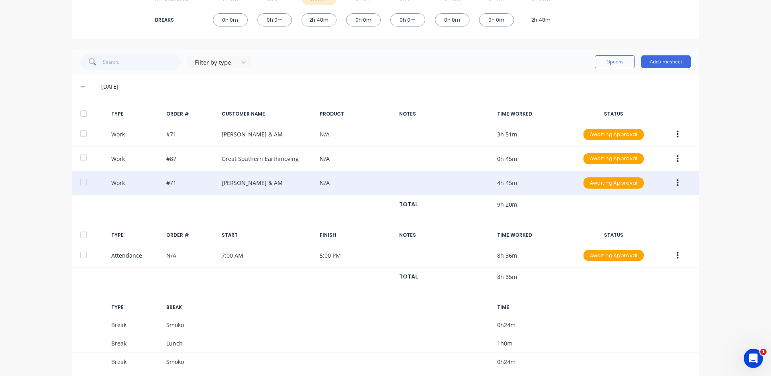
click at [673, 180] on button "button" at bounding box center [677, 183] width 19 height 14
click at [658, 173] on div "Edit" at bounding box center [649, 169] width 62 height 12
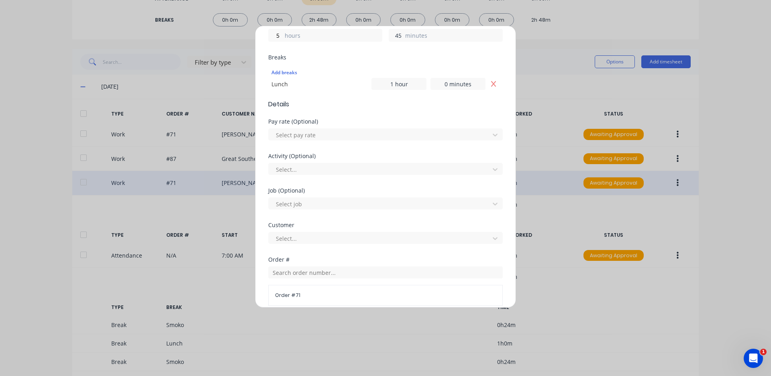
scroll to position [201, 0]
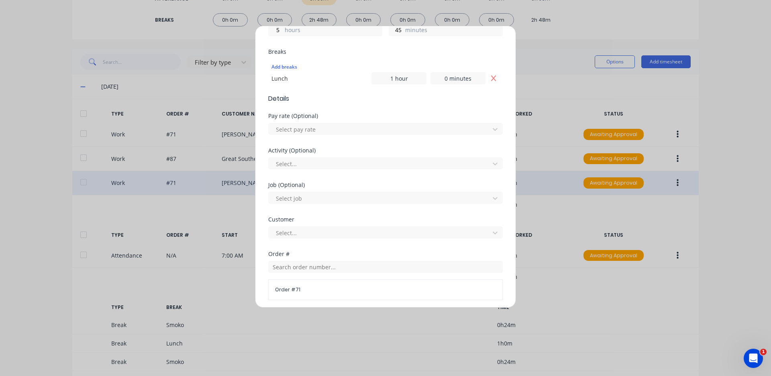
drag, startPoint x: 450, startPoint y: 32, endPoint x: 443, endPoint y: 45, distance: 14.6
click at [443, 45] on div "Hours worked 5 hours 45 minutes" at bounding box center [385, 31] width 235 height 35
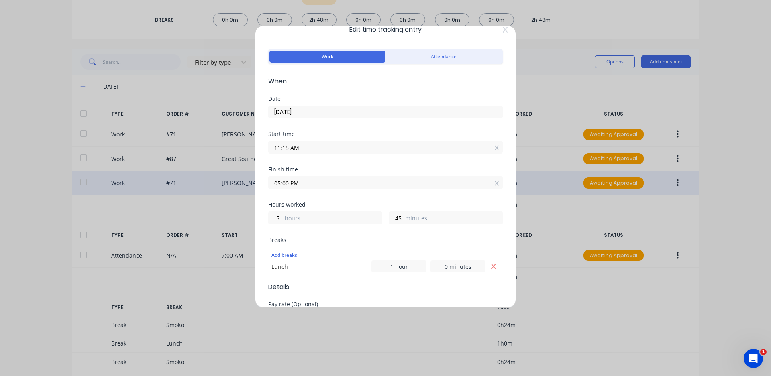
scroll to position [0, 0]
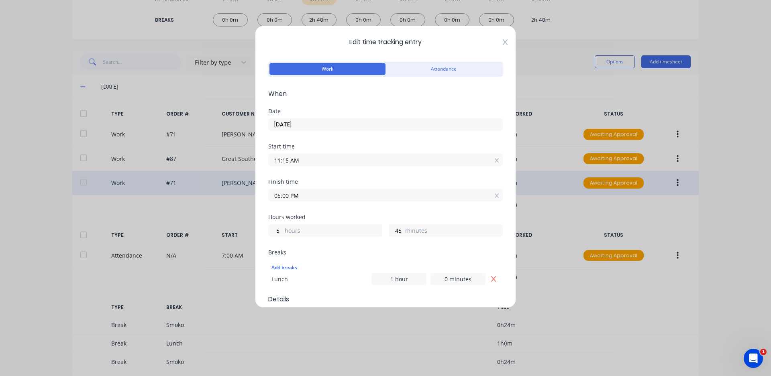
click at [503, 42] on icon at bounding box center [505, 42] width 5 height 6
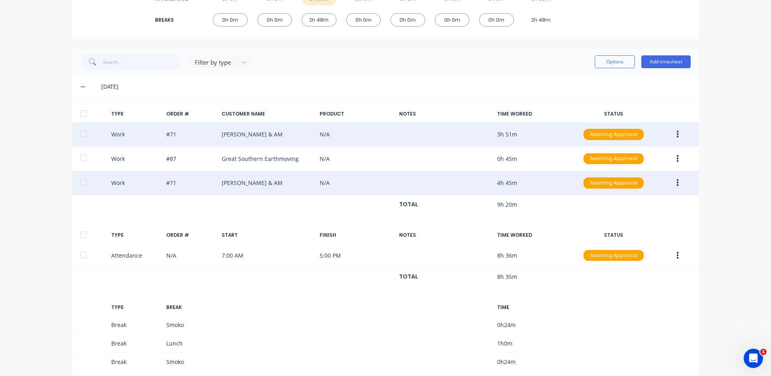
click at [677, 135] on icon "button" at bounding box center [678, 134] width 2 height 7
click at [652, 122] on div "Edit" at bounding box center [649, 120] width 62 height 12
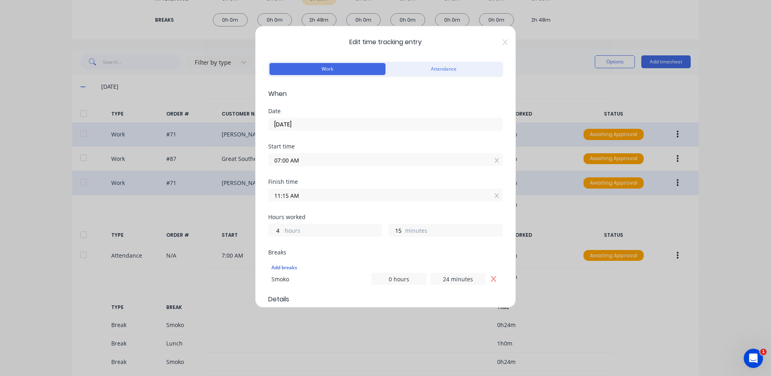
click at [288, 197] on input "11:15 AM" at bounding box center [386, 195] width 234 height 12
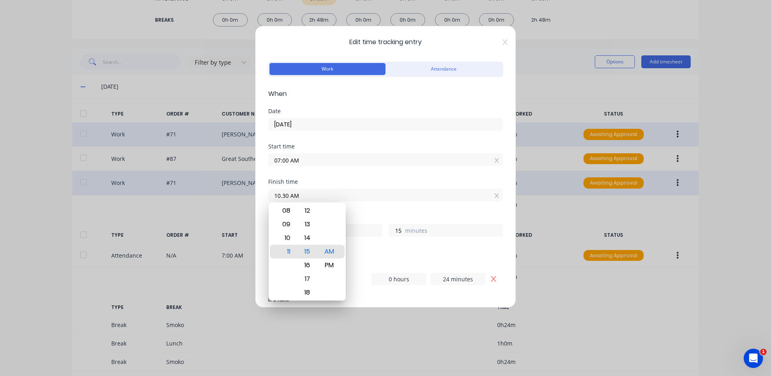
click at [389, 211] on div "Finish time 10.30 AM" at bounding box center [385, 196] width 235 height 35
type input "10:30 AM"
type input "3"
type input "30"
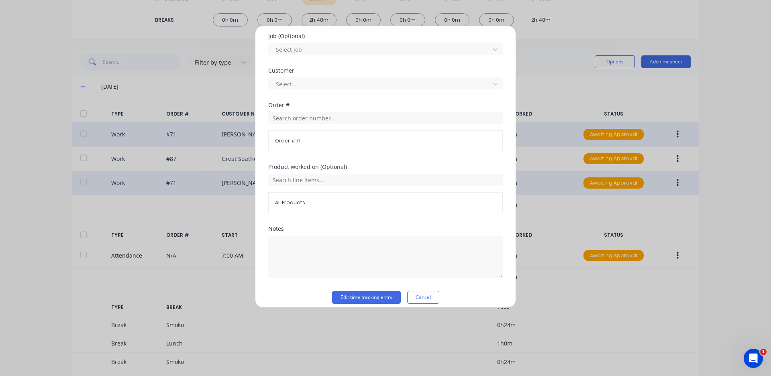
scroll to position [358, 0]
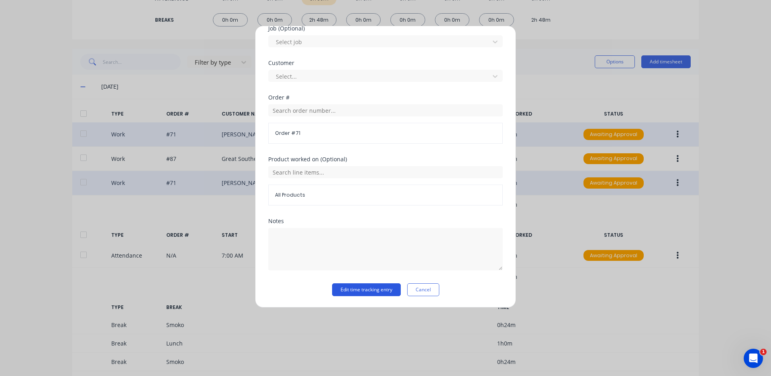
click at [363, 289] on button "Edit time tracking entry" at bounding box center [366, 290] width 69 height 13
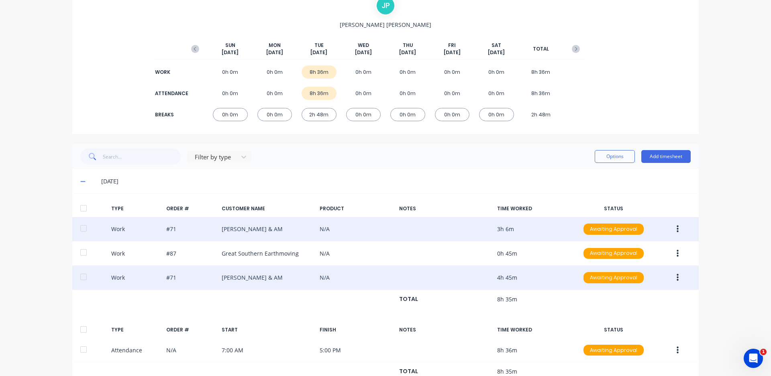
scroll to position [40, 0]
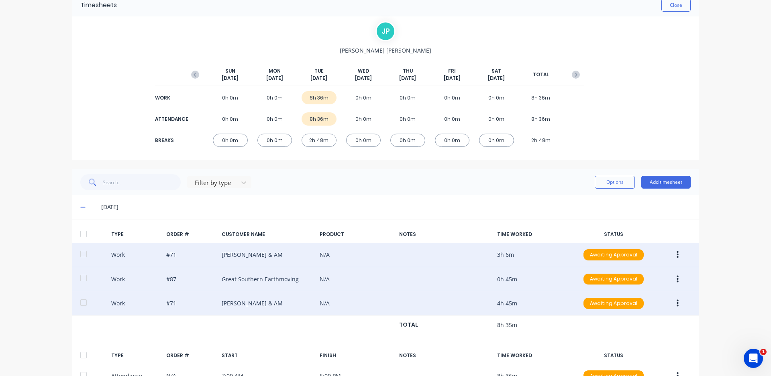
click at [672, 278] on button "button" at bounding box center [677, 279] width 19 height 14
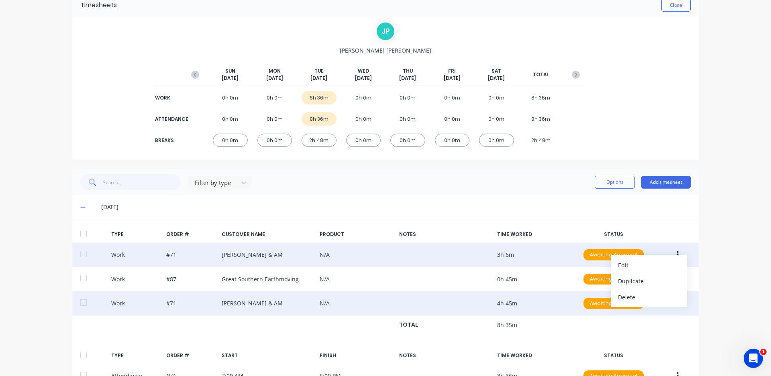
click at [697, 238] on div "Timesheets Close [PERSON_NAME] [DATE] [DATE] [DATE] [DATE] [DATE] [DATE] [DATE]…" at bounding box center [385, 268] width 643 height 568
click at [677, 255] on icon "button" at bounding box center [678, 254] width 2 height 7
click at [634, 241] on div "Edit" at bounding box center [649, 241] width 62 height 12
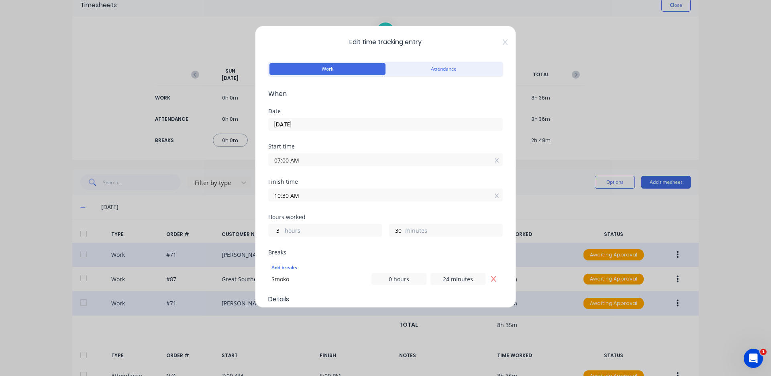
click at [501, 39] on div "Edit time tracking entry Work Attendance When Date [DATE] Start time 07:00 AM F…" at bounding box center [385, 167] width 261 height 282
click at [503, 42] on icon at bounding box center [505, 42] width 5 height 6
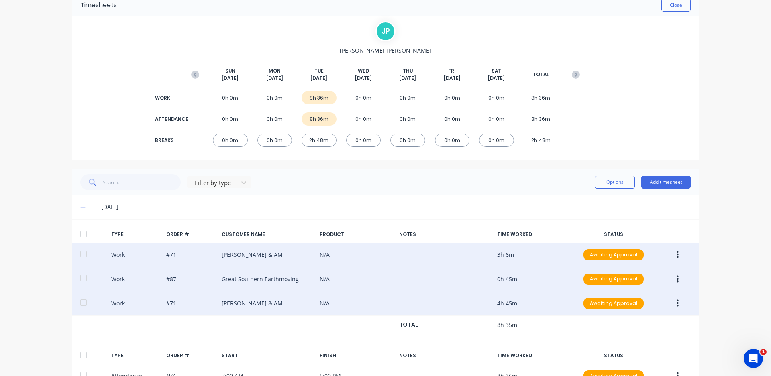
click at [672, 280] on button "button" at bounding box center [677, 279] width 19 height 14
click at [643, 267] on div "Edit" at bounding box center [649, 265] width 62 height 12
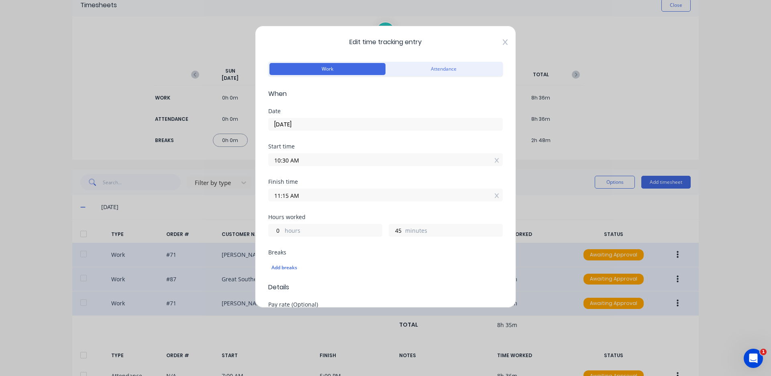
click at [503, 41] on icon at bounding box center [505, 42] width 5 height 6
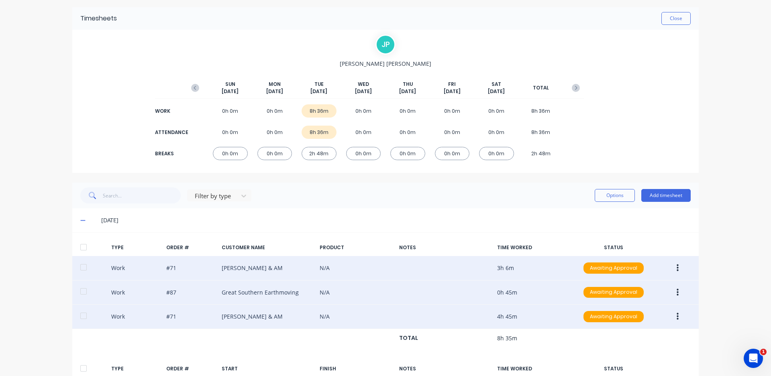
scroll to position [0, 0]
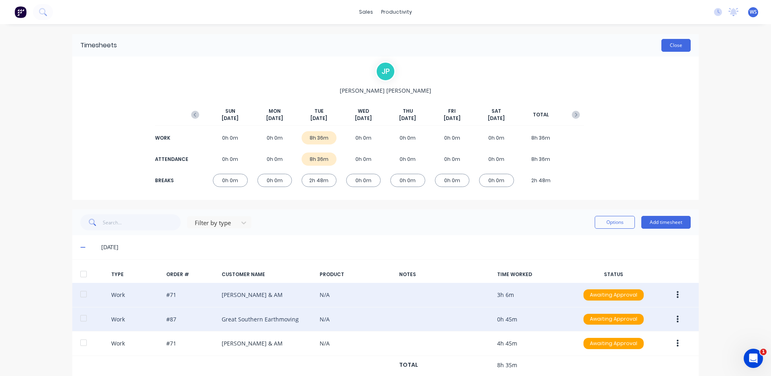
click at [670, 44] on button "Close" at bounding box center [676, 45] width 29 height 13
